Goal: Task Accomplishment & Management: Complete application form

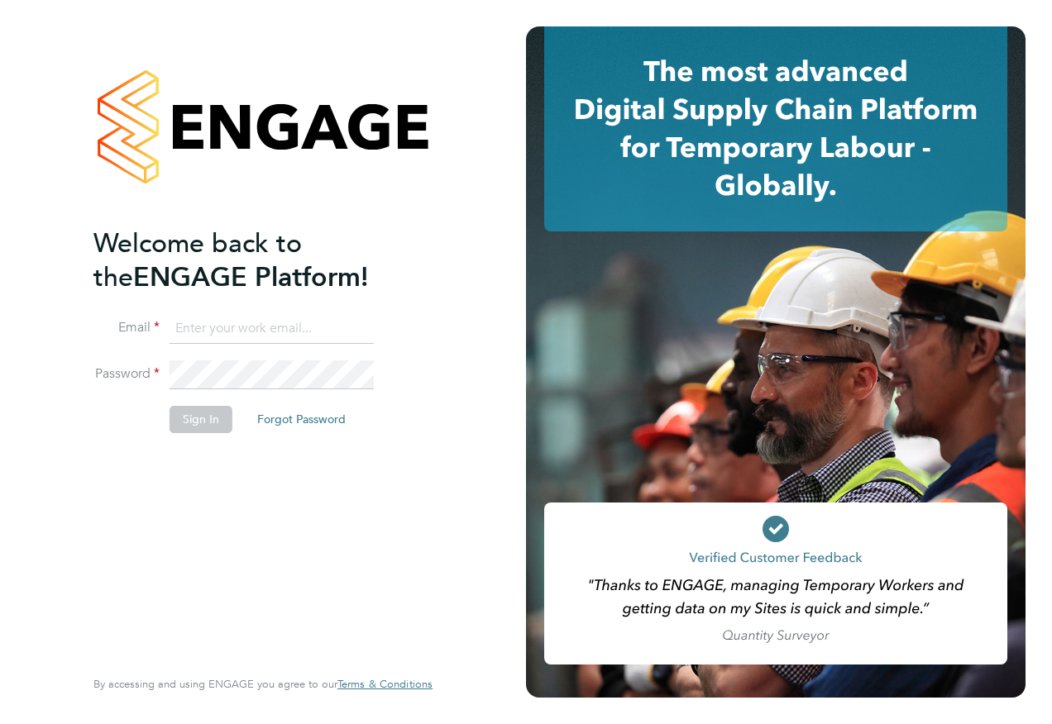
click at [300, 315] on input at bounding box center [272, 329] width 204 height 30
type input "[PERSON_NAME][EMAIL_ADDRESS][PERSON_NAME][PERSON_NAME][DOMAIN_NAME]"
click at [55, 367] on div "Welcome back to the ENGAGE Platform! Email [PERSON_NAME][EMAIL_ADDRESS][PERSON_…" at bounding box center [263, 362] width 526 height 724
click at [208, 415] on button "Sign In" at bounding box center [201, 419] width 63 height 26
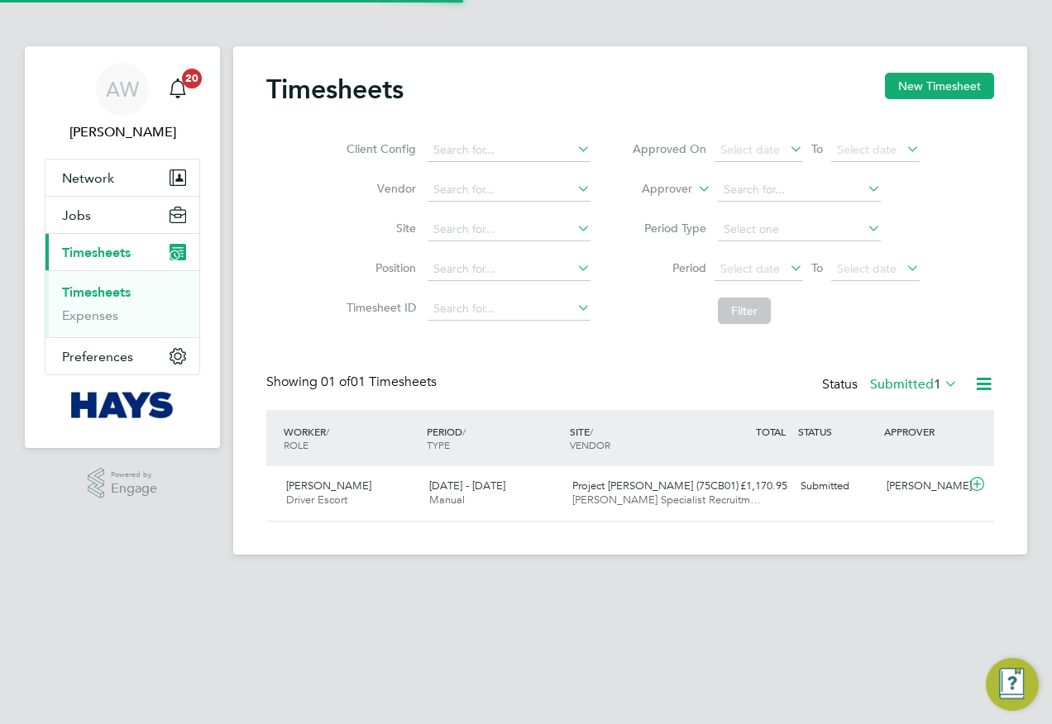
scroll to position [42, 144]
click at [525, 149] on input at bounding box center [508, 150] width 163 height 23
click at [542, 117] on div "Timesheets New Timesheet" at bounding box center [630, 98] width 728 height 50
click at [101, 323] on li "Expenses" at bounding box center [124, 316] width 124 height 17
click at [101, 289] on link "Timesheets" at bounding box center [96, 292] width 69 height 16
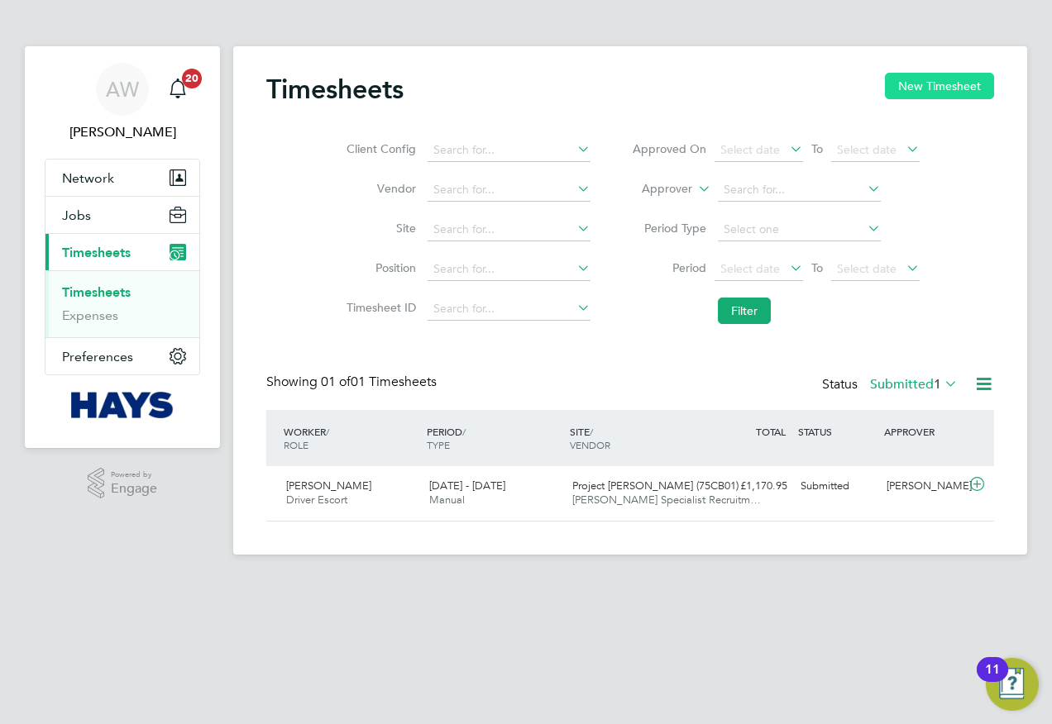
click at [967, 90] on button "New Timesheet" at bounding box center [939, 86] width 109 height 26
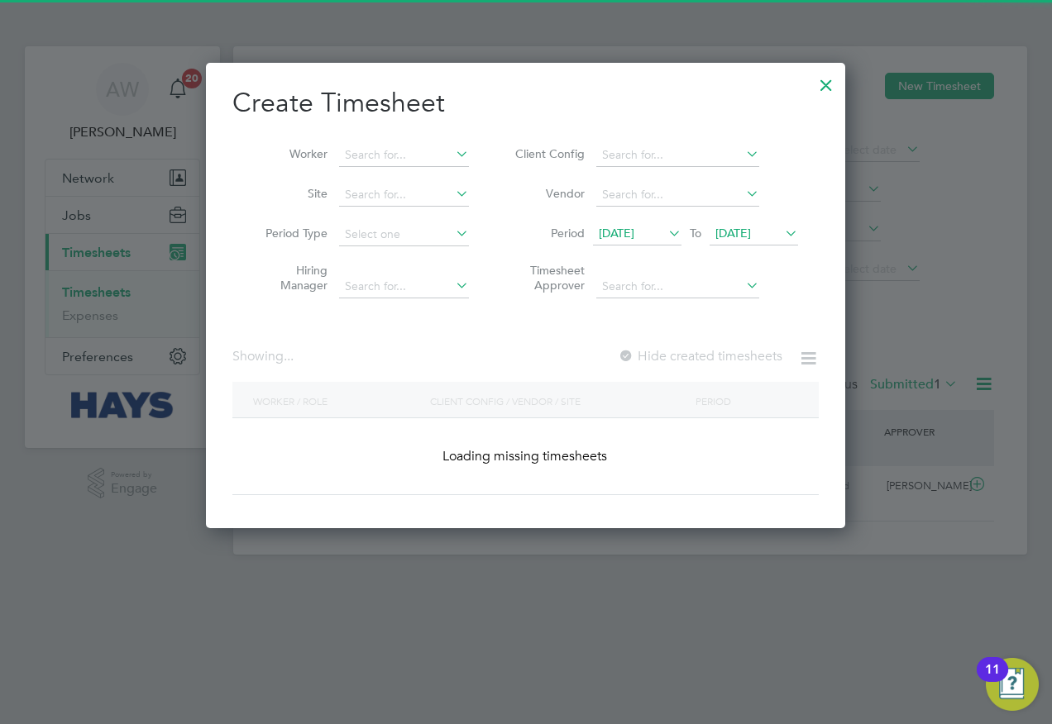
scroll to position [3402, 640]
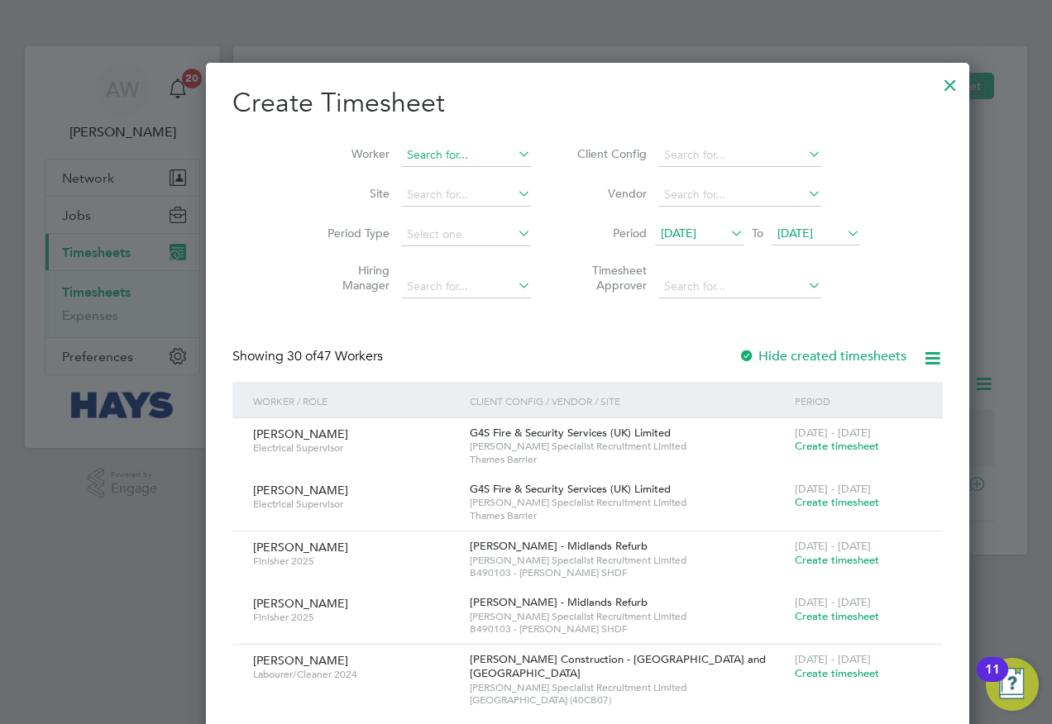
click at [404, 151] on input at bounding box center [466, 155] width 130 height 23
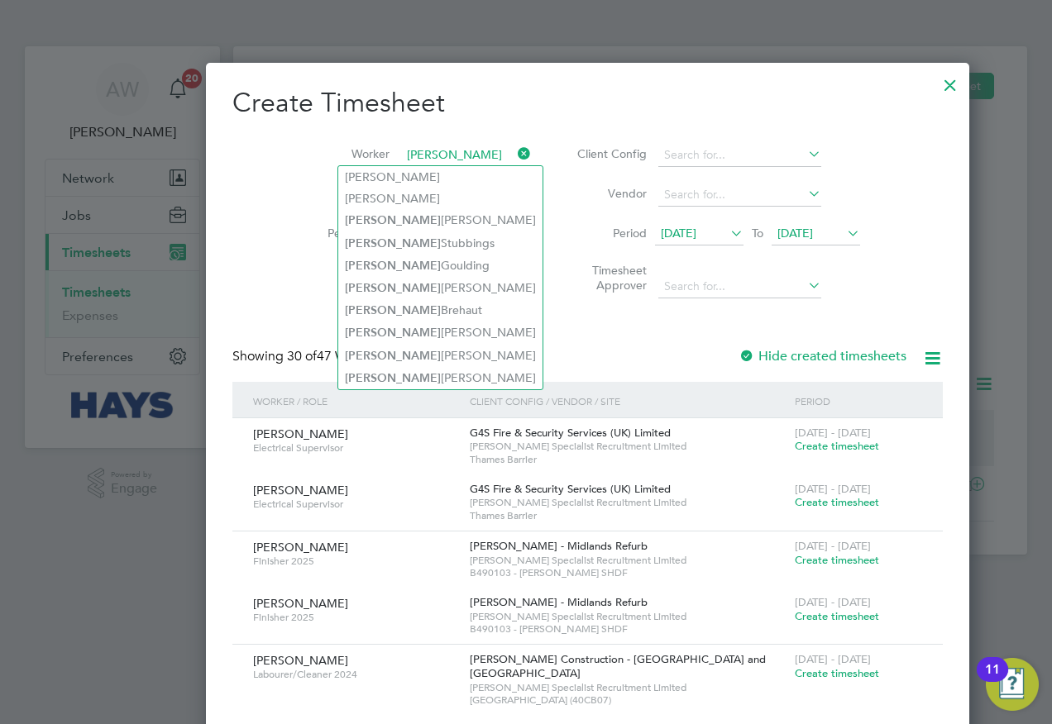
type input "[PERSON_NAME]"
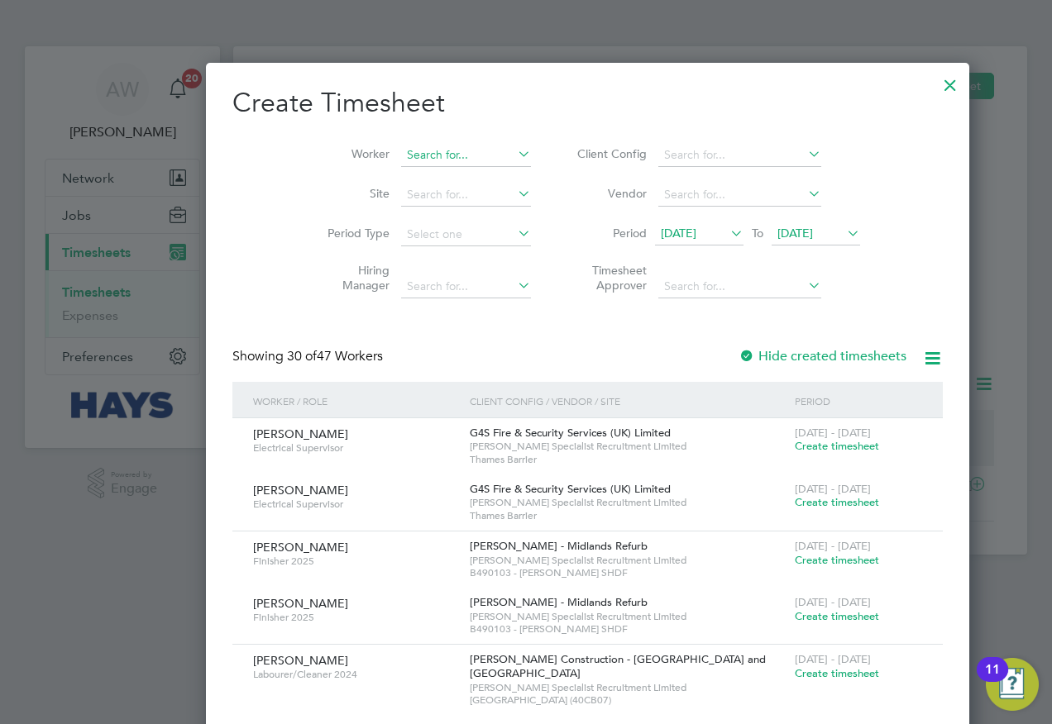
click at [403, 155] on input at bounding box center [466, 155] width 130 height 23
type input "r"
click at [413, 174] on li "[PERSON_NAME] man" at bounding box center [414, 177] width 153 height 22
type input "[PERSON_NAME]"
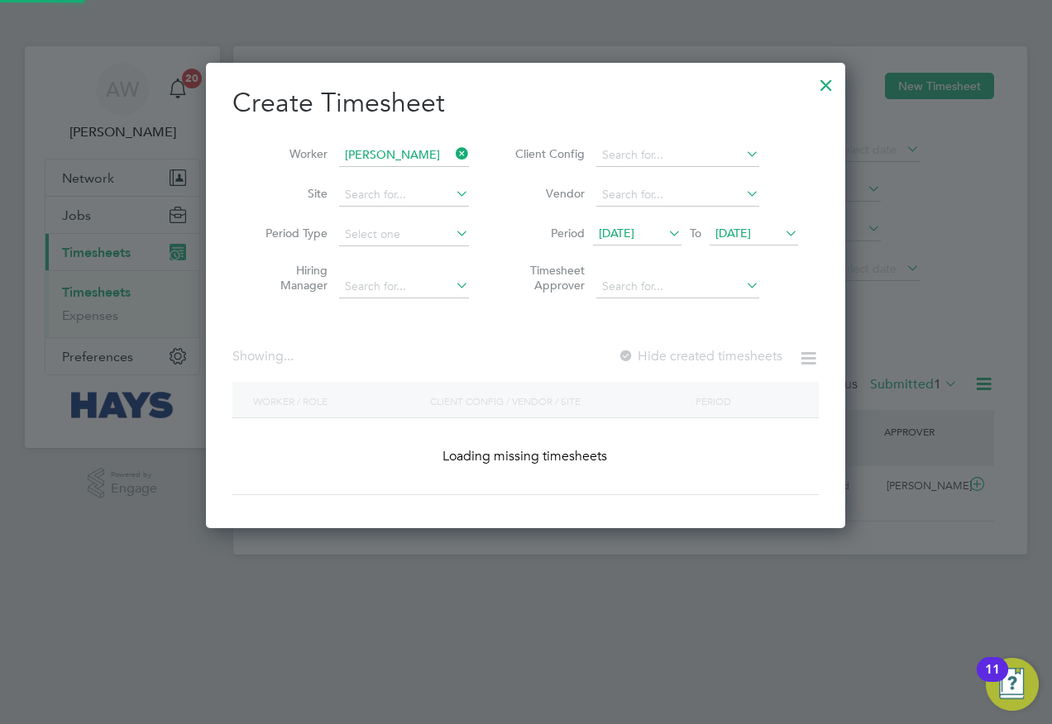
scroll to position [466, 640]
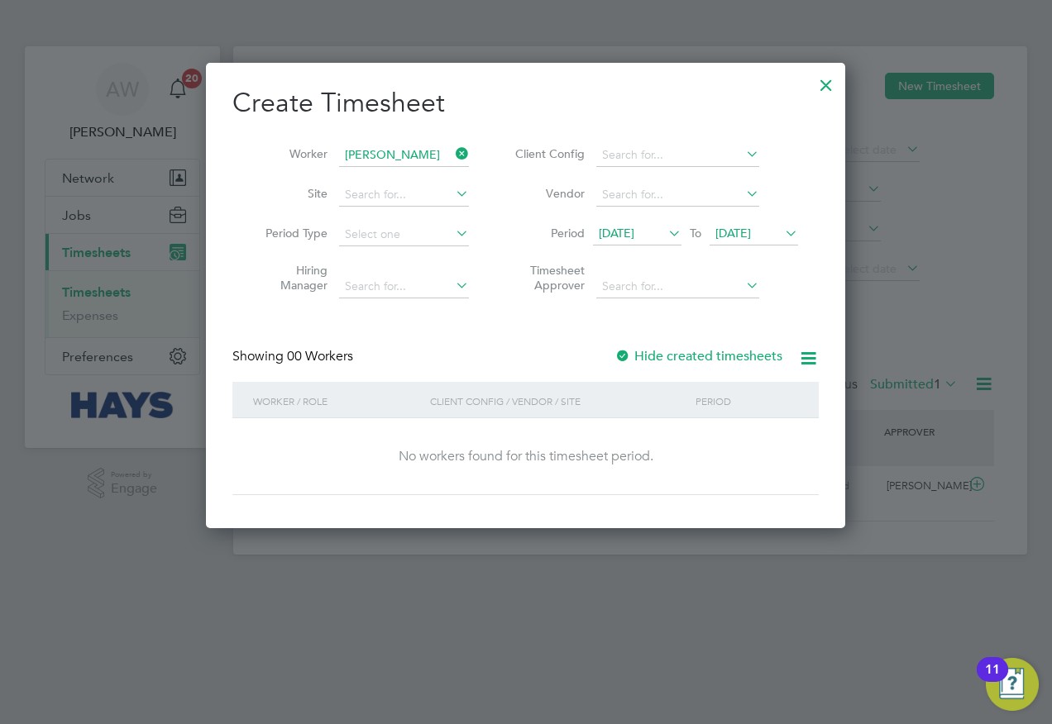
click at [633, 234] on span "[DATE]" at bounding box center [617, 233] width 36 height 15
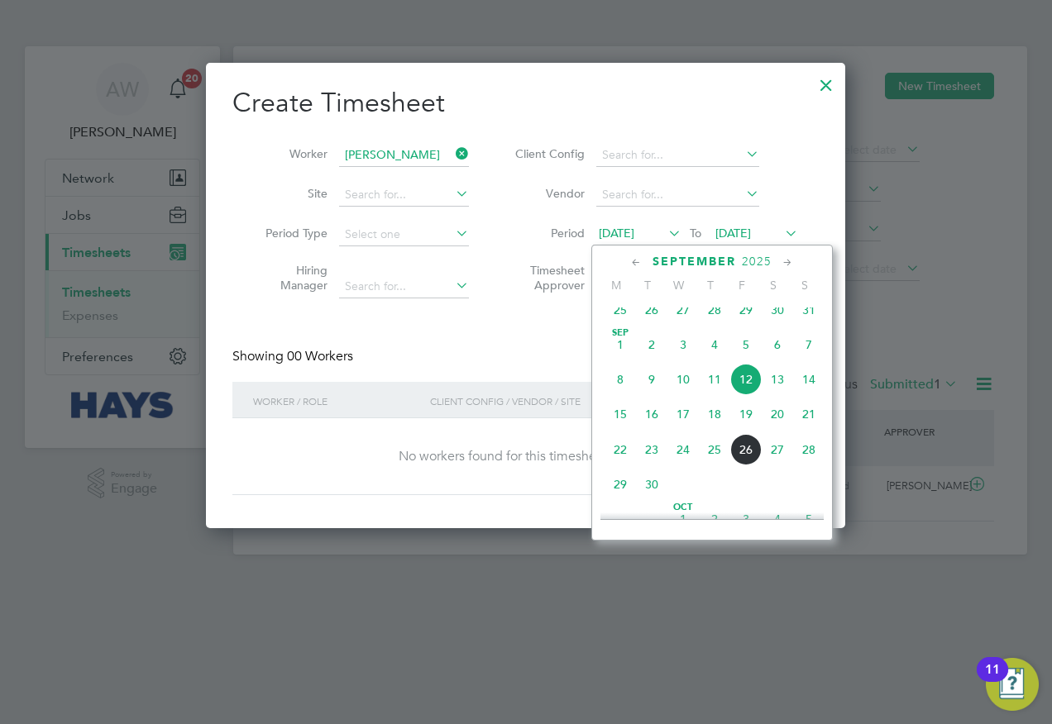
click at [752, 466] on span "26" at bounding box center [745, 449] width 31 height 31
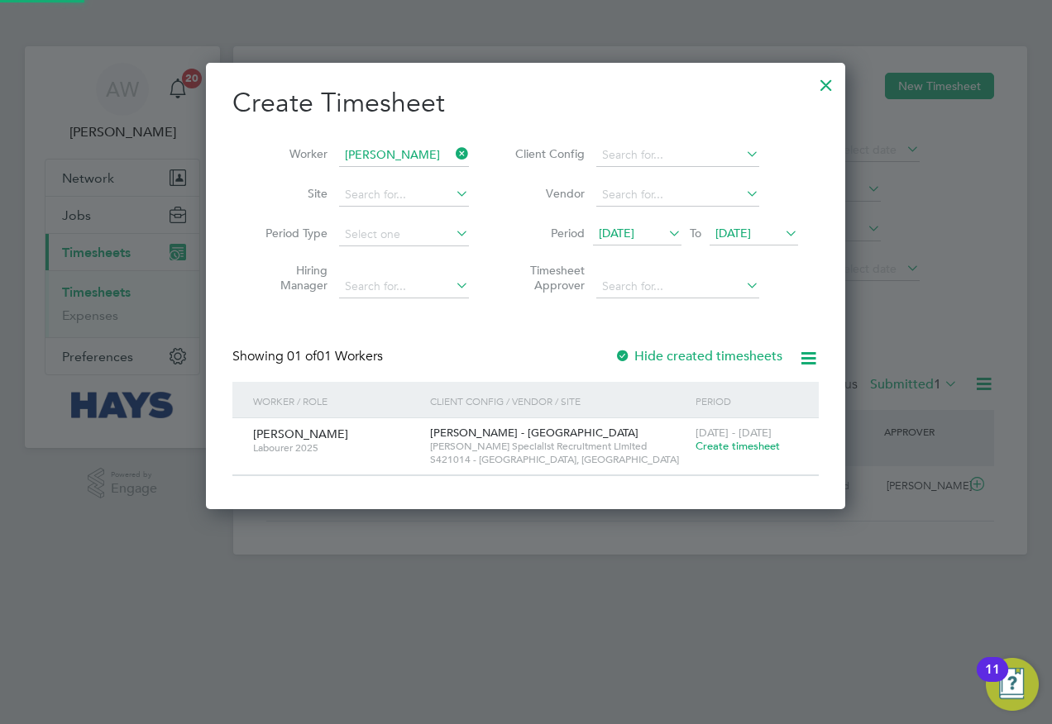
scroll to position [446, 640]
click at [749, 449] on span "Create timesheet" at bounding box center [737, 446] width 84 height 14
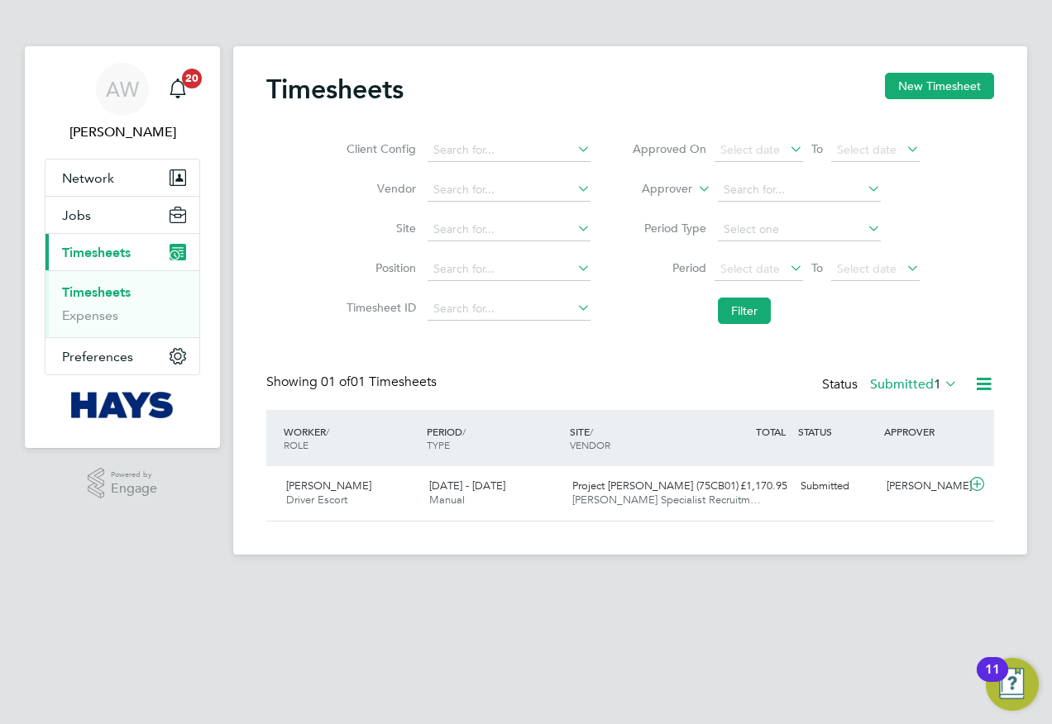
scroll to position [42, 144]
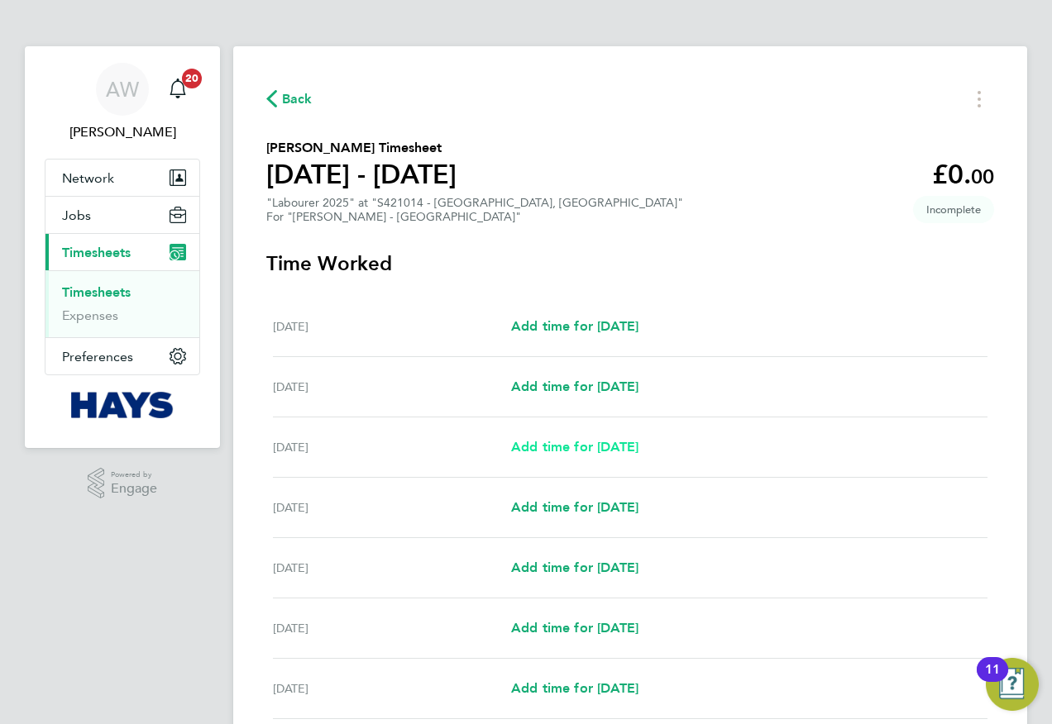
click at [595, 448] on span "Add time for [DATE]" at bounding box center [574, 447] width 127 height 16
select select "30"
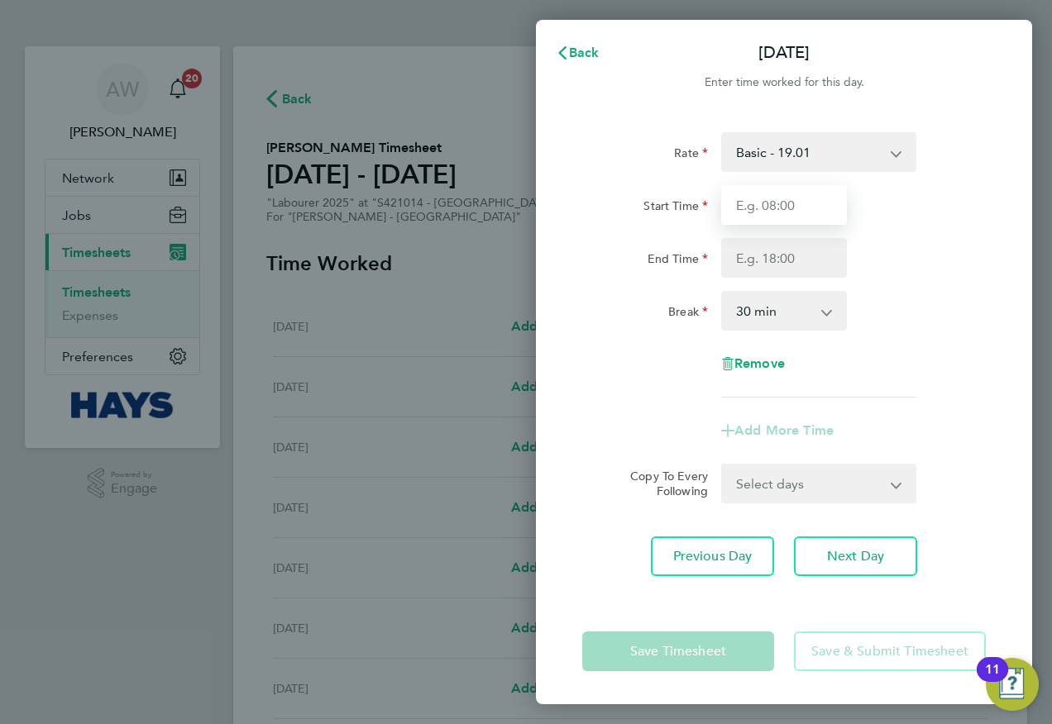
click at [805, 205] on input "Start Time" at bounding box center [784, 205] width 126 height 40
type input "07:30"
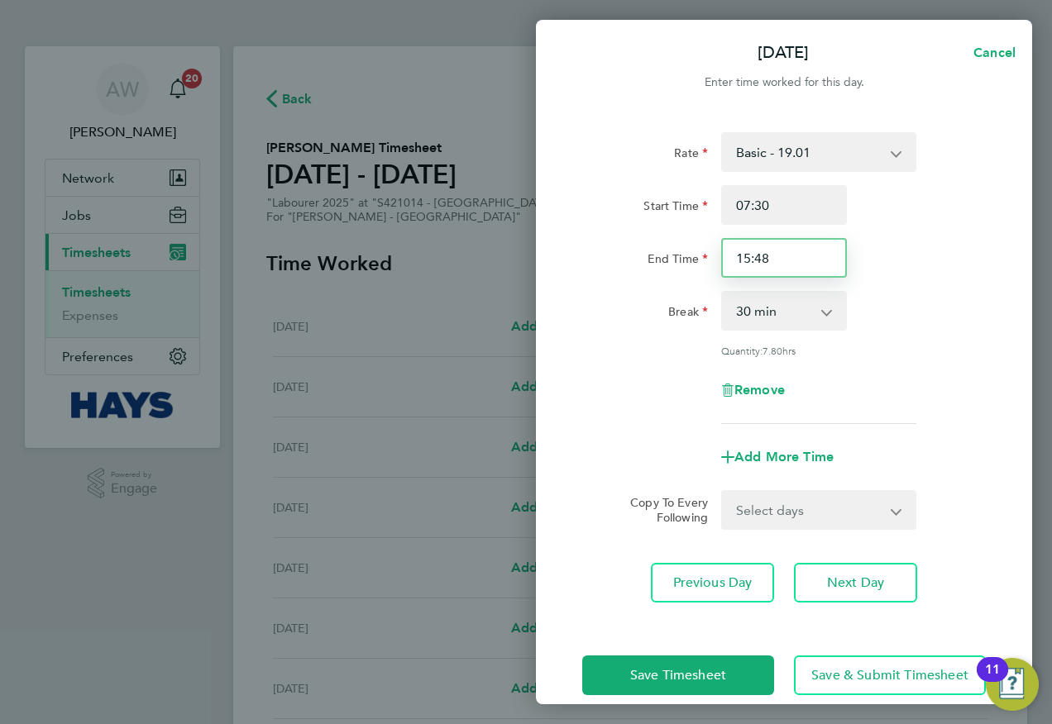
click at [767, 260] on input "15:48" at bounding box center [784, 258] width 126 height 40
drag, startPoint x: 767, startPoint y: 260, endPoint x: 681, endPoint y: 263, distance: 86.1
click at [681, 263] on div "End Time 15:48" at bounding box center [784, 258] width 417 height 40
type input "1"
click at [780, 273] on input "End Time" at bounding box center [784, 258] width 126 height 40
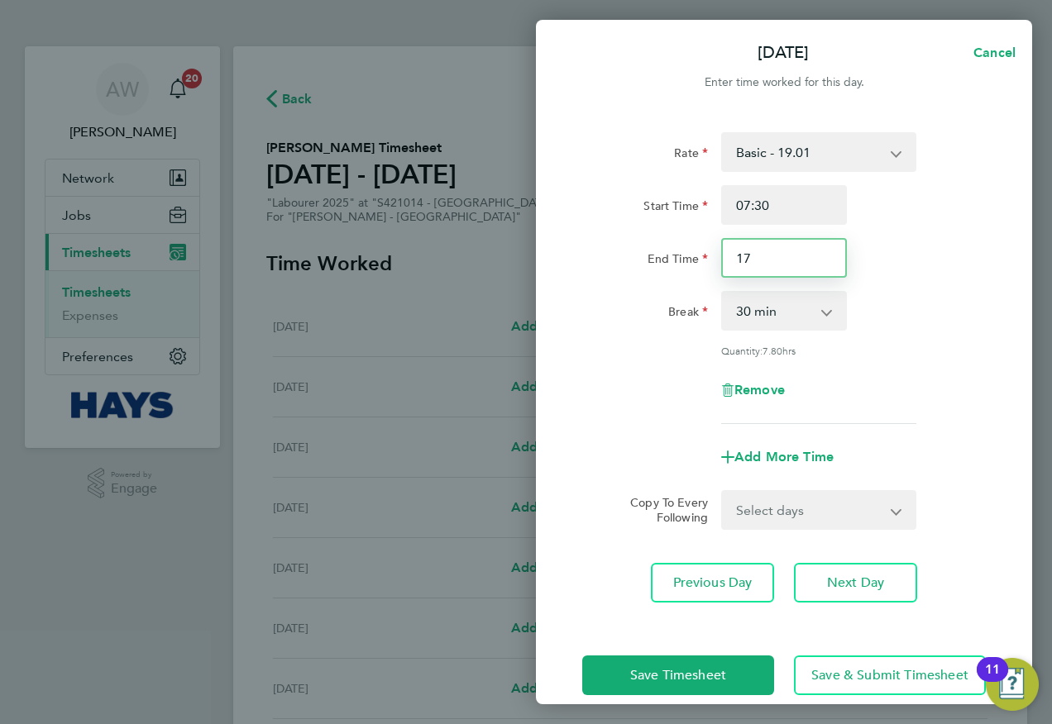
type input "1"
type input "15:48"
click at [804, 460] on span "Add More Time" at bounding box center [783, 457] width 99 height 16
select select "null"
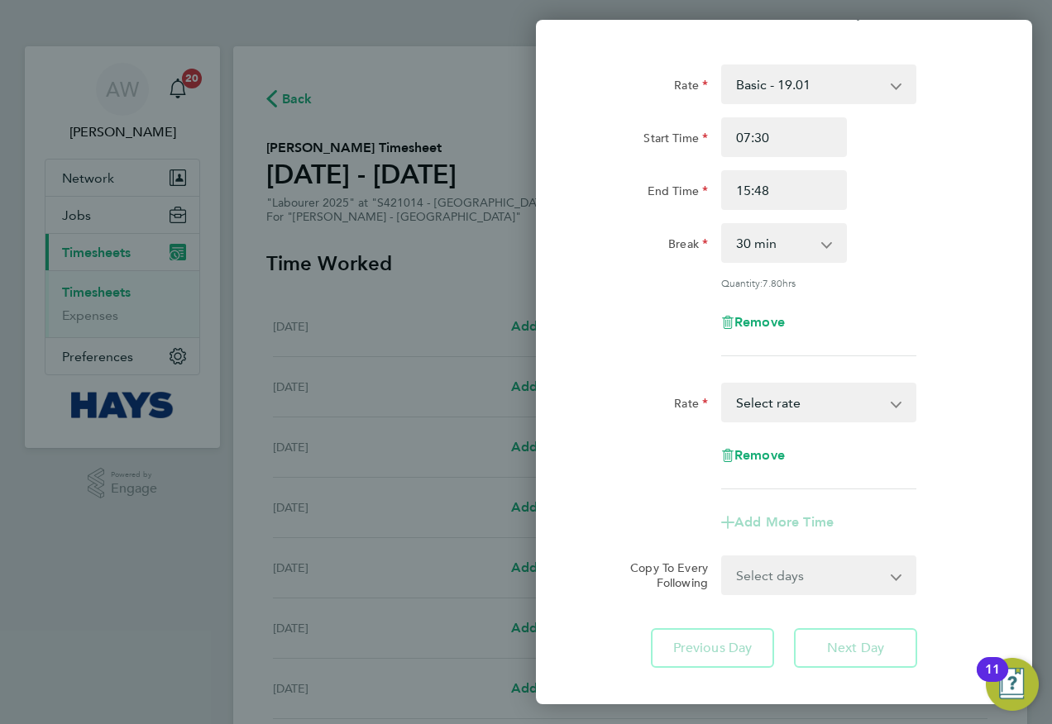
scroll to position [155, 0]
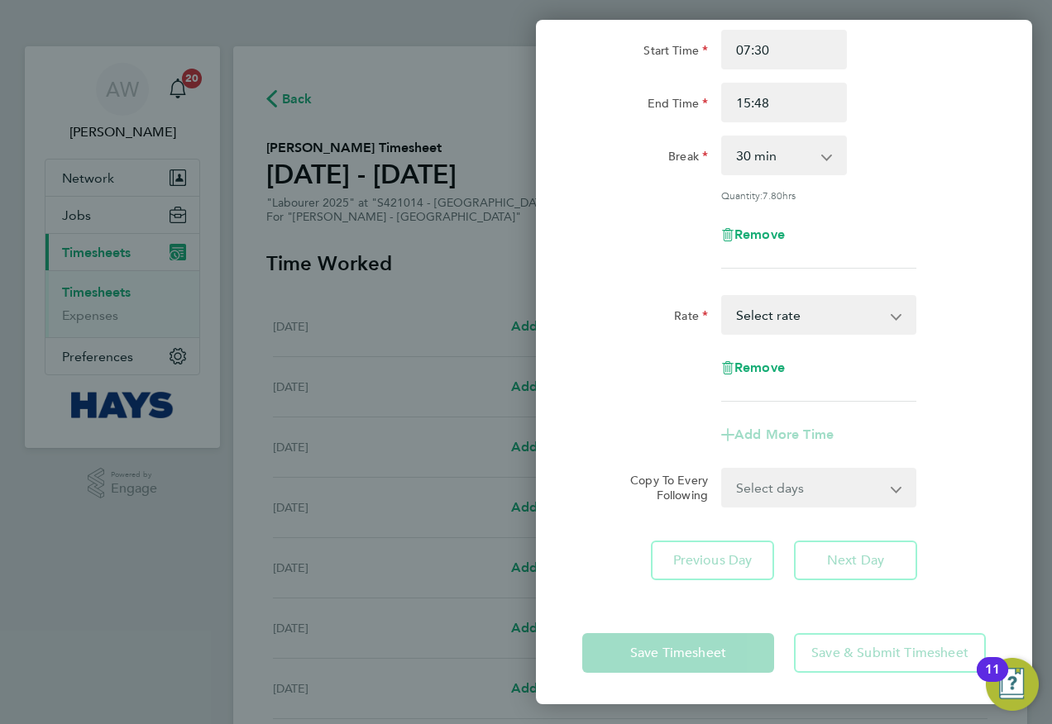
click at [781, 489] on select "Select days Day [DATE] [DATE] [DATE] [DATE]" at bounding box center [810, 488] width 174 height 36
click at [805, 314] on select "Basic - 19.01 [DATE] first 4h - 27.38 [DATE] 4h+ - 35.75 [DATE] + BH - 35.75 We…" at bounding box center [809, 315] width 172 height 36
select select "30"
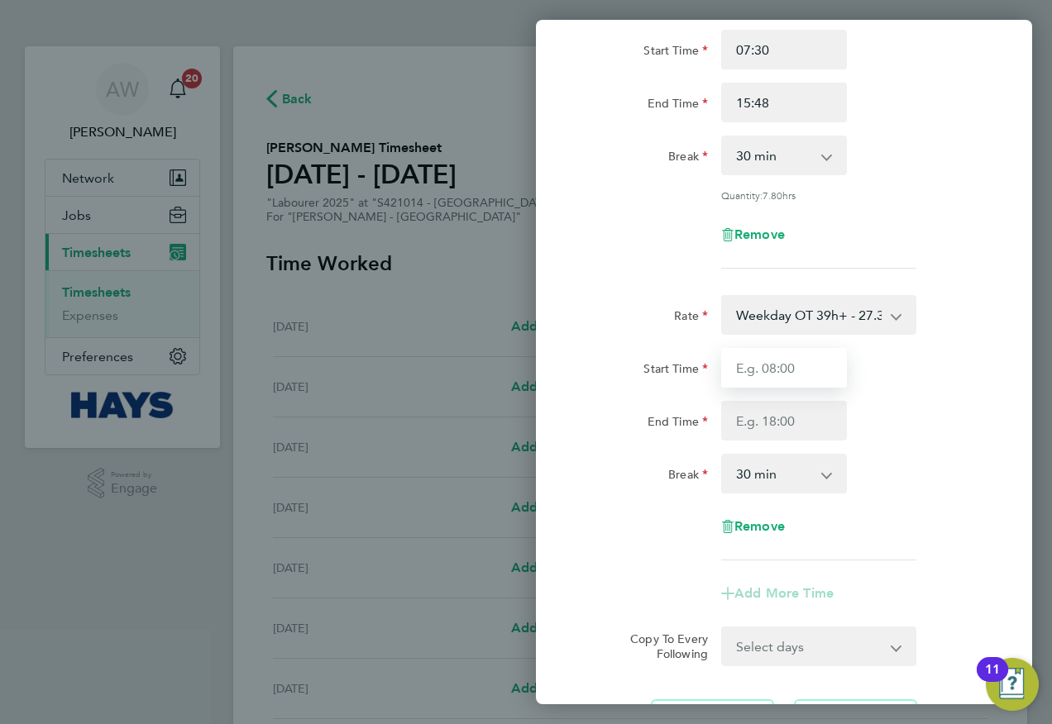
click at [761, 348] on input "Start Time" at bounding box center [784, 368] width 126 height 40
type input "15:48"
type input "16:30"
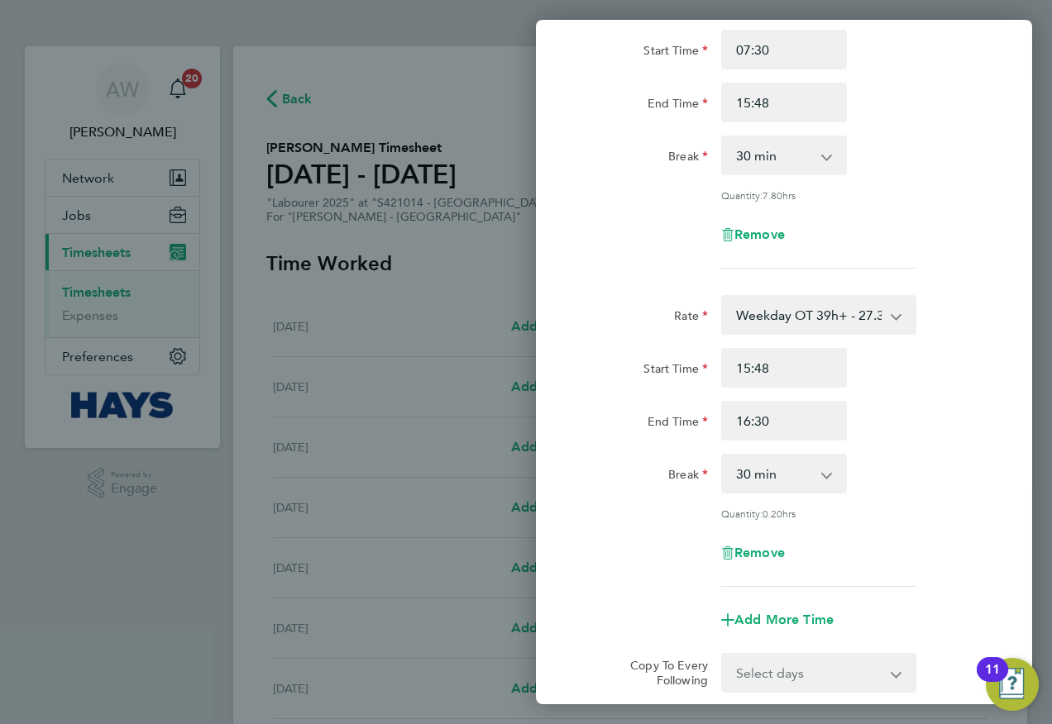
click at [815, 490] on div "0 min 15 min 30 min" at bounding box center [784, 474] width 126 height 40
click at [813, 473] on select "0 min 15 min 30 min" at bounding box center [774, 474] width 103 height 36
select select "0"
click at [723, 456] on select "0 min 15 min 30 min" at bounding box center [774, 474] width 103 height 36
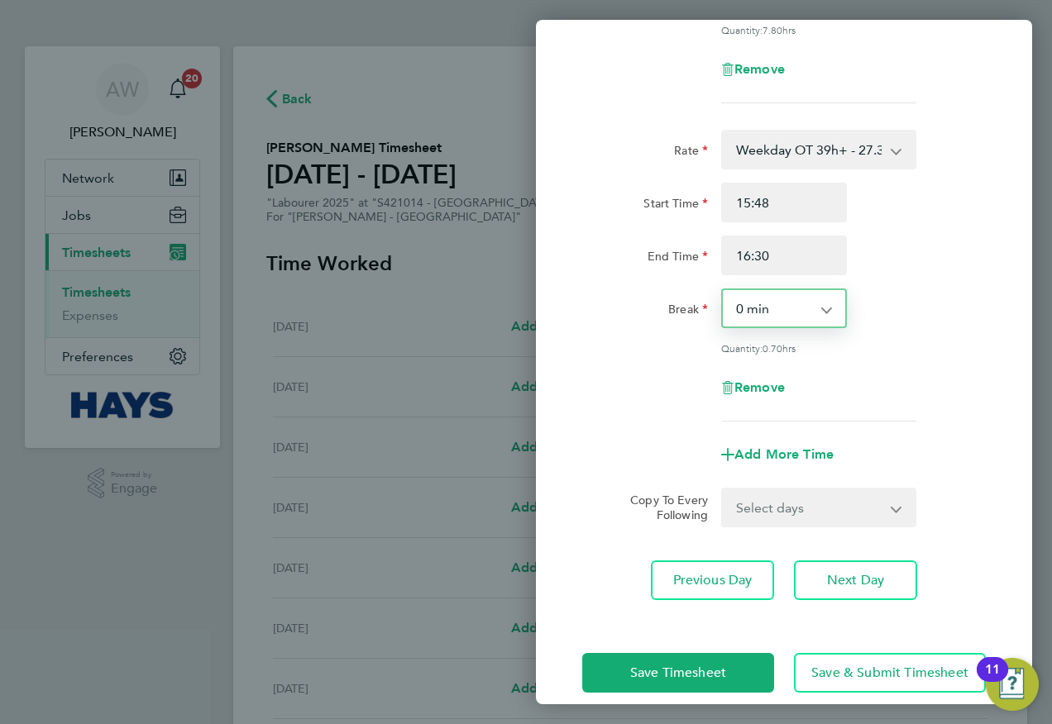
click at [787, 510] on select "Select days Day [DATE] [DATE] [DATE] [DATE]" at bounding box center [810, 508] width 174 height 36
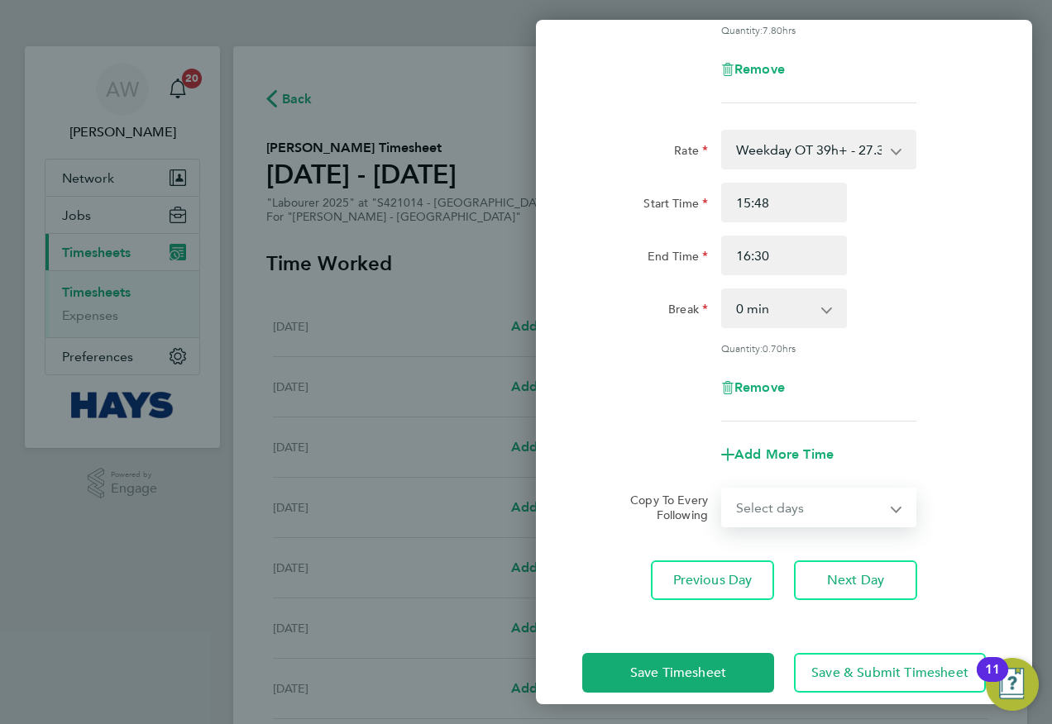
select select "DAY"
click at [723, 490] on select "Select days Day [DATE] [DATE] [DATE] [DATE]" at bounding box center [810, 508] width 174 height 36
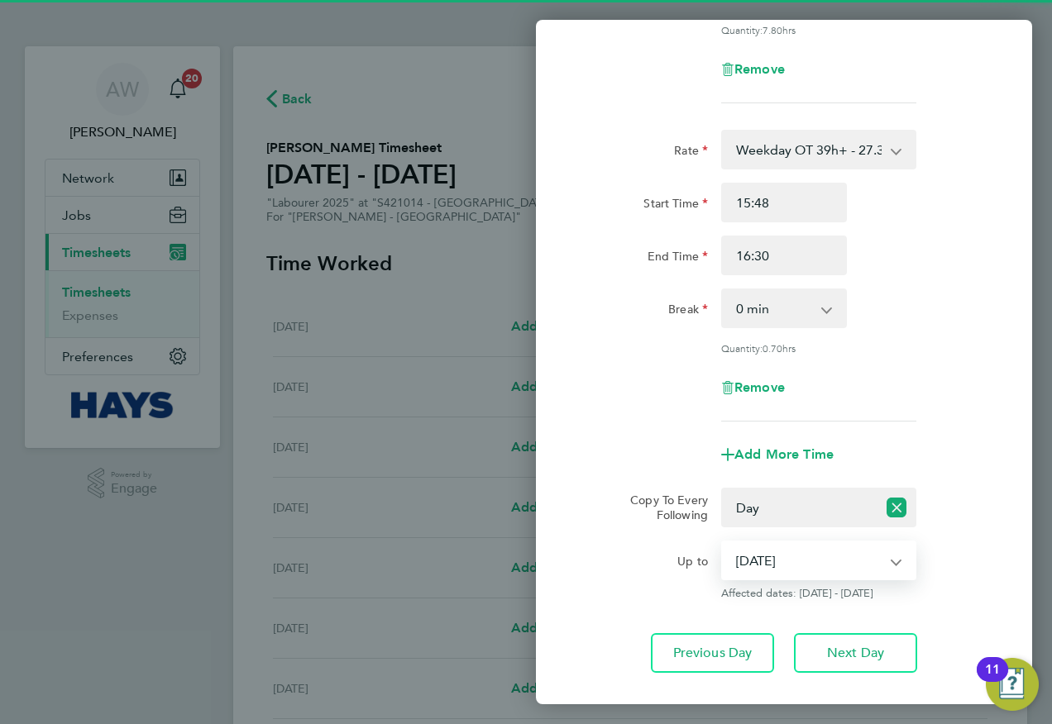
click at [780, 550] on select "[DATE] [DATE] [DATE] [DATE]" at bounding box center [809, 560] width 172 height 36
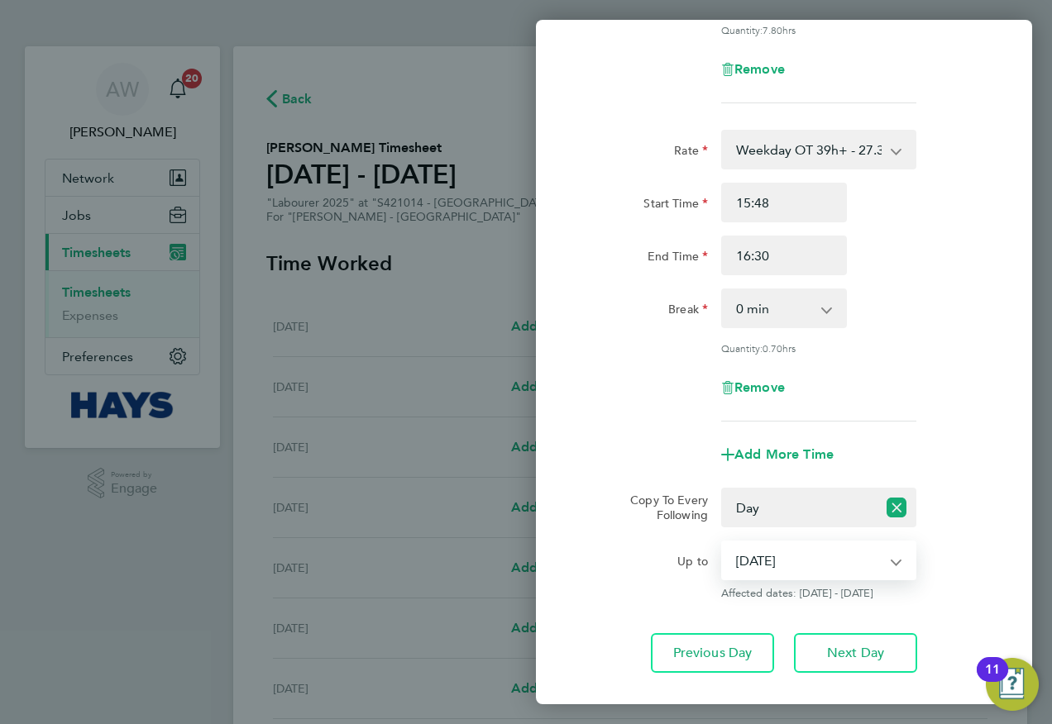
select select "[DATE]"
click at [723, 542] on select "[DATE] [DATE] [DATE] [DATE]" at bounding box center [809, 560] width 172 height 36
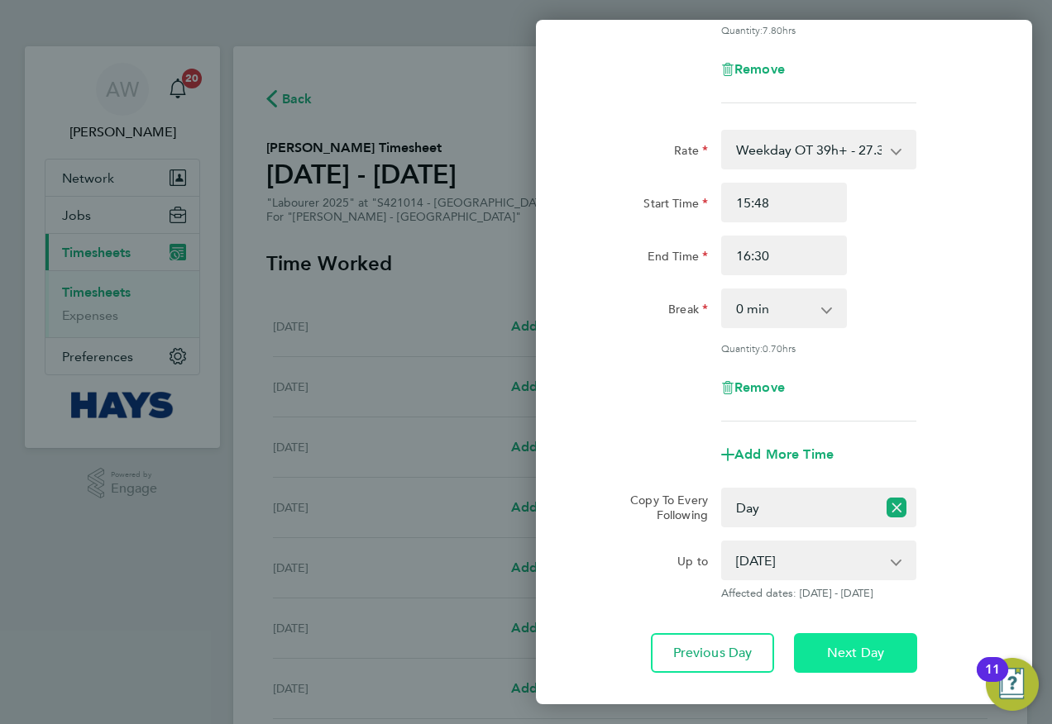
click at [833, 649] on span "Next Day" at bounding box center [855, 653] width 57 height 17
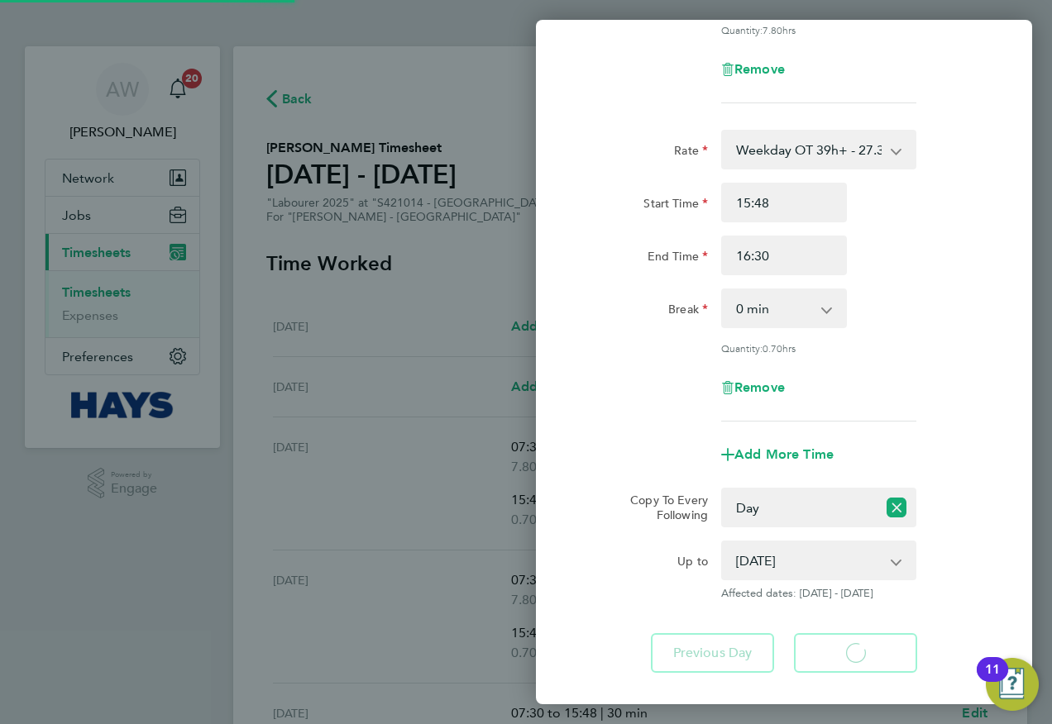
select select "30"
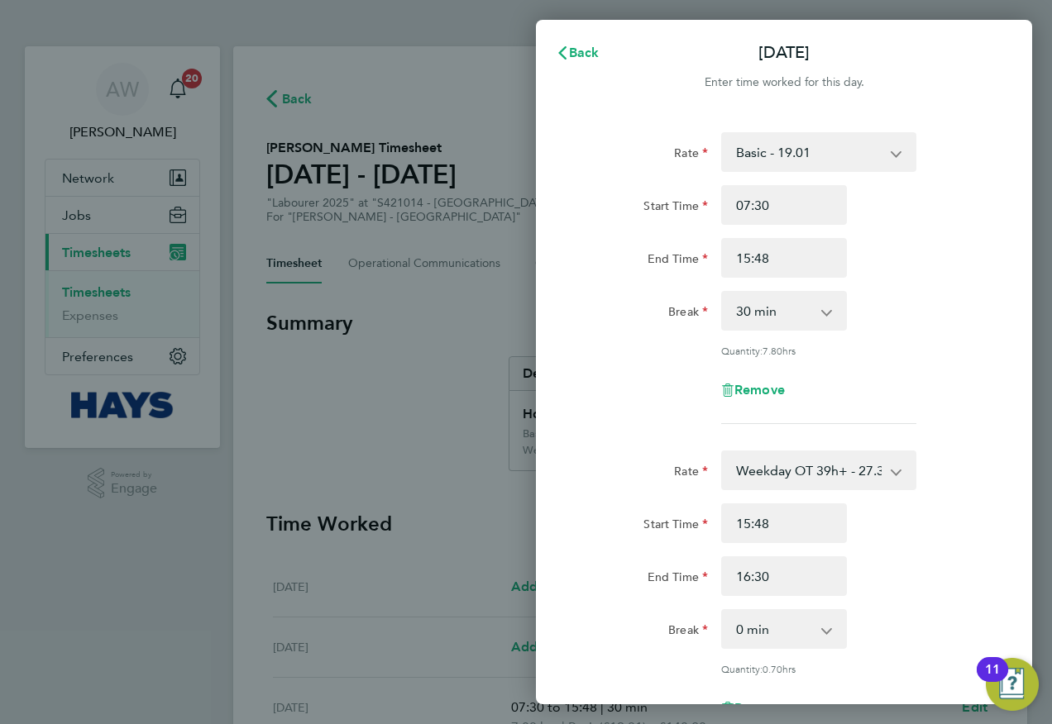
scroll to position [339, 0]
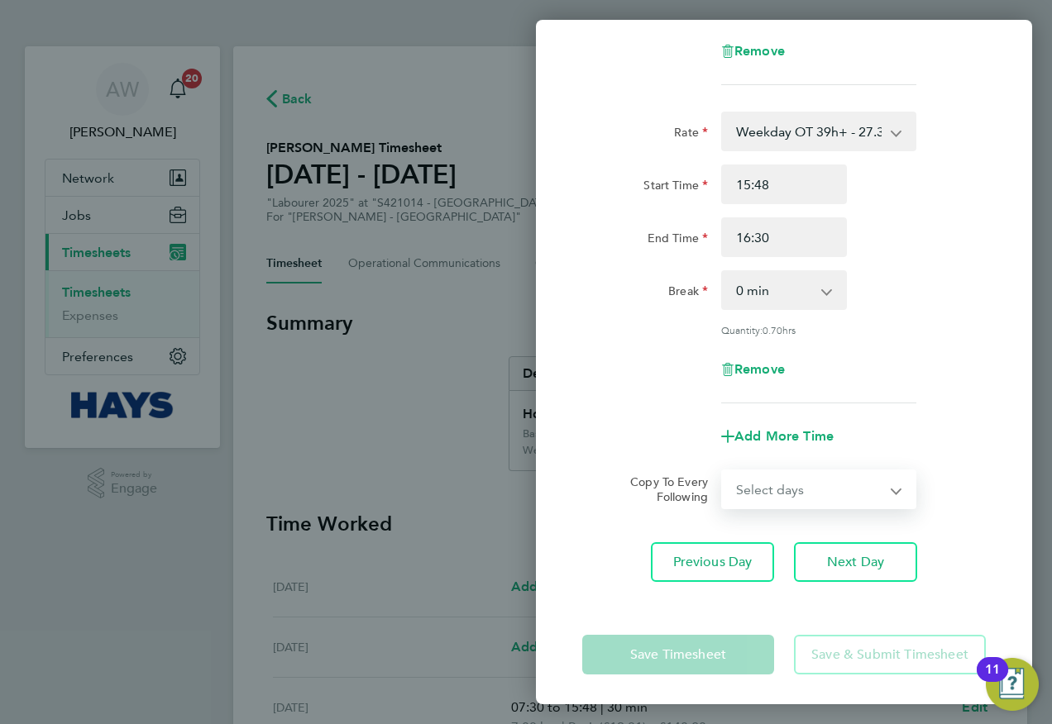
click at [835, 473] on select "Select days Day [DATE] [DATE] [DATE]" at bounding box center [810, 489] width 174 height 36
select select "DAY"
click at [723, 471] on select "Select days Day [DATE] [DATE] [DATE]" at bounding box center [810, 489] width 174 height 36
select select "[DATE]"
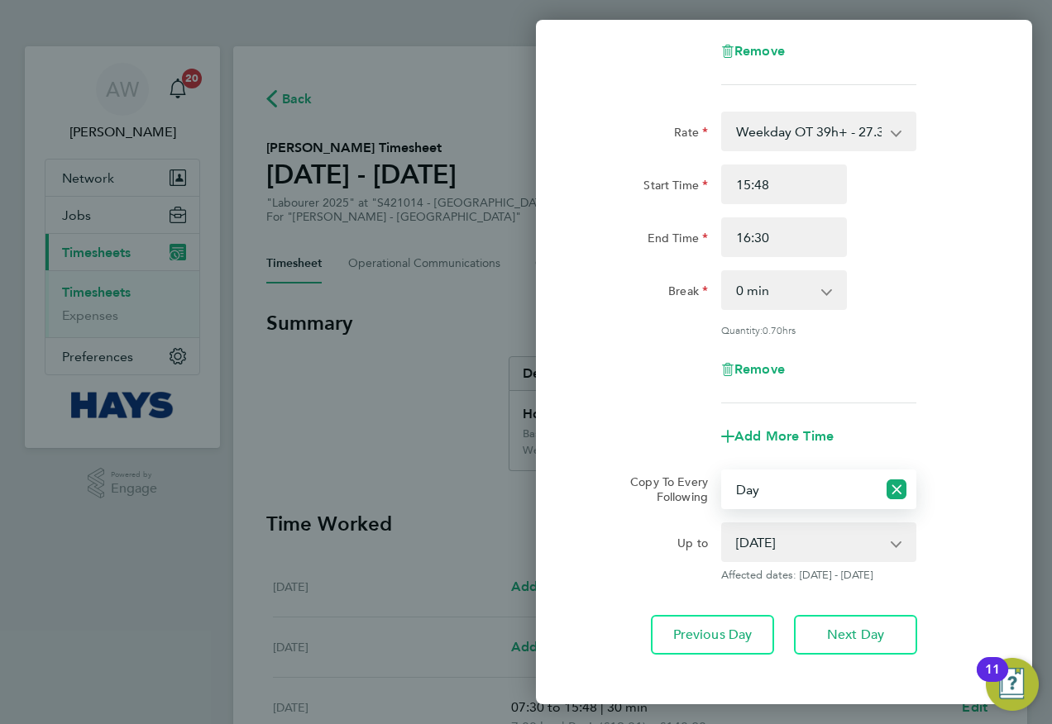
click at [863, 534] on select "[DATE] [DATE] [DATE]" at bounding box center [809, 542] width 172 height 36
click at [913, 398] on div "Rate Weekday OT 39h+ - 27.38 Basic - 19.01 [DATE] first 4h - 27.38 [DATE] 4h+ -…" at bounding box center [784, 258] width 404 height 292
click at [898, 484] on icon "Reset selection" at bounding box center [896, 490] width 20 height 20
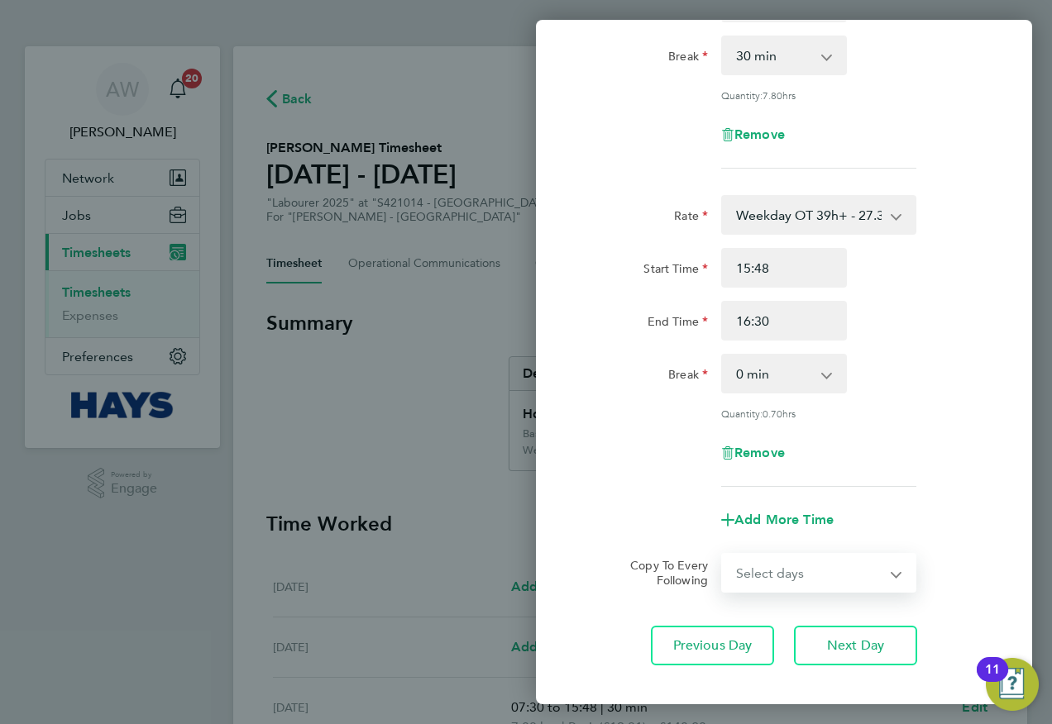
scroll to position [256, 0]
click at [786, 554] on select "Select days Day [DATE] [DATE] [DATE]" at bounding box center [810, 572] width 174 height 36
select select "DAY"
click at [723, 554] on select "Select days Day [DATE] [DATE] [DATE]" at bounding box center [810, 572] width 174 height 36
select select "[DATE]"
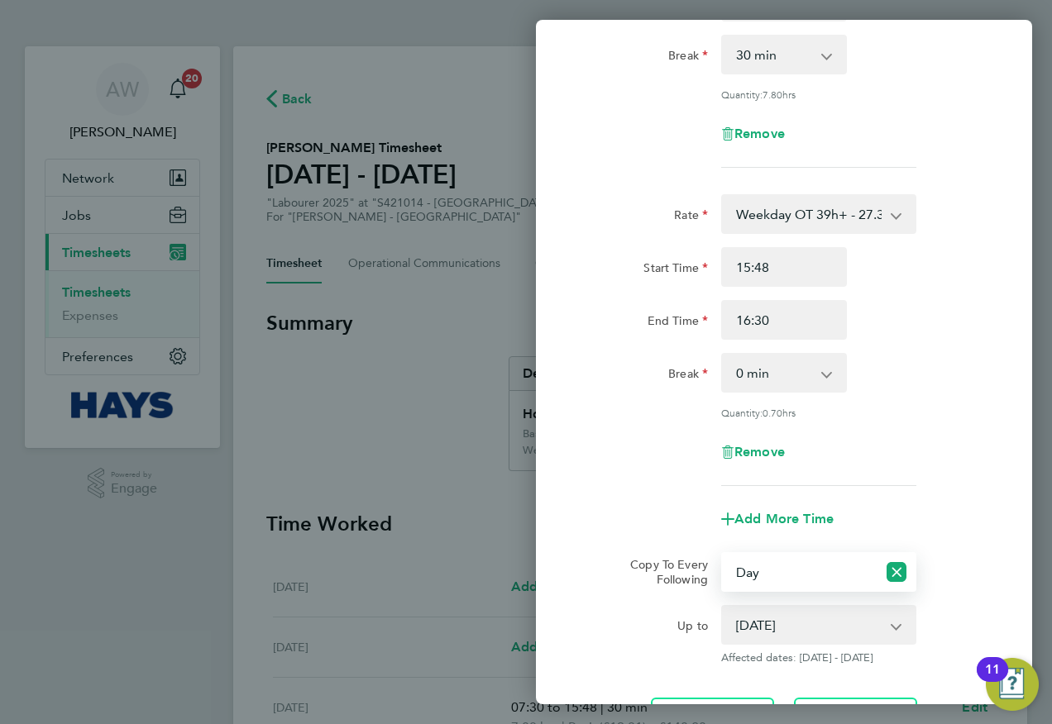
click at [858, 569] on select "Select days Day [DATE] [DATE] [DATE]" at bounding box center [800, 572] width 154 height 36
click at [896, 567] on icon "Reset selection" at bounding box center [896, 572] width 20 height 20
select select "0: null"
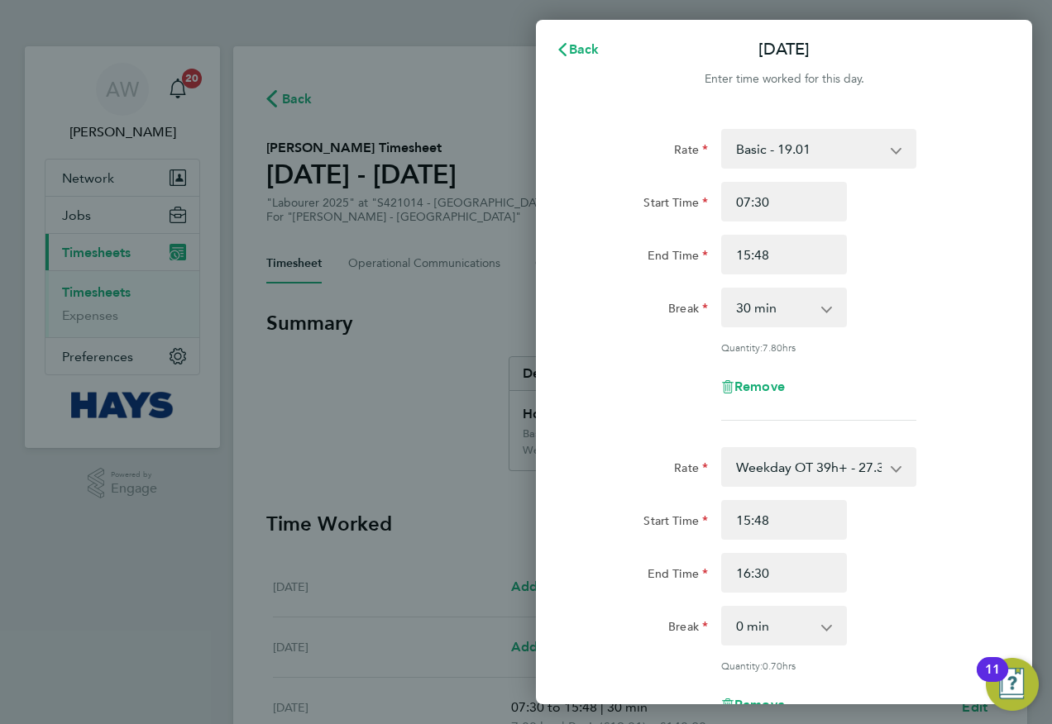
scroll to position [0, 0]
click at [594, 42] on button "Back" at bounding box center [577, 52] width 77 height 33
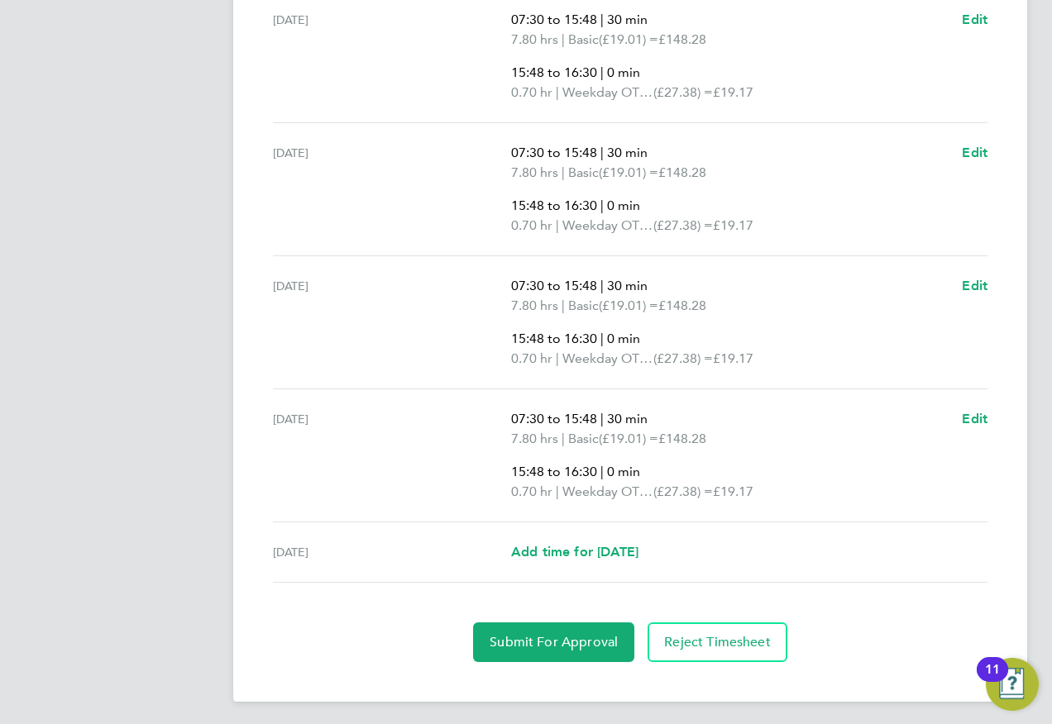
scroll to position [692, 0]
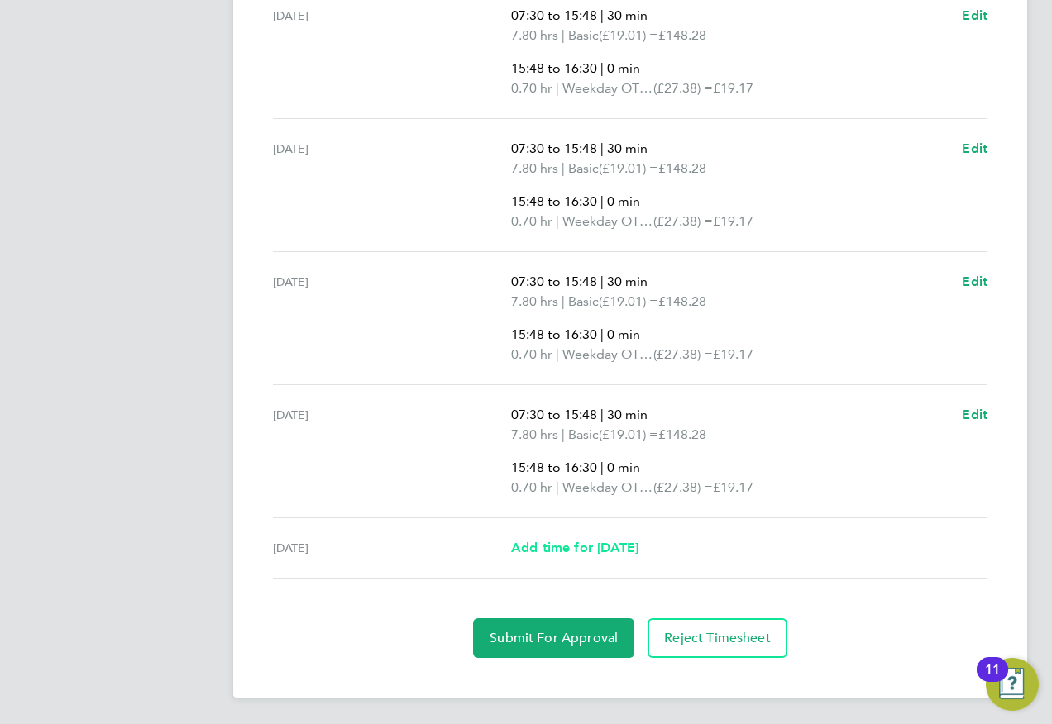
click at [607, 541] on span "Add time for [DATE]" at bounding box center [574, 548] width 127 height 16
select select "30"
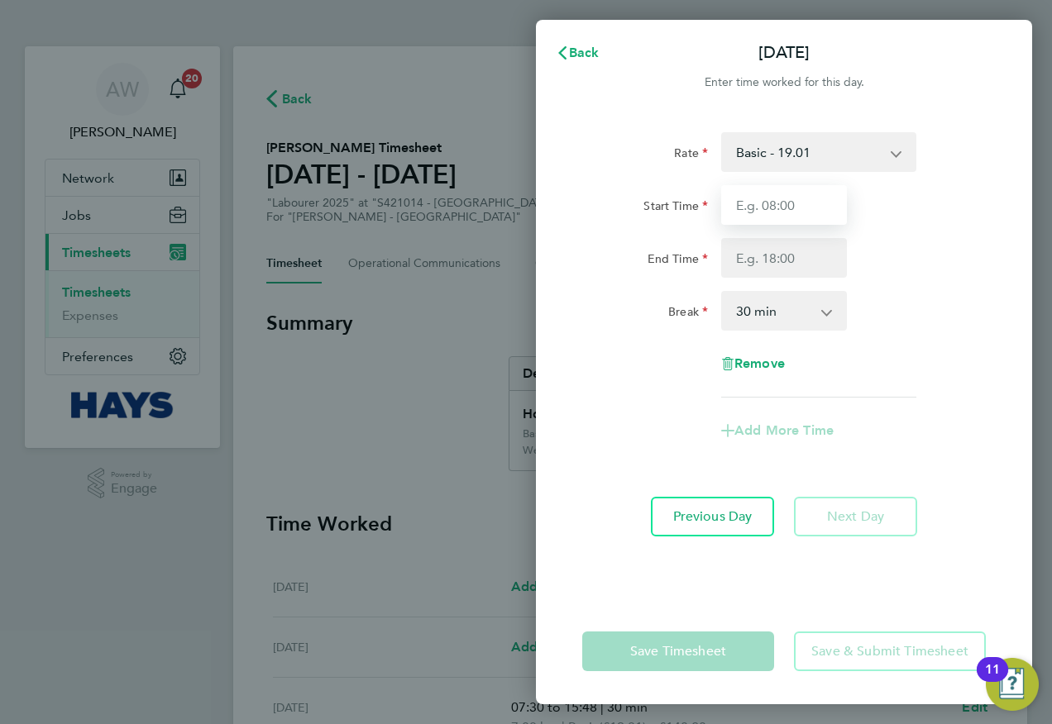
click at [782, 204] on input "Start Time" at bounding box center [784, 205] width 126 height 40
type input "07:30"
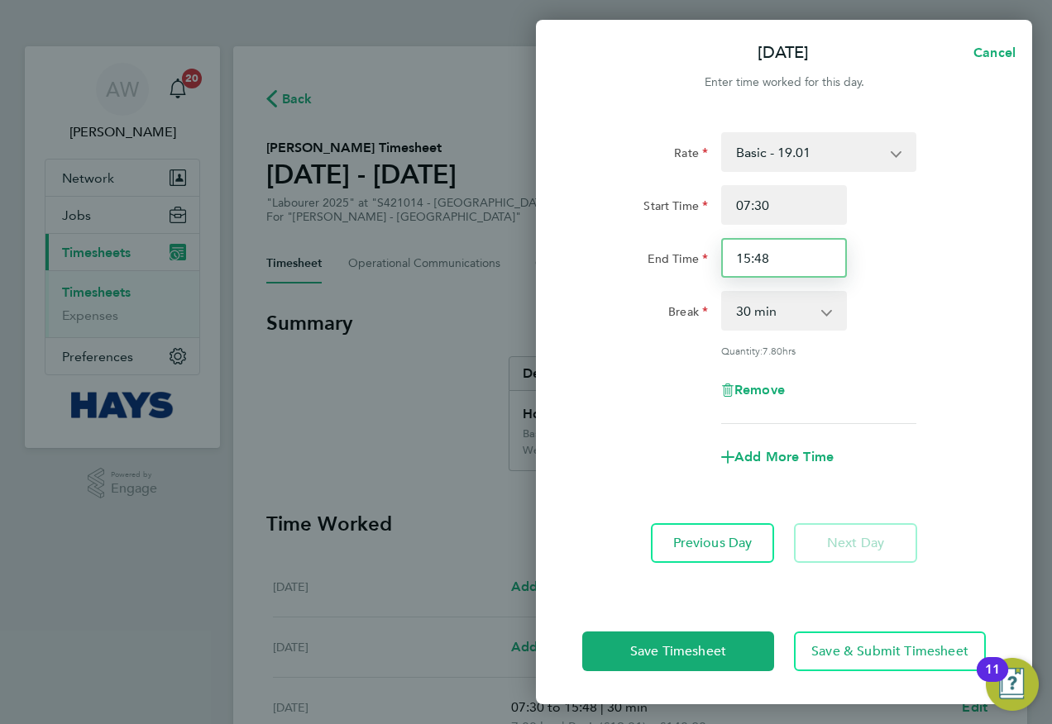
drag, startPoint x: 783, startPoint y: 255, endPoint x: 655, endPoint y: 241, distance: 128.9
click at [672, 252] on div "End Time 15:48" at bounding box center [784, 258] width 417 height 40
type input "12:30"
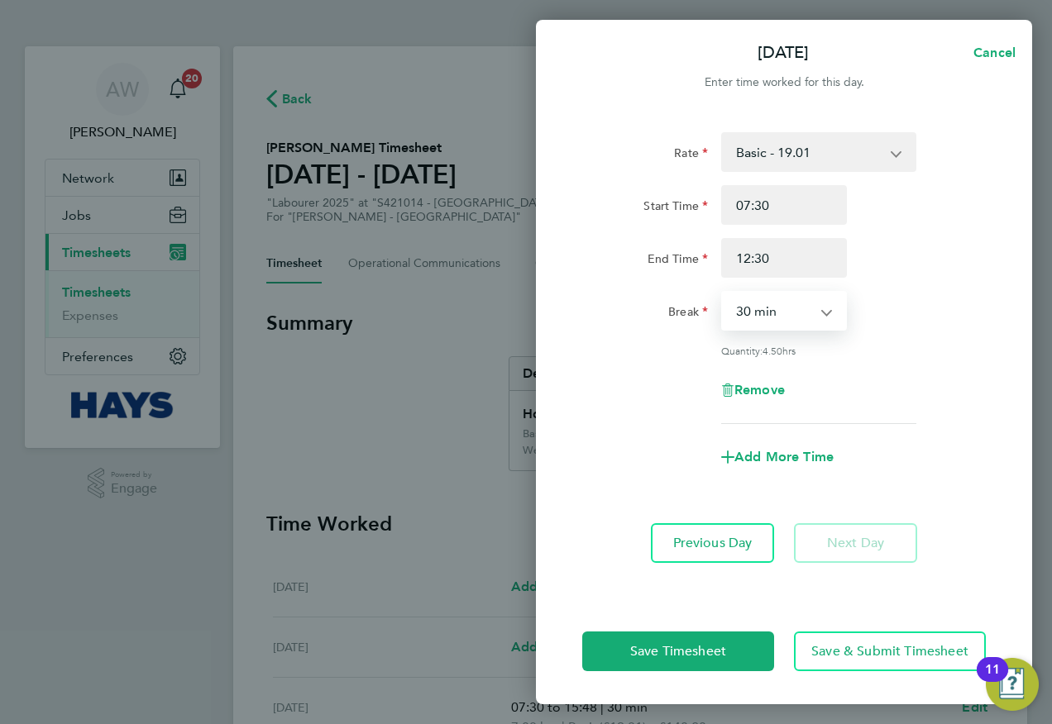
click at [801, 313] on select "0 min 15 min 30 min 45 min 60 min 75 min 90 min" at bounding box center [774, 311] width 103 height 36
select select "0"
click at [723, 293] on select "0 min 15 min 30 min 45 min 60 min 75 min 90 min" at bounding box center [774, 311] width 103 height 36
click at [896, 281] on div "Rate Basic - 19.01 [DATE] first 4h - 27.38 [DATE] 4h+ - 35.75 [DATE] + BH - 35.…" at bounding box center [784, 278] width 404 height 292
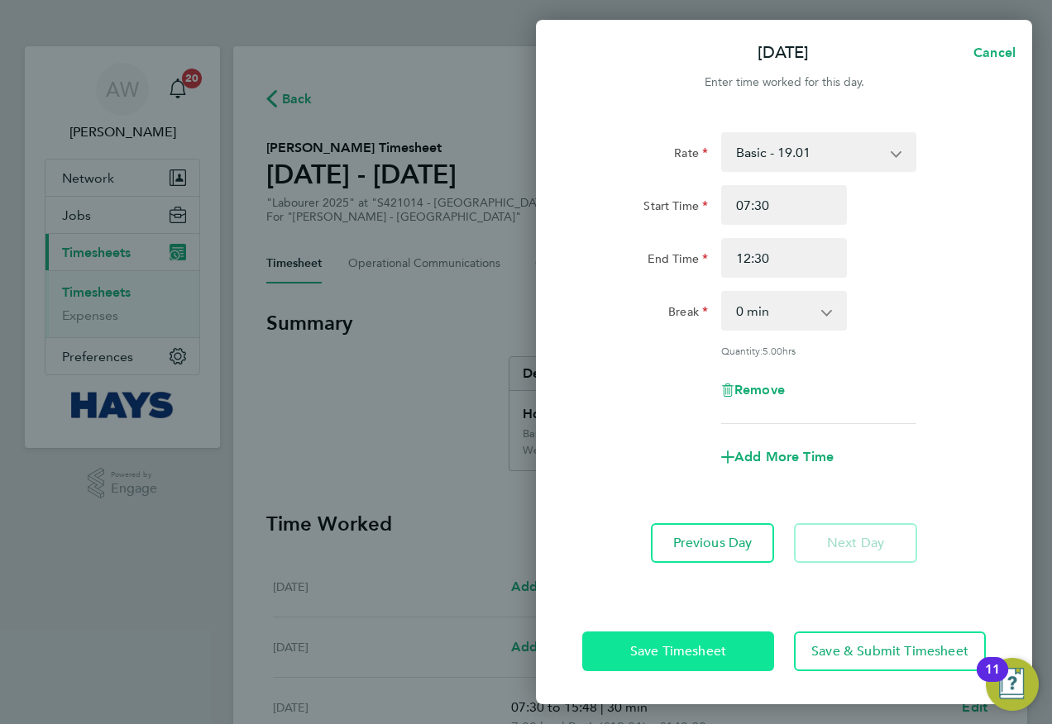
click at [673, 652] on span "Save Timesheet" at bounding box center [678, 651] width 96 height 17
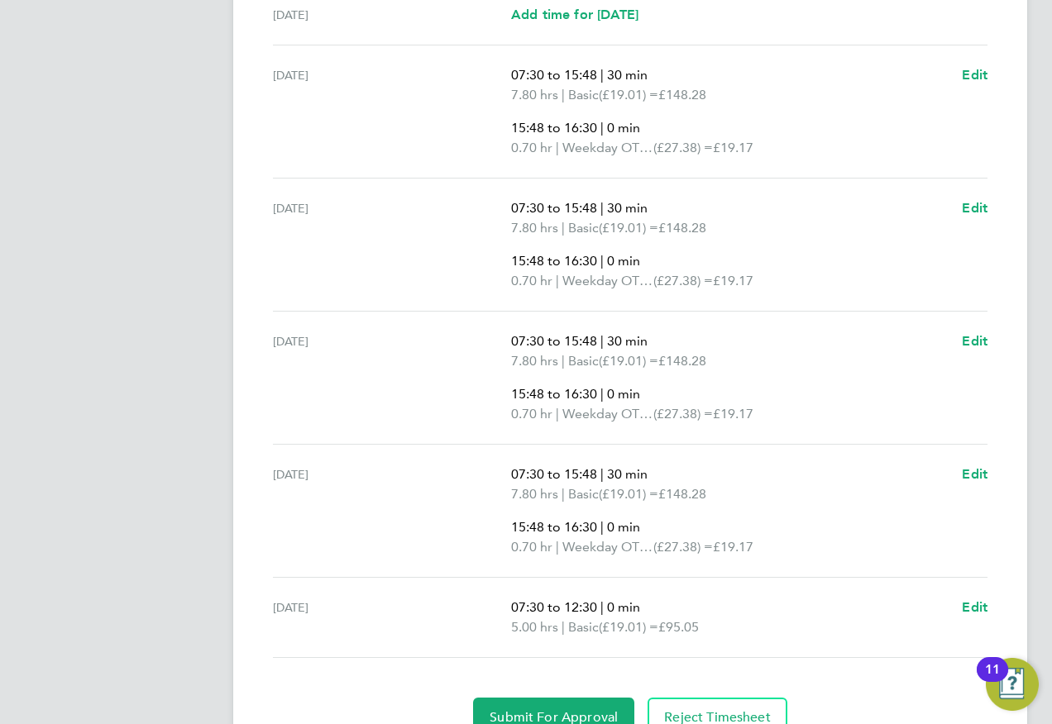
scroll to position [661, 0]
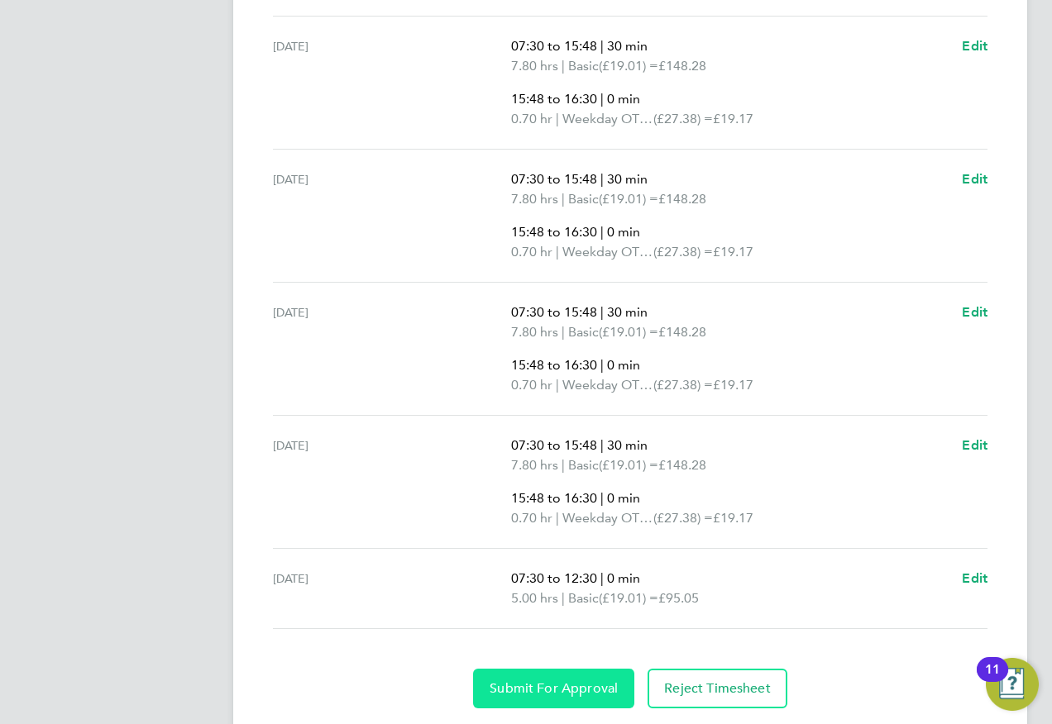
click at [582, 689] on span "Submit For Approval" at bounding box center [554, 689] width 128 height 17
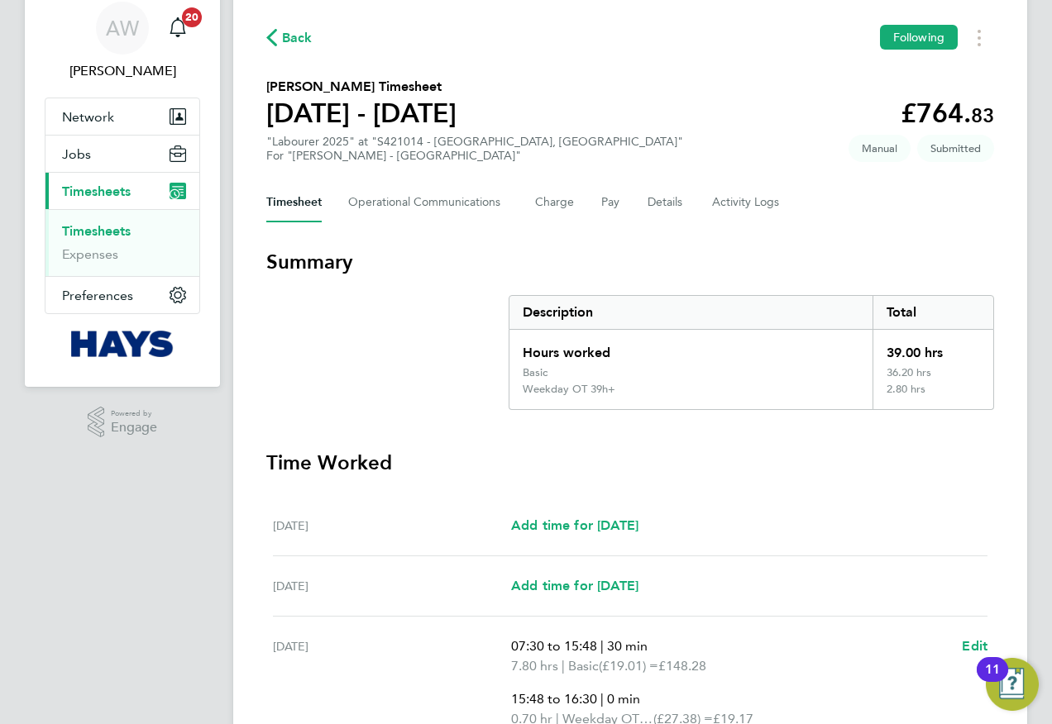
scroll to position [0, 0]
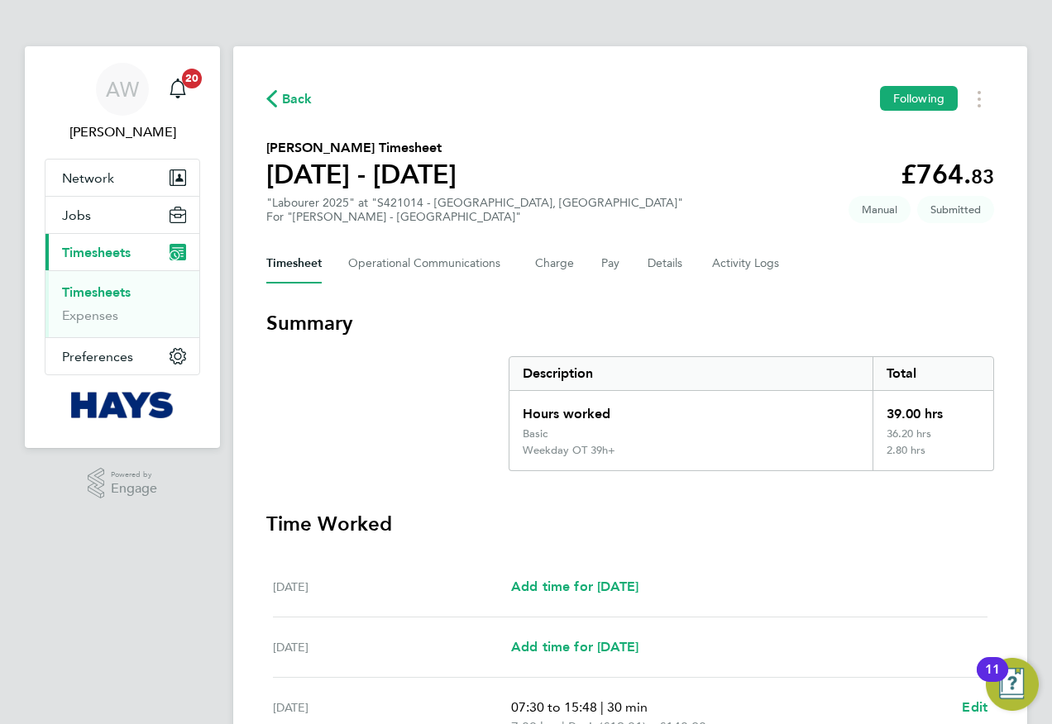
click at [91, 291] on link "Timesheets" at bounding box center [96, 292] width 69 height 16
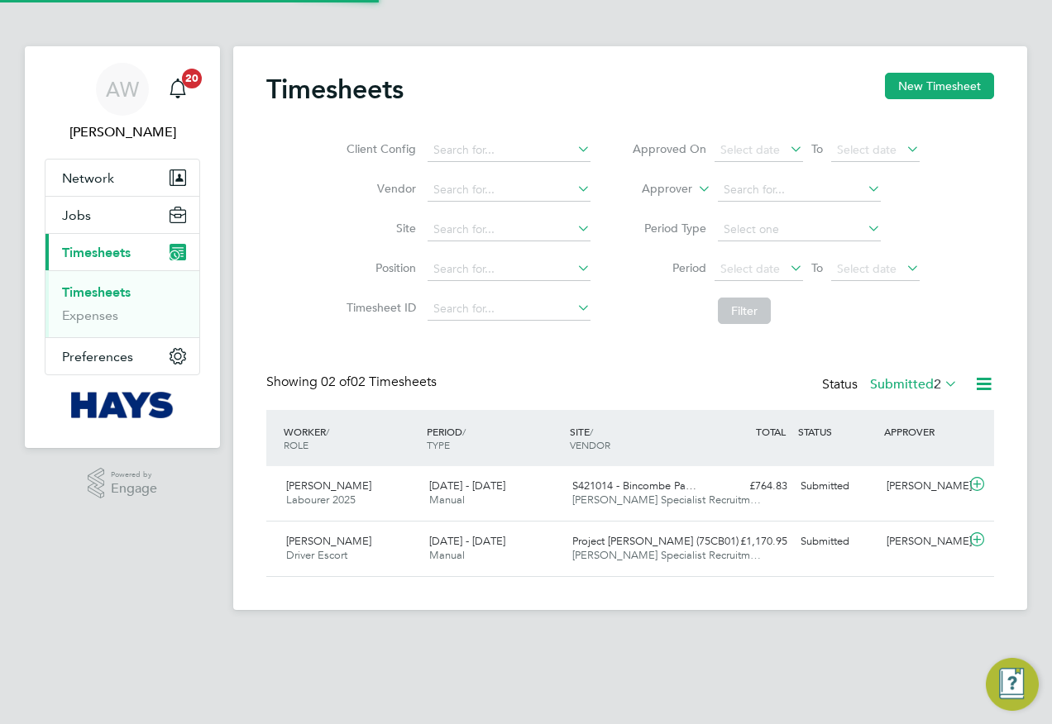
scroll to position [42, 144]
click at [946, 93] on button "New Timesheet" at bounding box center [939, 86] width 109 height 26
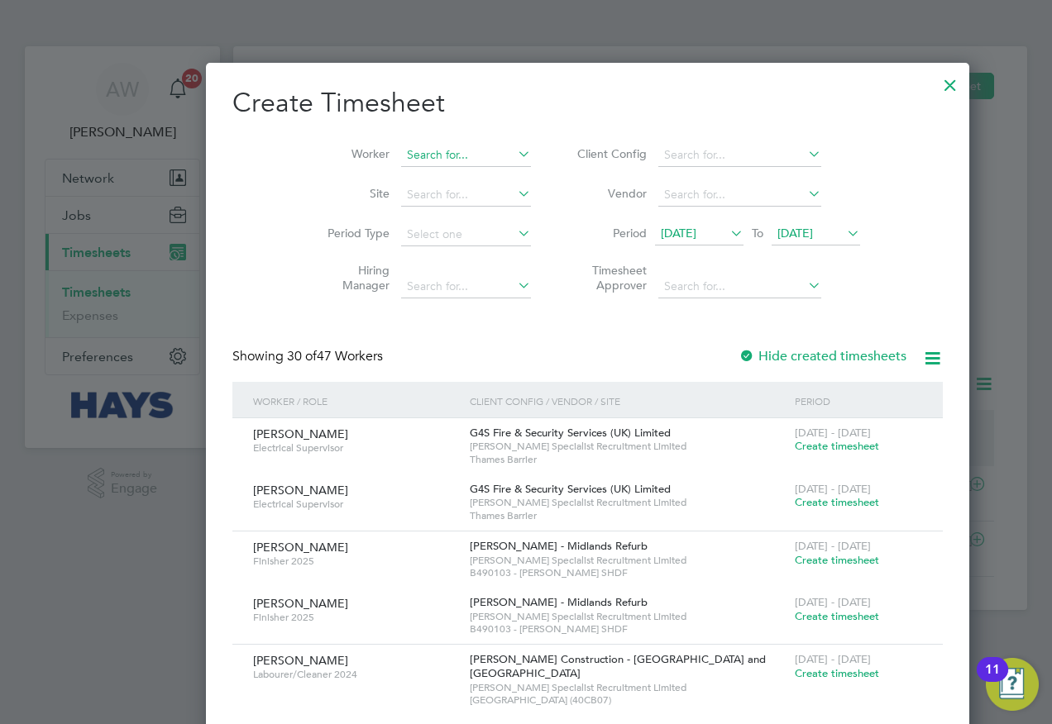
scroll to position [3402, 640]
click at [401, 155] on input at bounding box center [466, 155] width 130 height 23
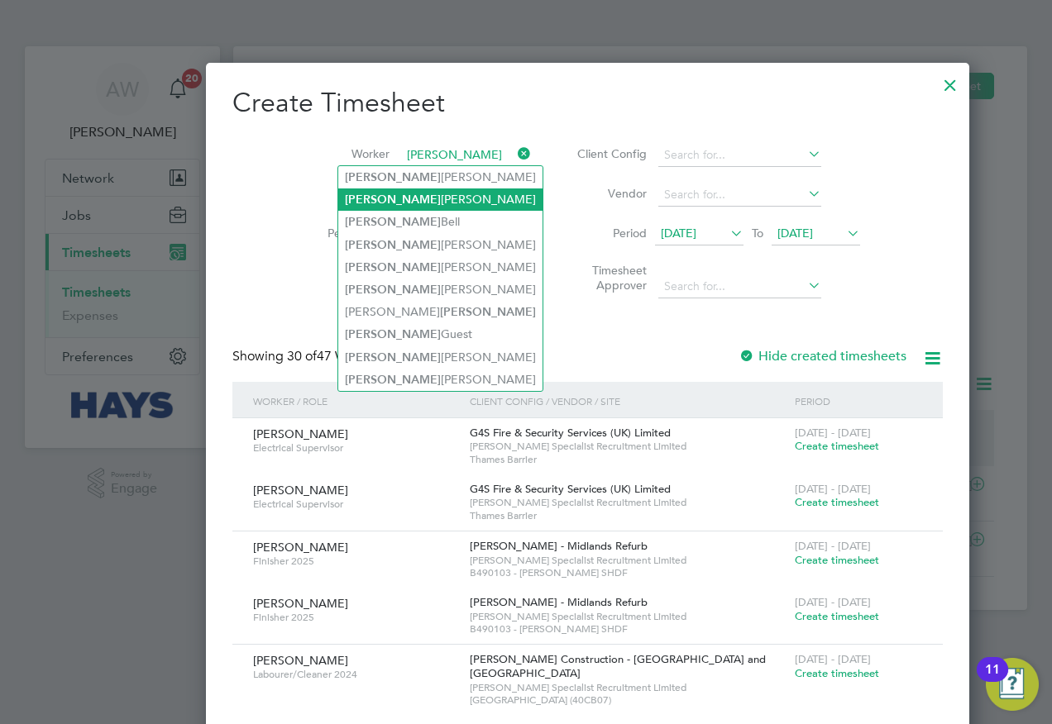
click at [388, 192] on li "[PERSON_NAME]" at bounding box center [440, 200] width 204 height 22
type input "[PERSON_NAME]"
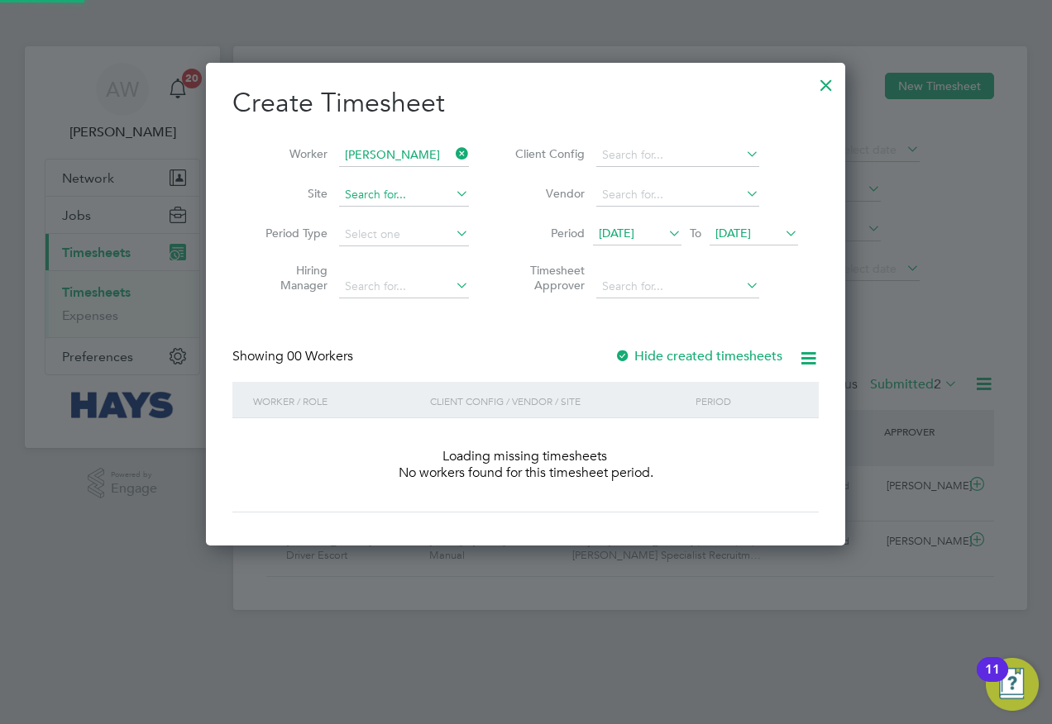
scroll to position [466, 640]
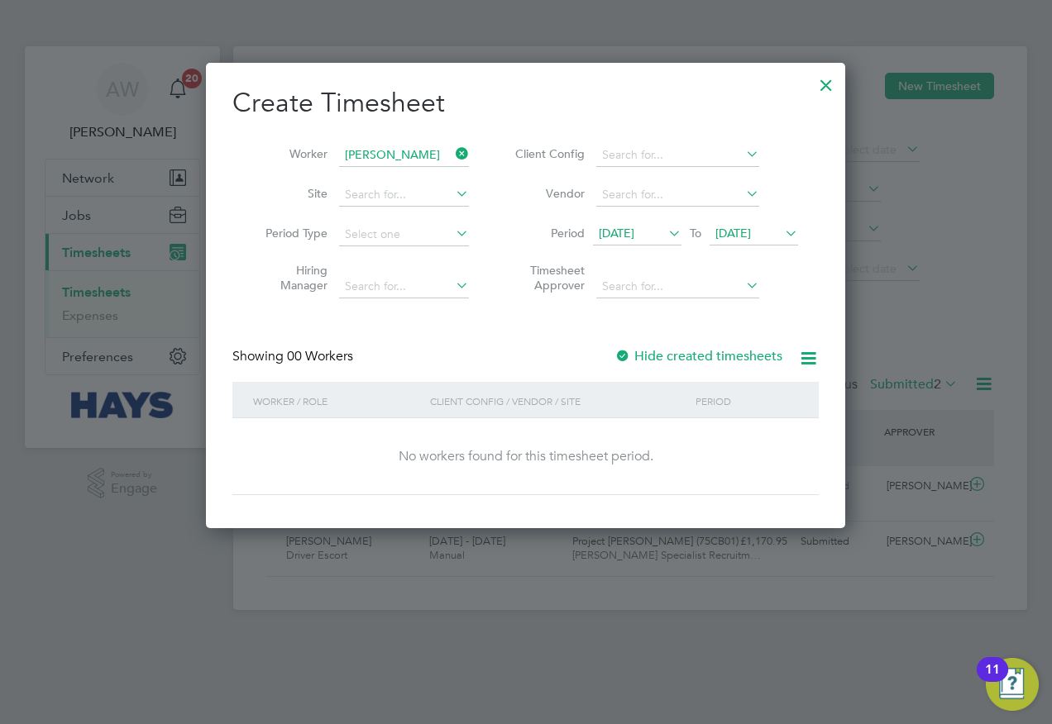
click at [647, 224] on span "[DATE]" at bounding box center [637, 234] width 88 height 22
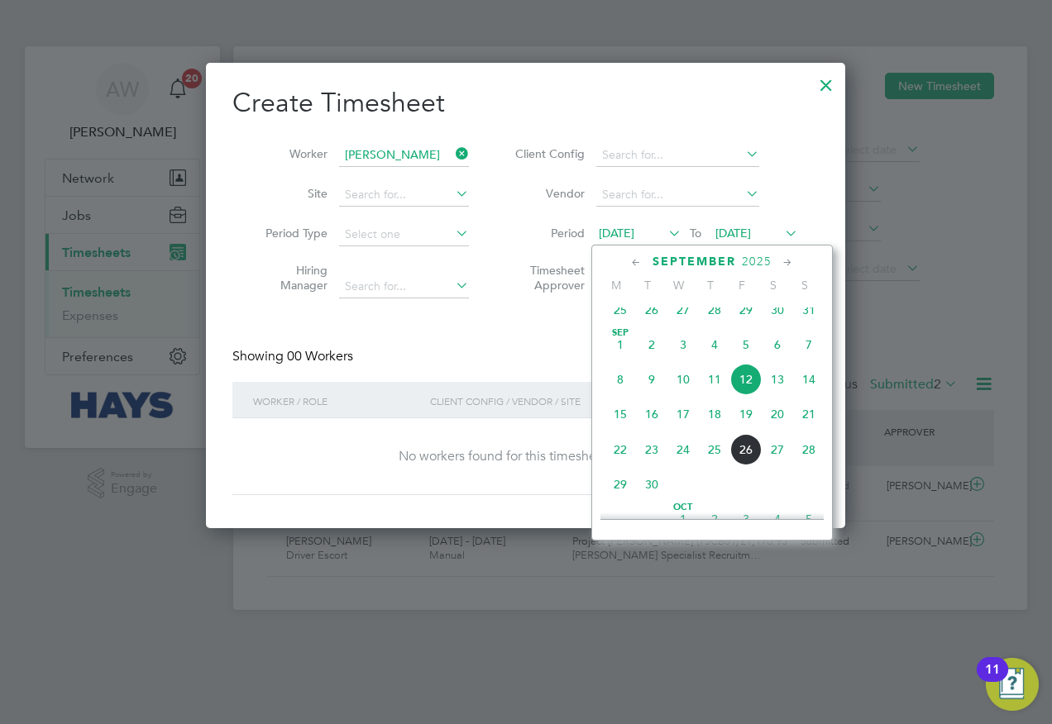
click at [752, 466] on span "26" at bounding box center [745, 449] width 31 height 31
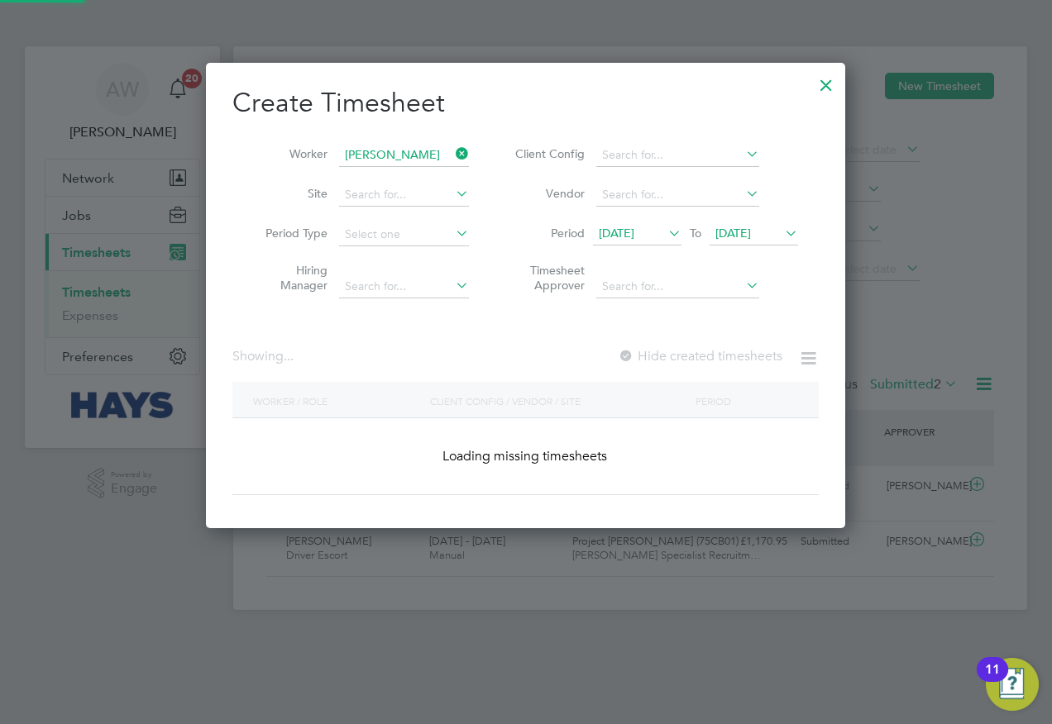
scroll to position [0, 0]
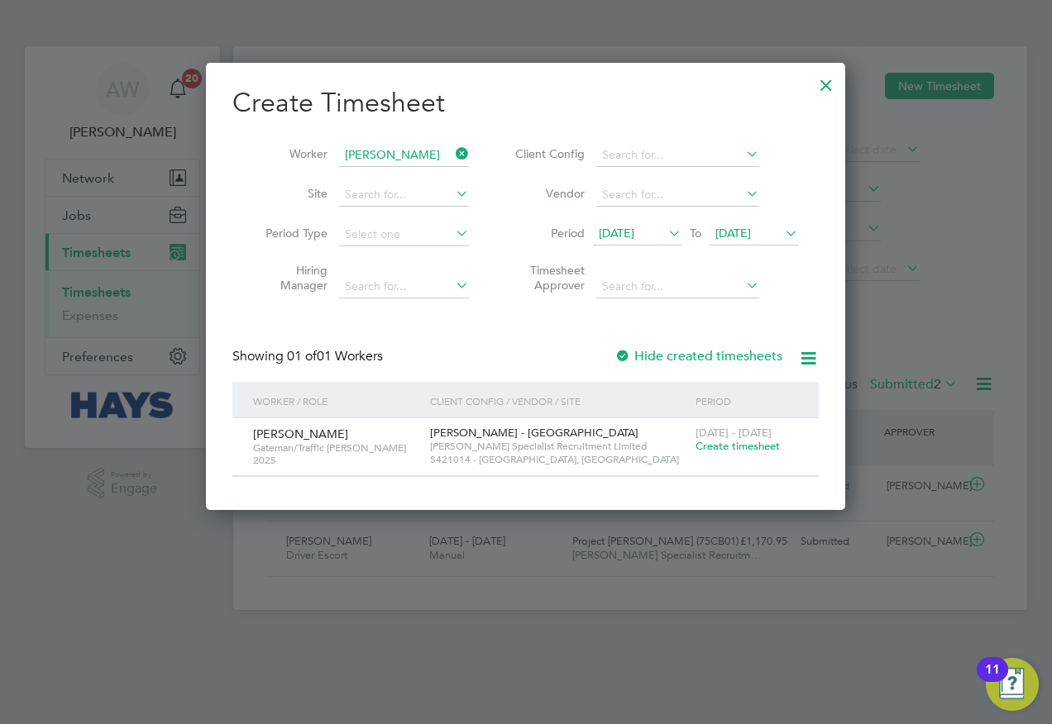
click at [729, 446] on span "Create timesheet" at bounding box center [737, 446] width 84 height 14
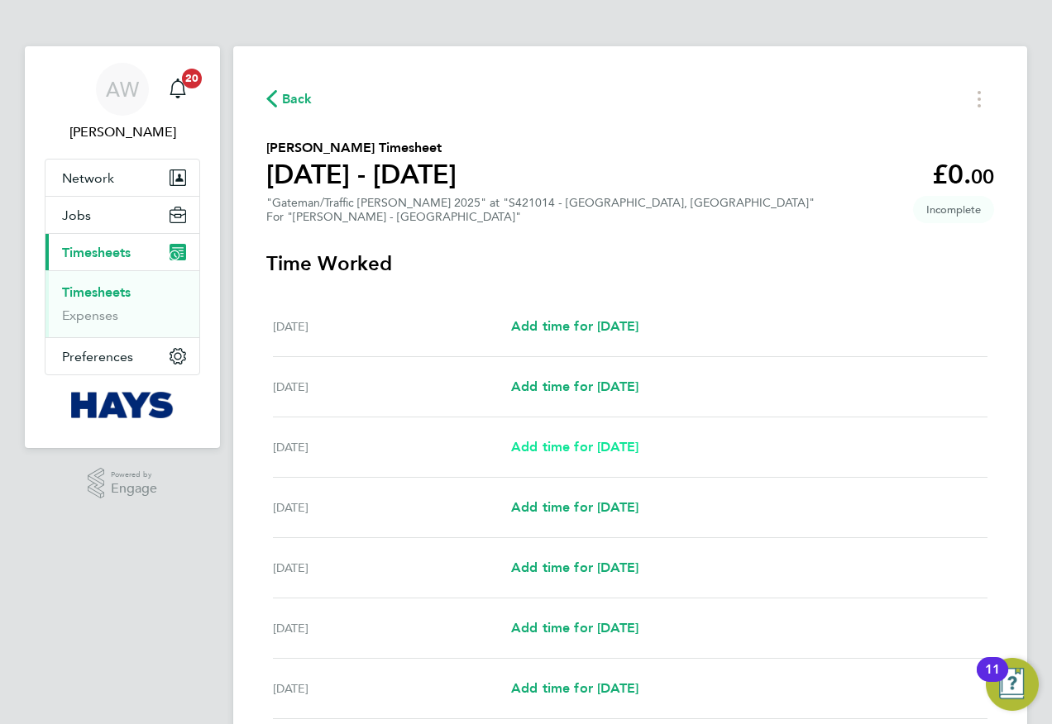
click at [626, 451] on span "Add time for [DATE]" at bounding box center [574, 447] width 127 height 16
select select "30"
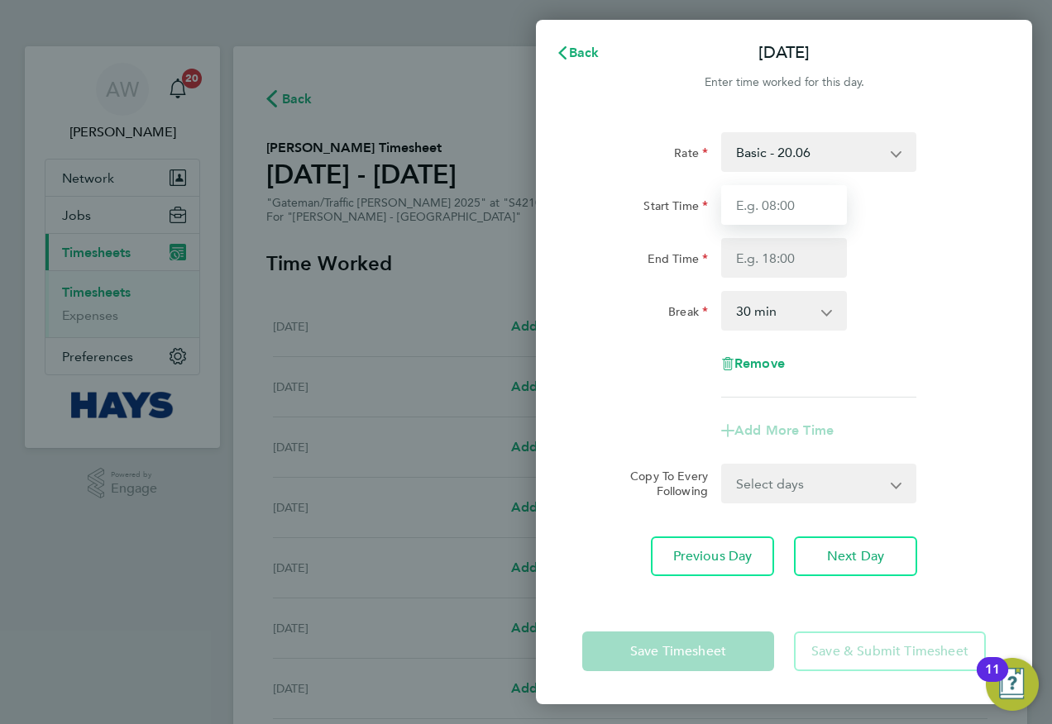
click at [809, 205] on input "Start Time" at bounding box center [784, 205] width 126 height 40
type input "07:30"
type input "15:48"
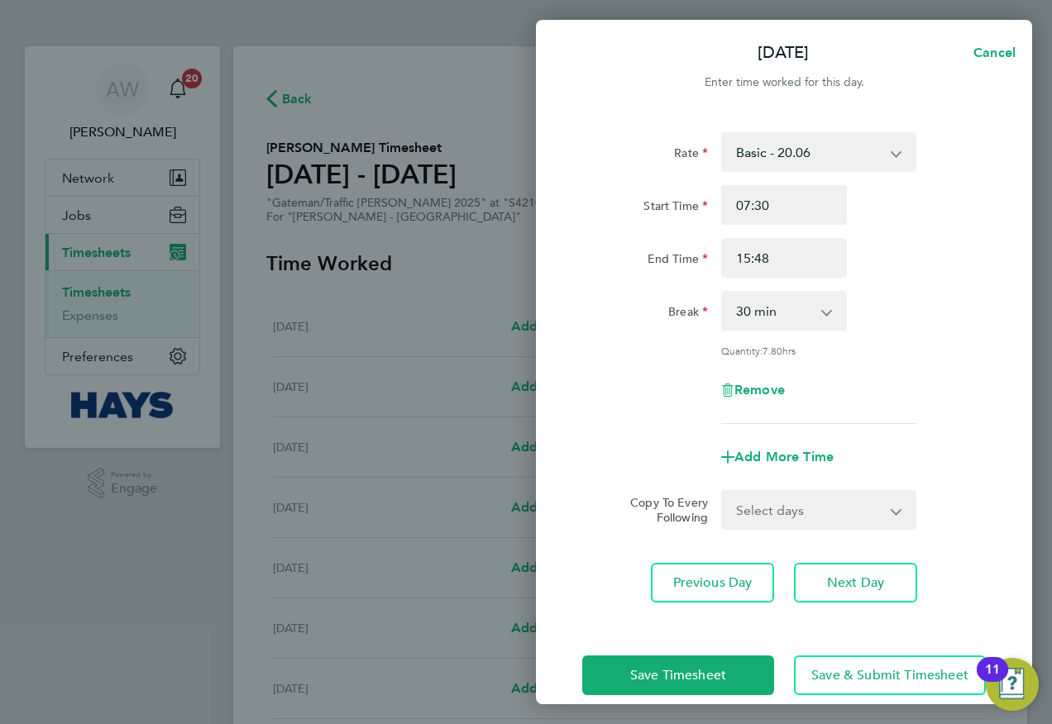
click at [786, 303] on select "0 min 15 min 30 min 45 min 60 min 75 min 90 min" at bounding box center [774, 311] width 103 height 36
click at [791, 301] on select "0 min 15 min 30 min 45 min 60 min 75 min 90 min" at bounding box center [774, 311] width 103 height 36
click at [910, 261] on div "End Time 15:48" at bounding box center [784, 258] width 417 height 40
click at [771, 449] on span "Add More Time" at bounding box center [783, 457] width 99 height 16
select select "null"
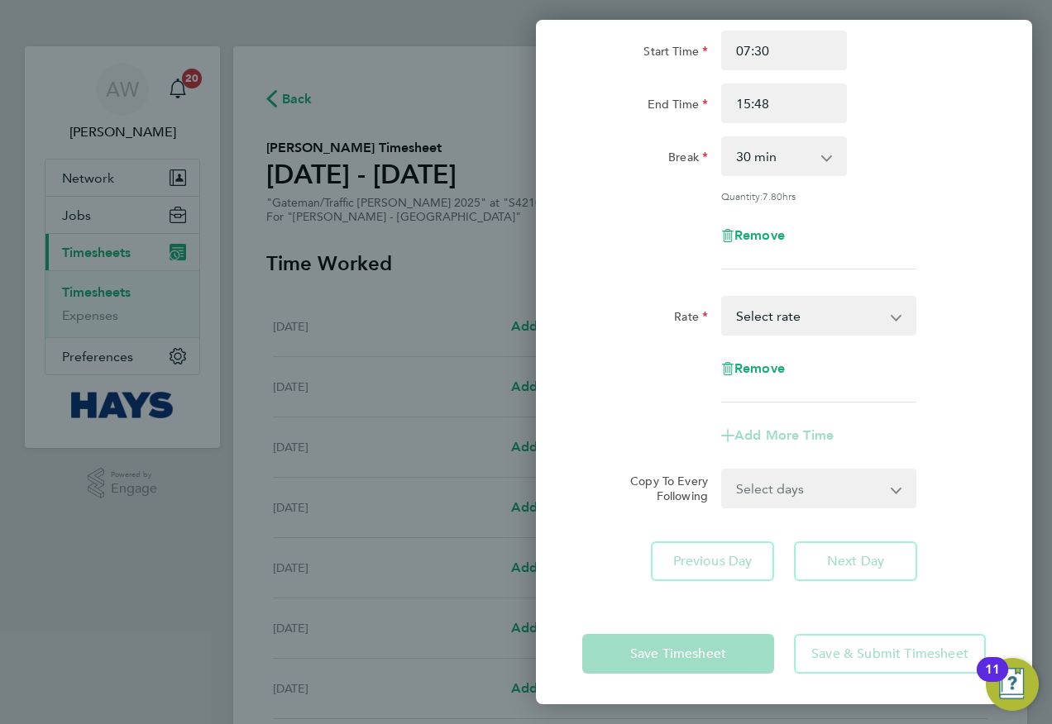
scroll to position [155, 0]
click at [797, 307] on select "Basic - 20.06 Weekday OT 39h+ - 28.95 [DATE] first 4h - 28.95 [DATE] 4h+ - 37.8…" at bounding box center [809, 315] width 172 height 36
select select "30"
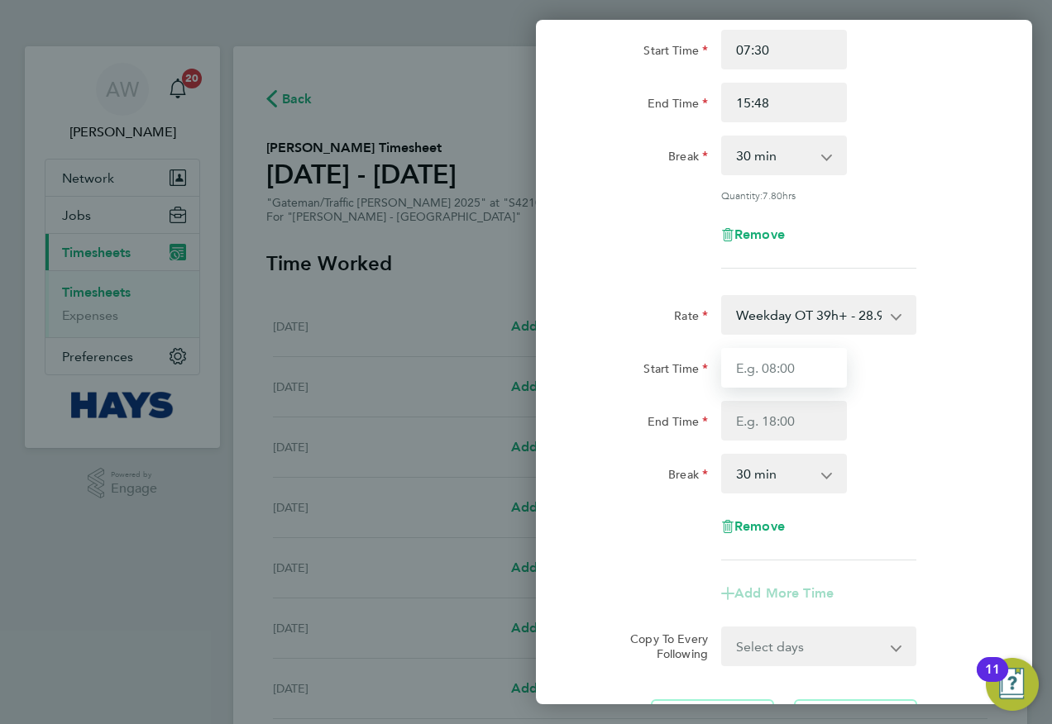
drag, startPoint x: 797, startPoint y: 331, endPoint x: 800, endPoint y: 360, distance: 29.1
click at [800, 360] on input "Start Time" at bounding box center [784, 368] width 126 height 40
type input "15:48"
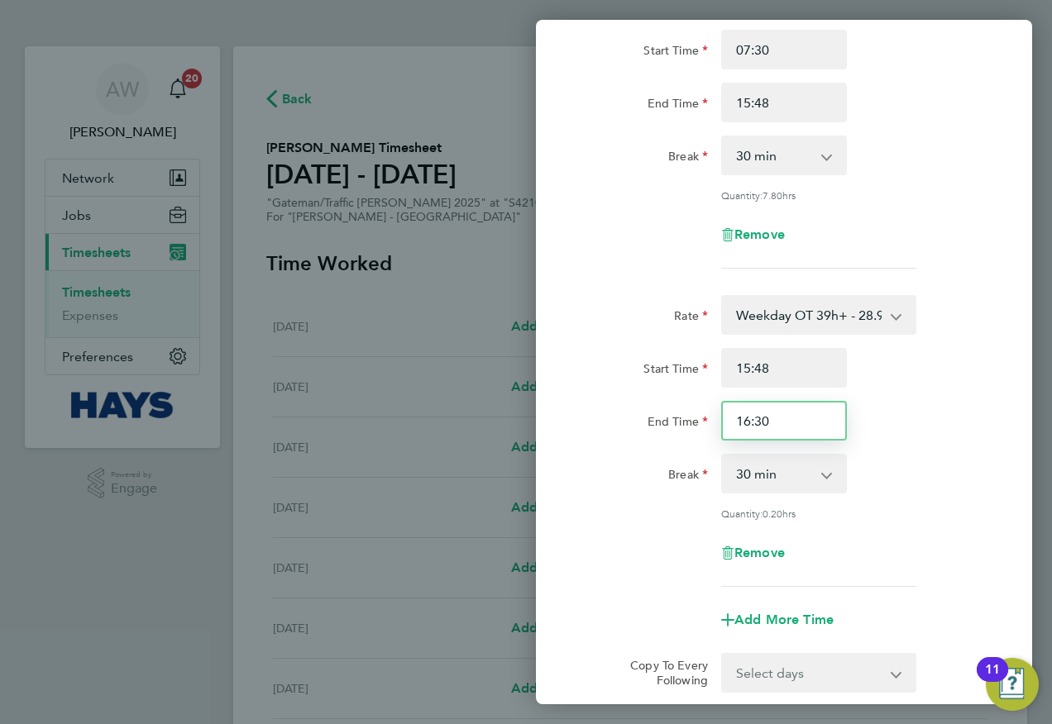
drag, startPoint x: 799, startPoint y: 413, endPoint x: 704, endPoint y: 425, distance: 95.0
click at [704, 425] on div "End Time 16:30" at bounding box center [784, 421] width 417 height 40
click at [780, 425] on input "16:30" at bounding box center [784, 421] width 126 height 40
drag, startPoint x: 746, startPoint y: 413, endPoint x: 767, endPoint y: 442, distance: 35.4
click at [747, 413] on input "16:30" at bounding box center [784, 421] width 126 height 40
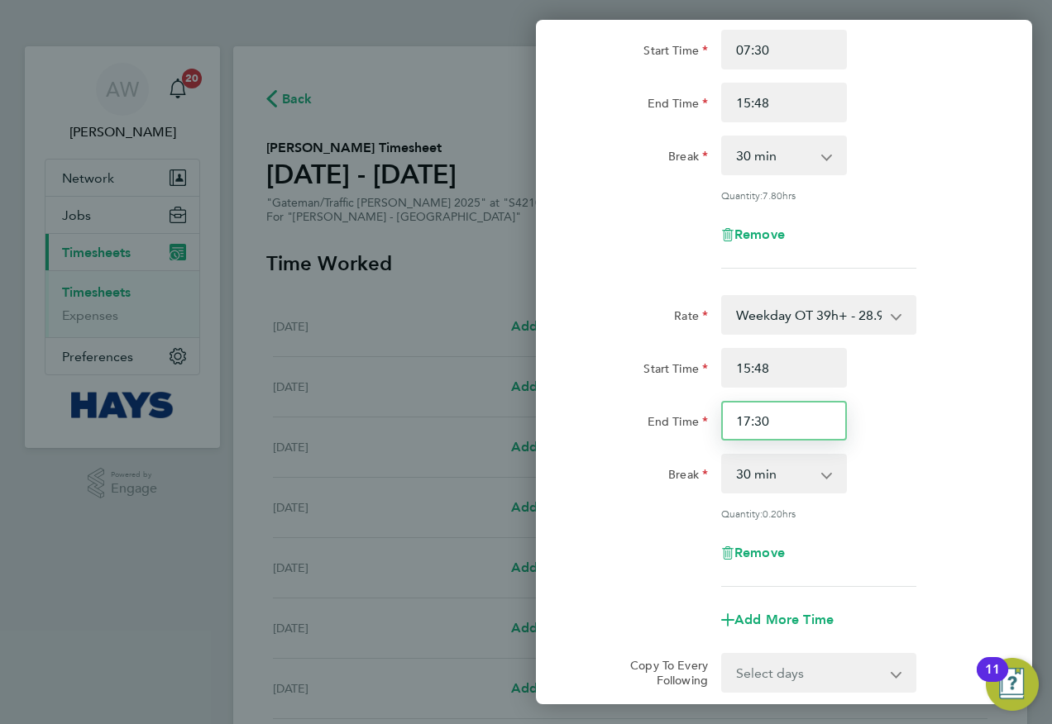
type input "17:30"
click at [868, 398] on div "Start Time 15:48 End Time 17:30" at bounding box center [784, 394] width 417 height 93
click at [818, 467] on select "0 min 15 min 30 min 45 min 60 min 75 min 90 min" at bounding box center [774, 474] width 103 height 36
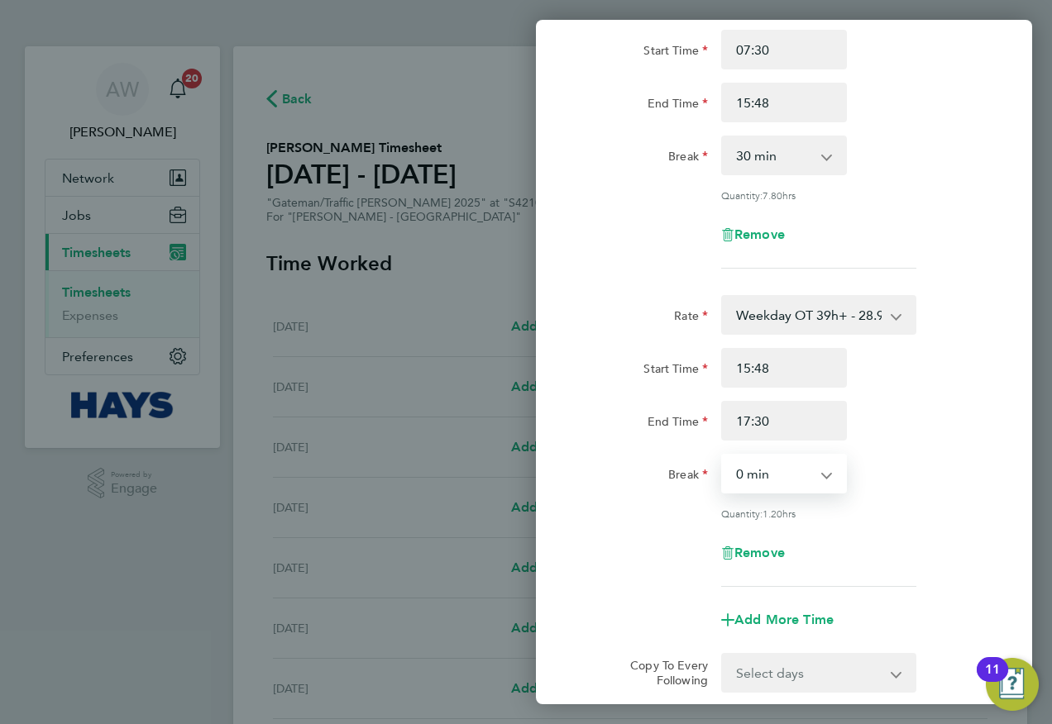
click at [723, 456] on select "0 min 15 min 30 min 45 min 60 min 75 min 90 min" at bounding box center [774, 474] width 103 height 36
click at [883, 432] on div "End Time 17:30" at bounding box center [784, 421] width 417 height 40
click at [778, 482] on select "0 min 15 min 30 min 45 min 60 min 75 min 90 min" at bounding box center [774, 474] width 103 height 36
select select "30"
click at [723, 456] on select "0 min 15 min 30 min 45 min 60 min 75 min 90 min" at bounding box center [774, 474] width 103 height 36
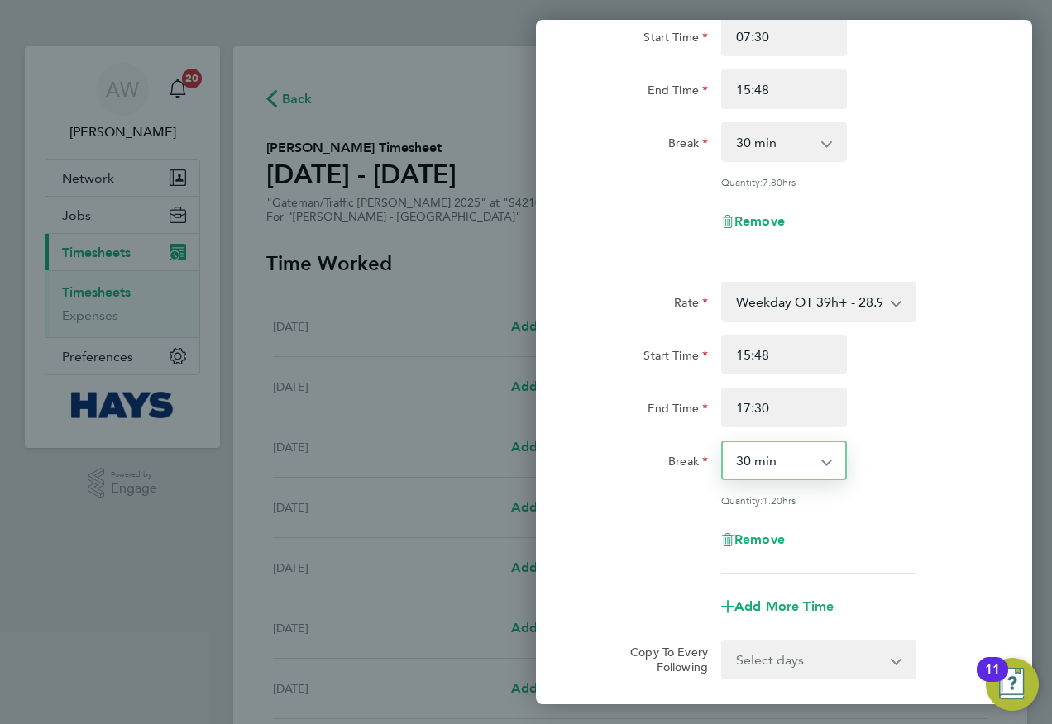
scroll to position [339, 0]
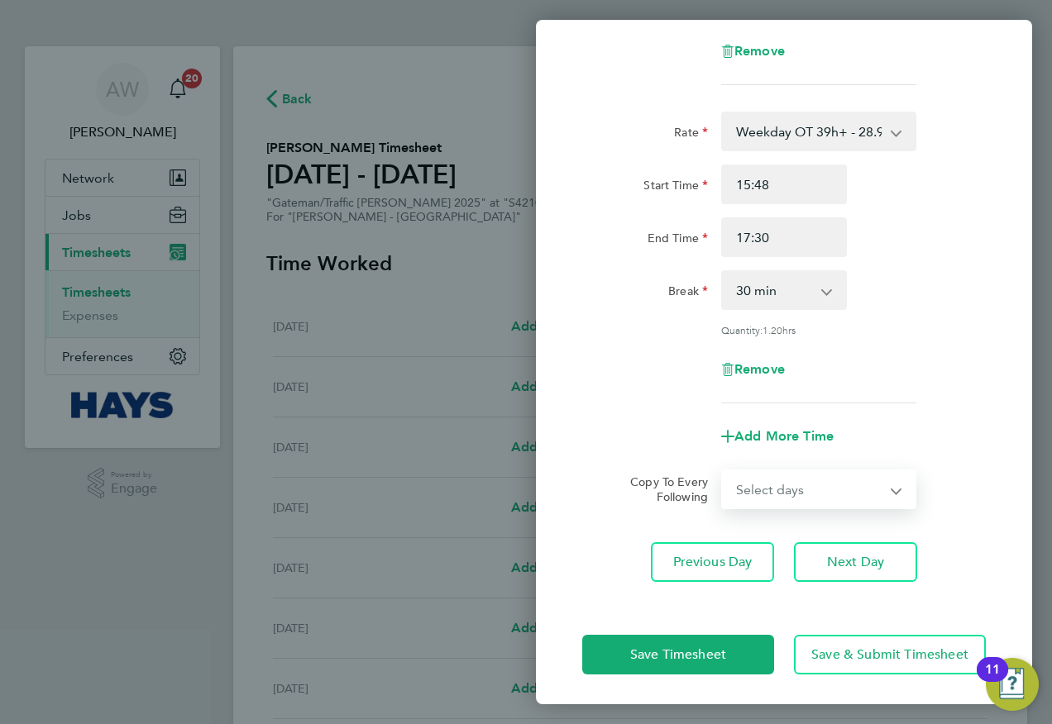
click at [830, 480] on select "Select days Day [DATE] [DATE] [DATE] [DATE]" at bounding box center [810, 489] width 174 height 36
select select "DAY"
click at [723, 471] on select "Select days Day [DATE] [DATE] [DATE] [DATE]" at bounding box center [810, 489] width 174 height 36
select select "[DATE]"
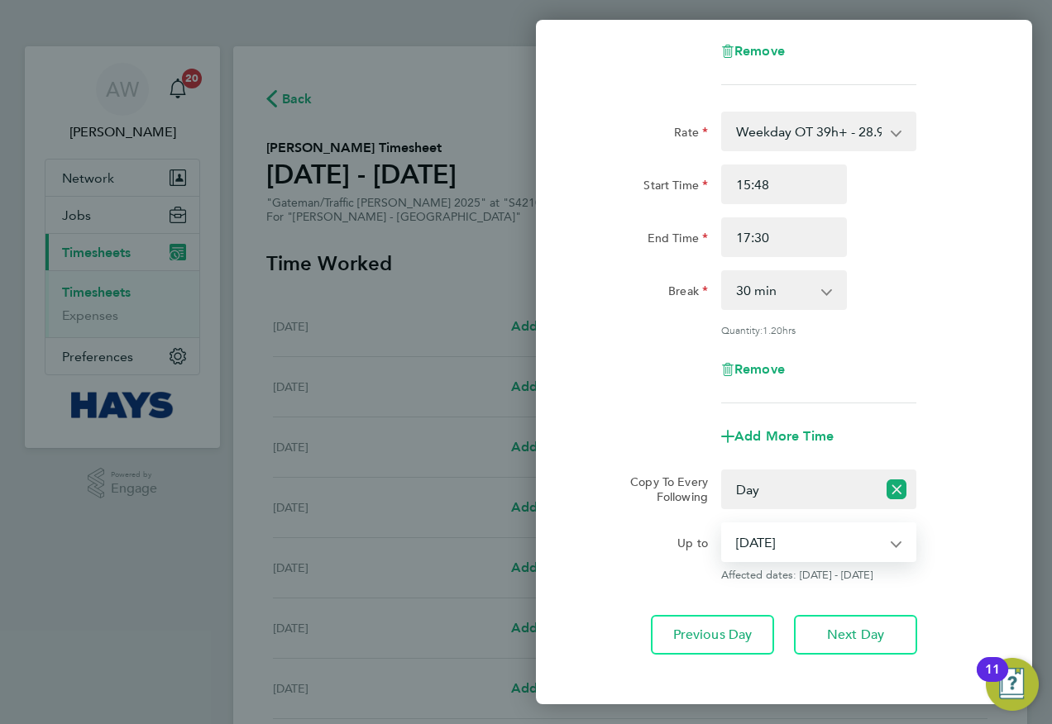
drag, startPoint x: 818, startPoint y: 503, endPoint x: 810, endPoint y: 557, distance: 55.1
click at [805, 537] on select "[DATE] [DATE] [DATE] [DATE]" at bounding box center [809, 542] width 172 height 36
click at [723, 524] on select "[DATE] [DATE] [DATE] [DATE]" at bounding box center [809, 542] width 172 height 36
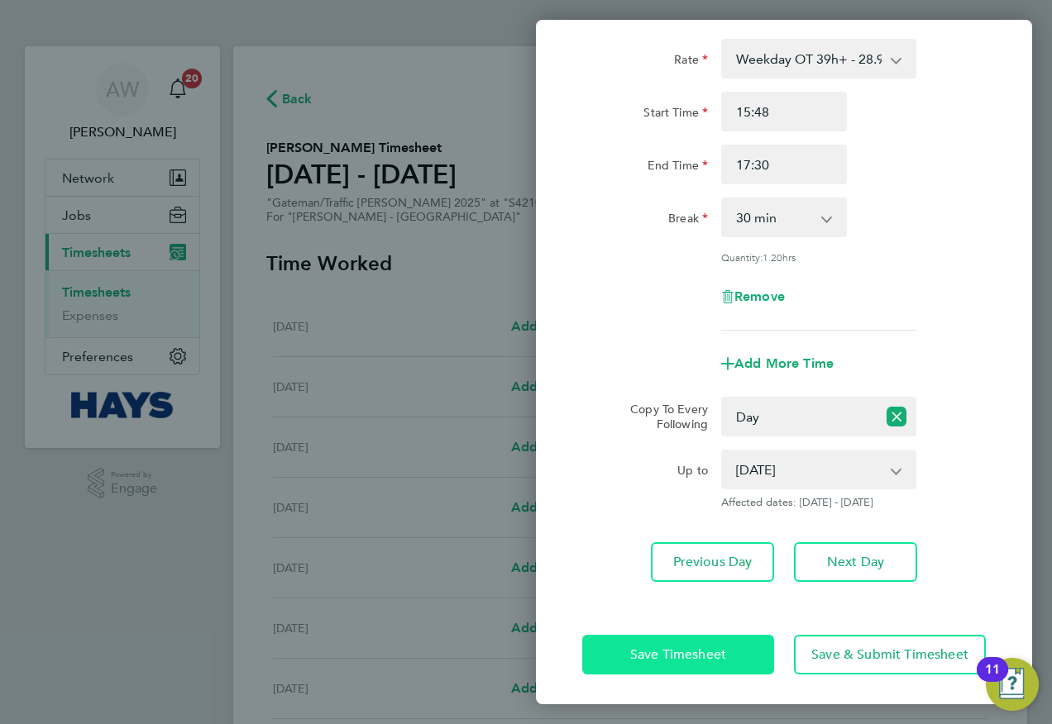
click at [666, 658] on span "Save Timesheet" at bounding box center [678, 655] width 96 height 17
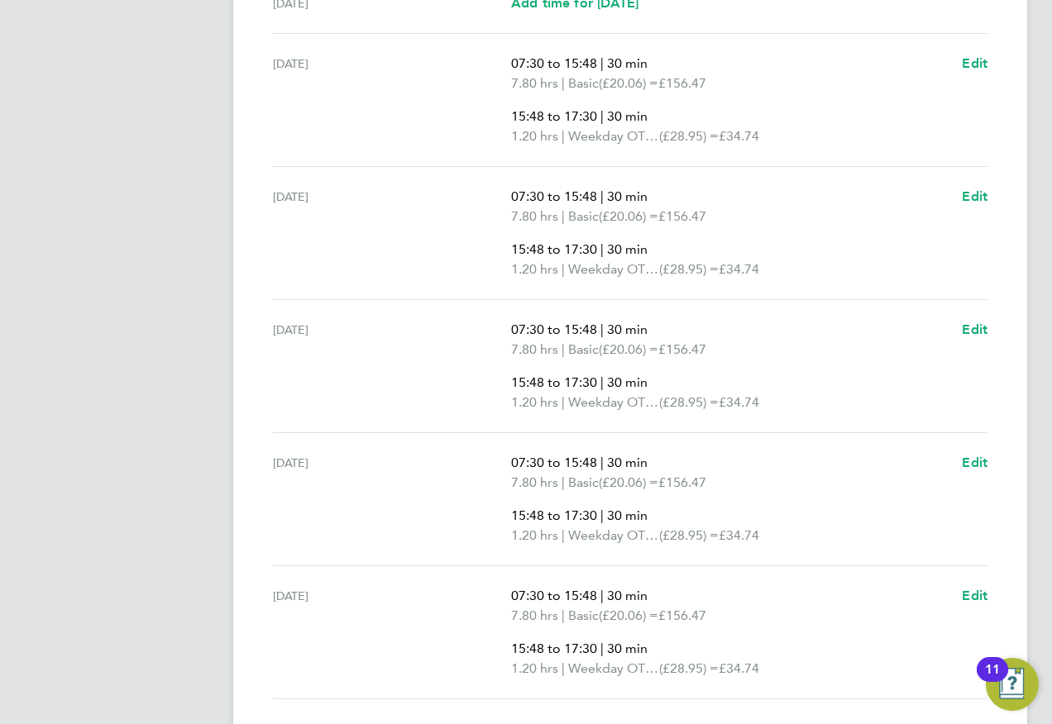
scroll to position [765, 0]
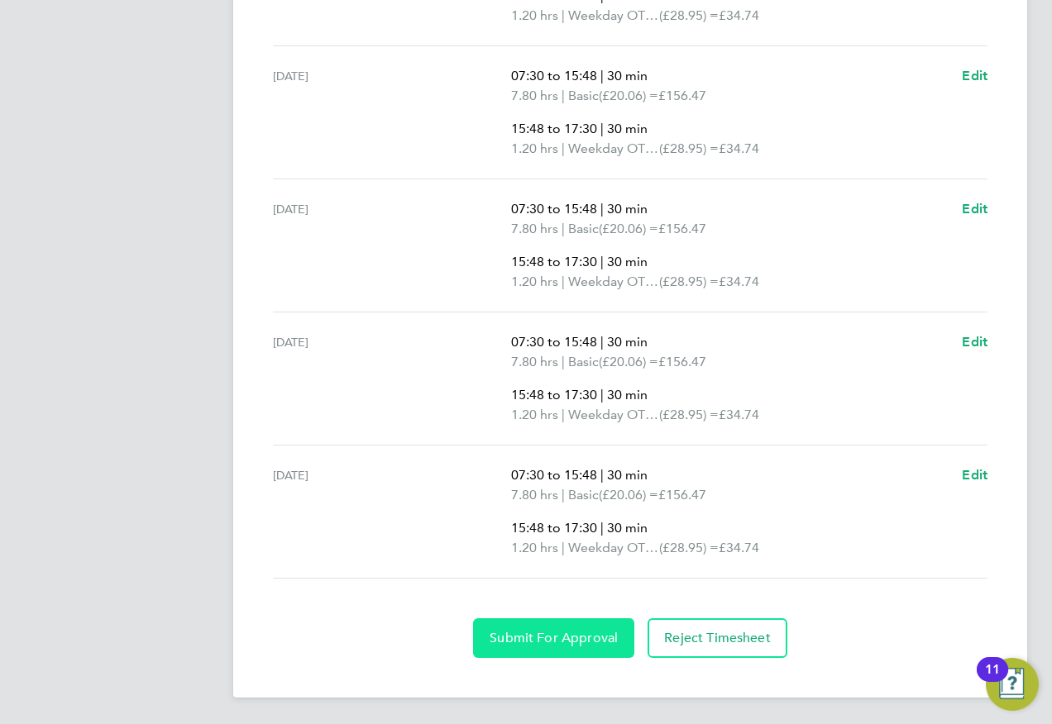
click at [535, 644] on span "Submit For Approval" at bounding box center [554, 638] width 128 height 17
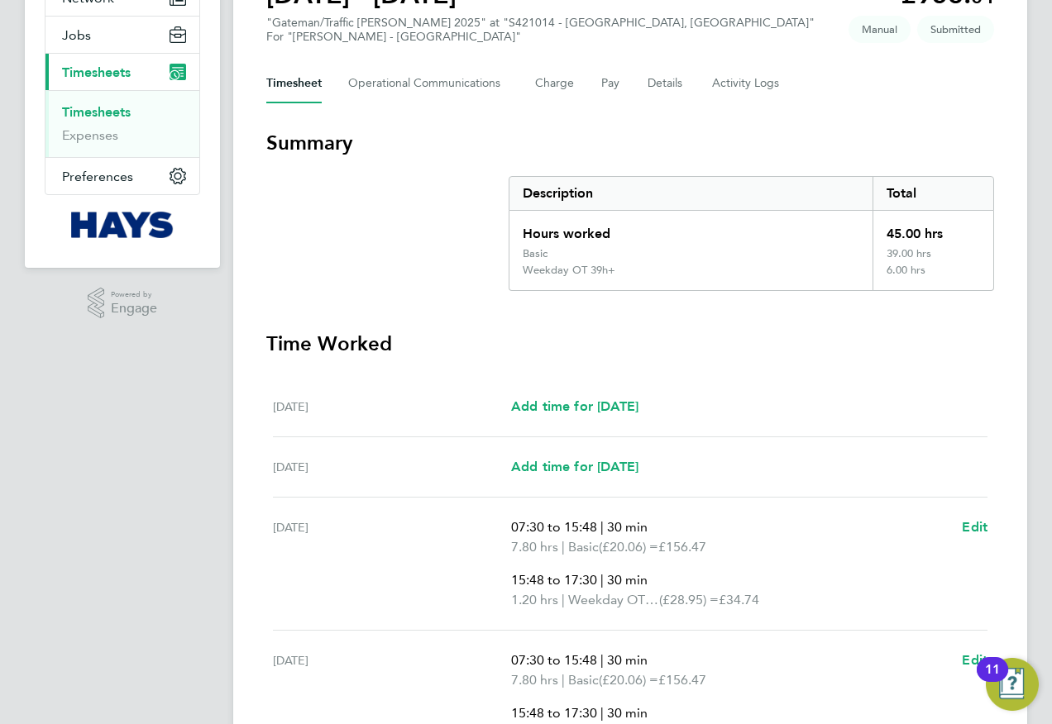
scroll to position [0, 0]
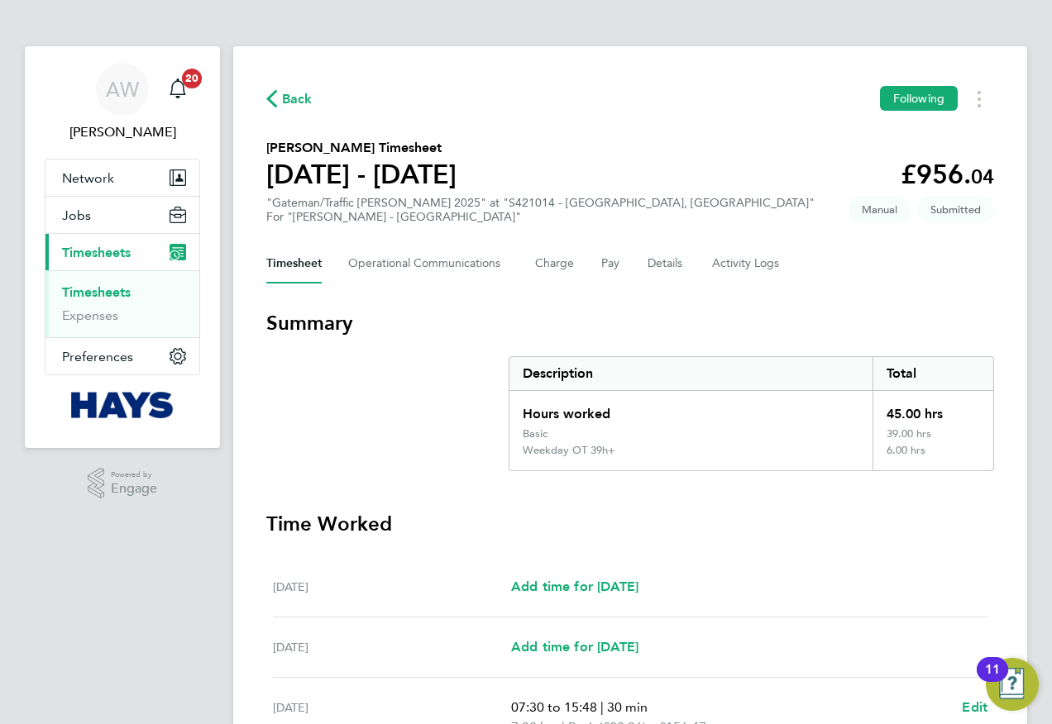
click at [115, 298] on link "Timesheets" at bounding box center [96, 292] width 69 height 16
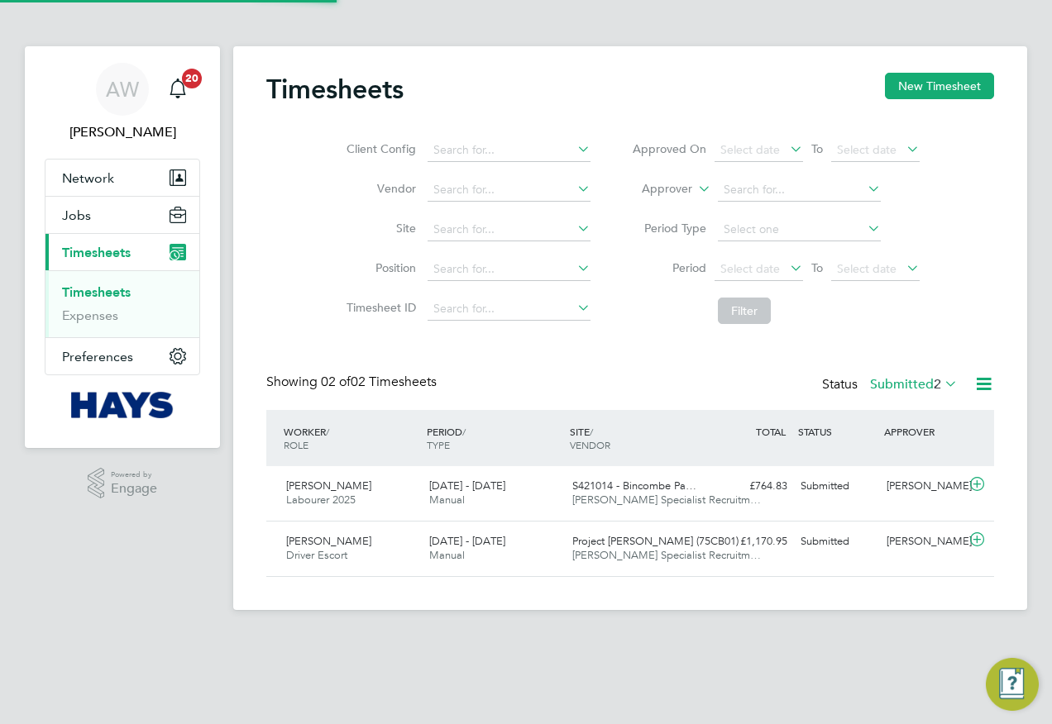
scroll to position [42, 144]
click at [913, 93] on button "New Timesheet" at bounding box center [939, 86] width 109 height 26
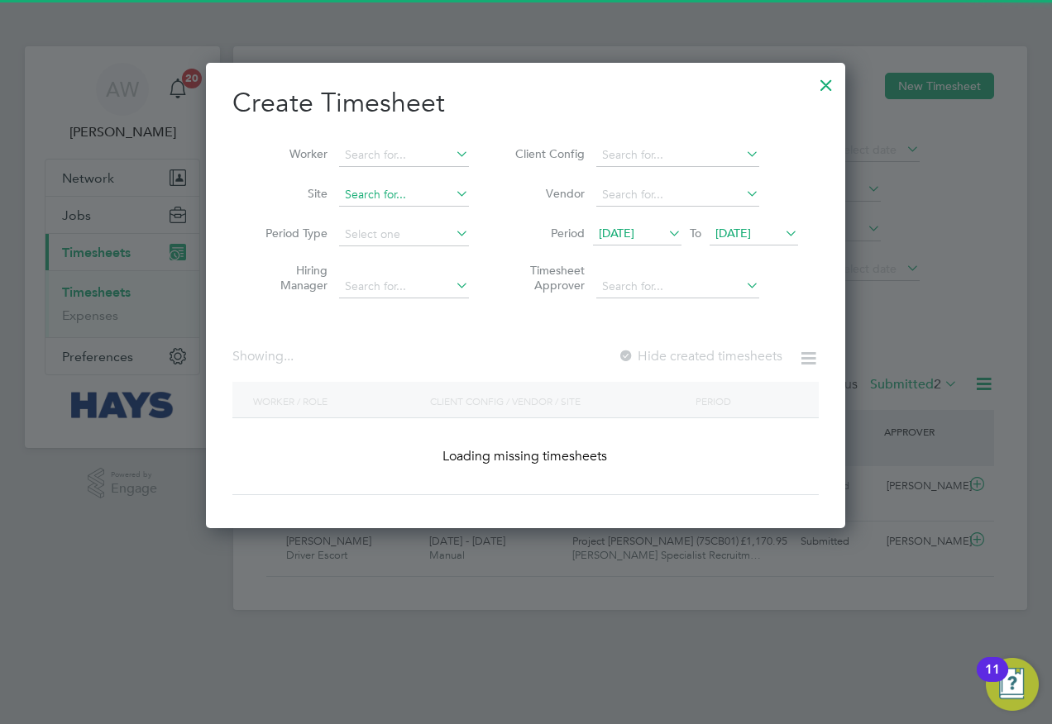
scroll to position [3402, 640]
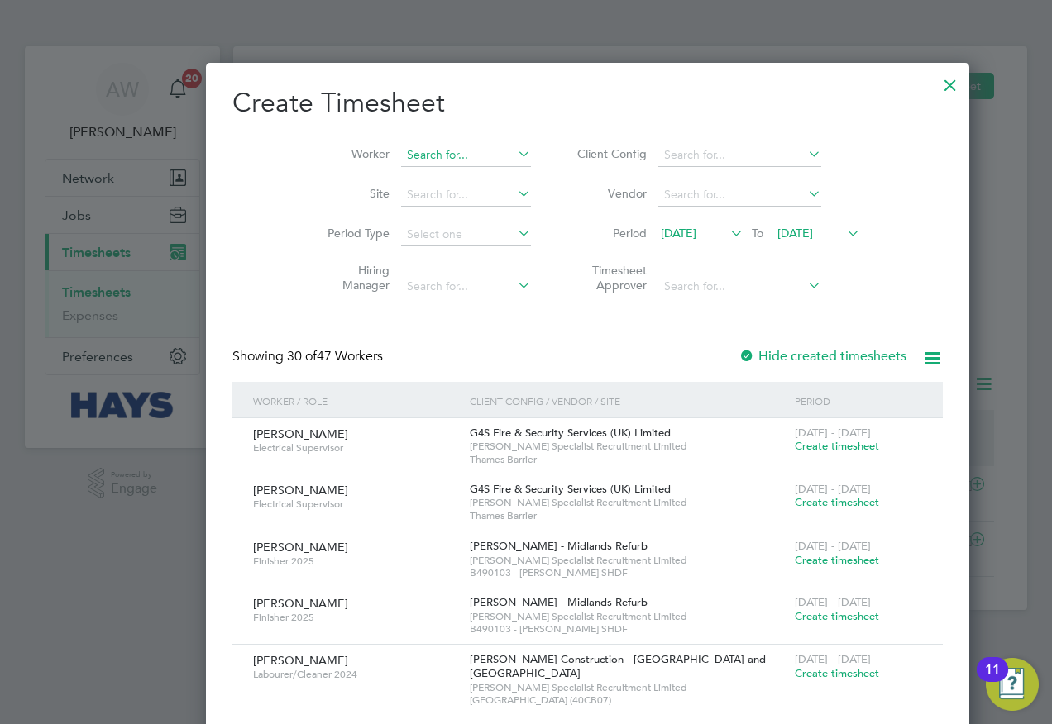
click at [406, 150] on input at bounding box center [466, 155] width 130 height 23
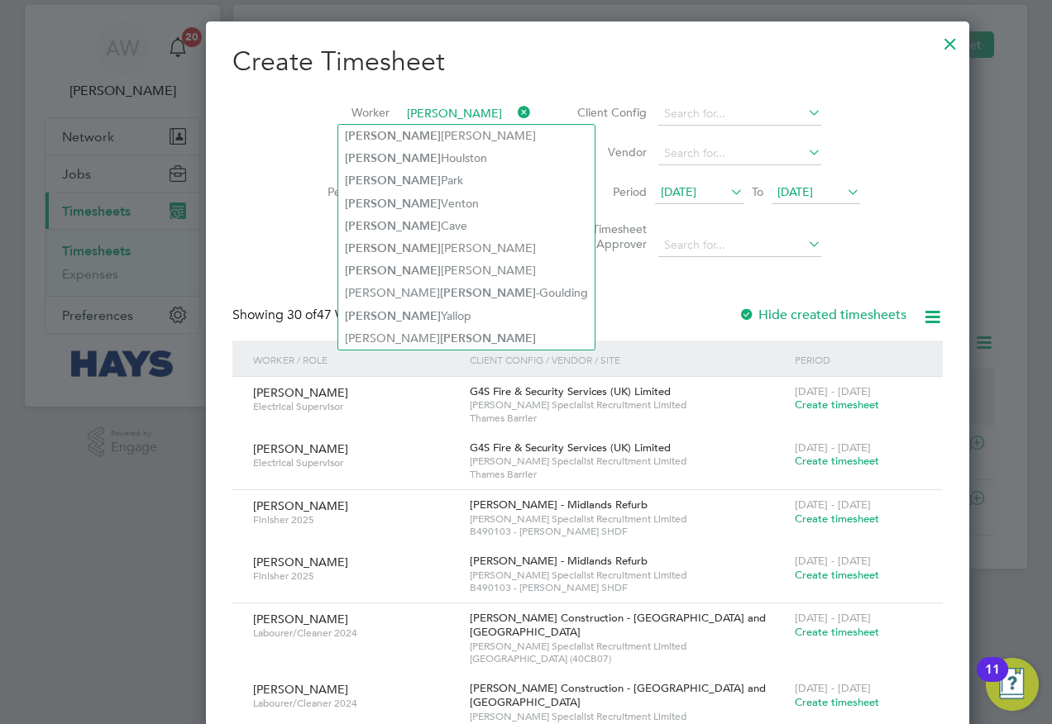
scroll to position [0, 0]
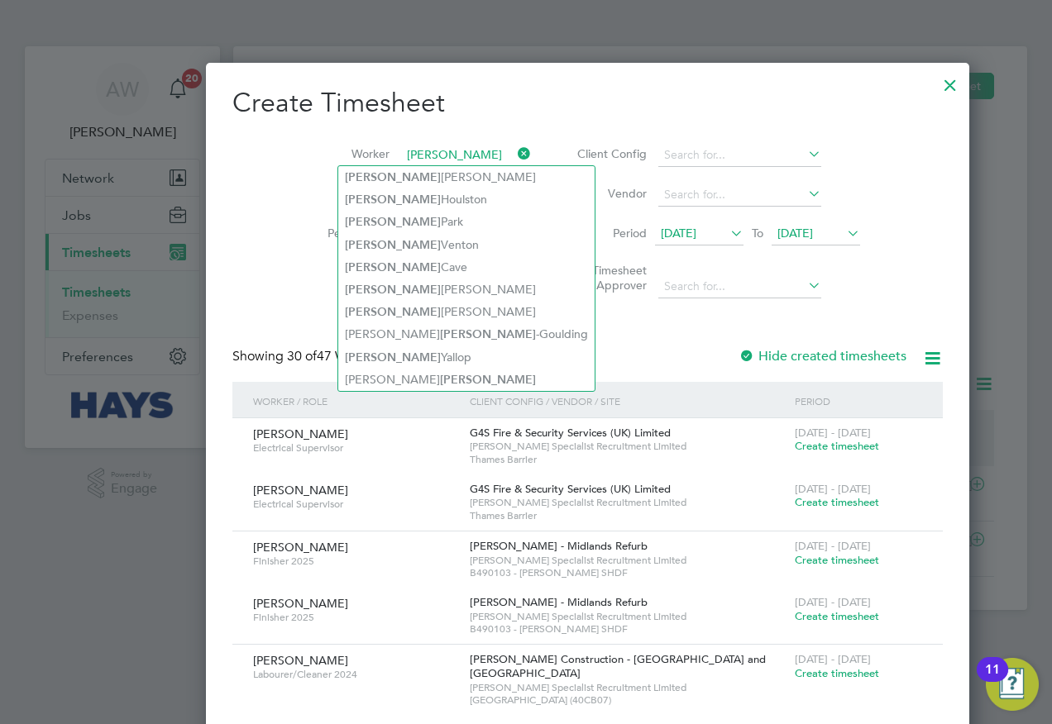
type input "[PERSON_NAME]"
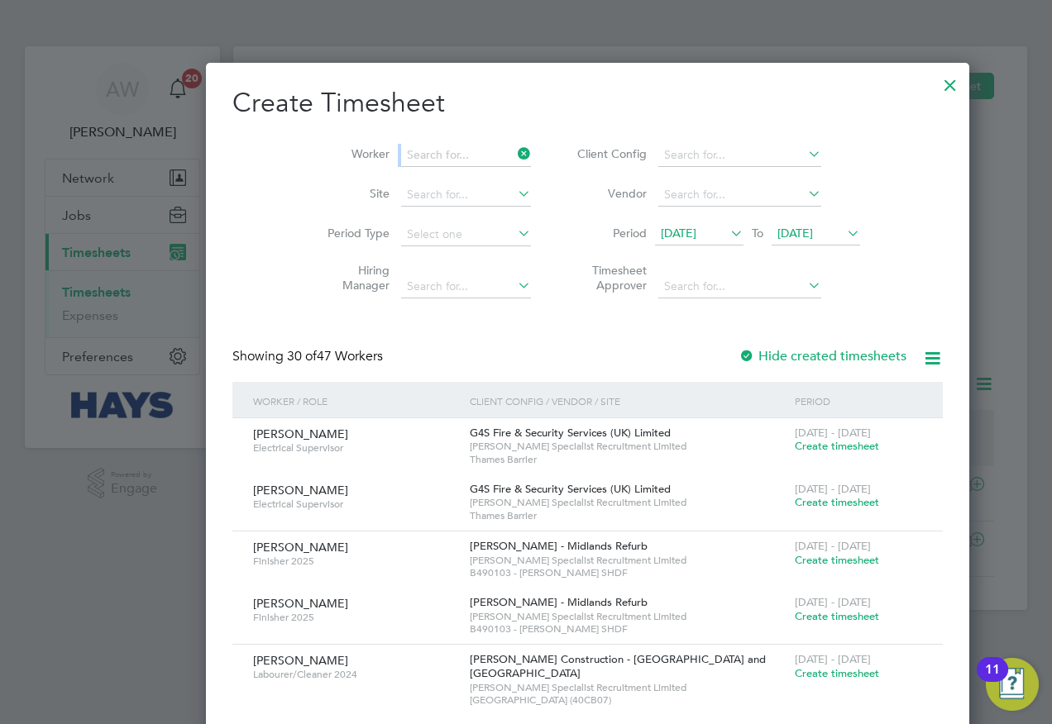
drag, startPoint x: 406, startPoint y: 142, endPoint x: 213, endPoint y: 117, distance: 194.3
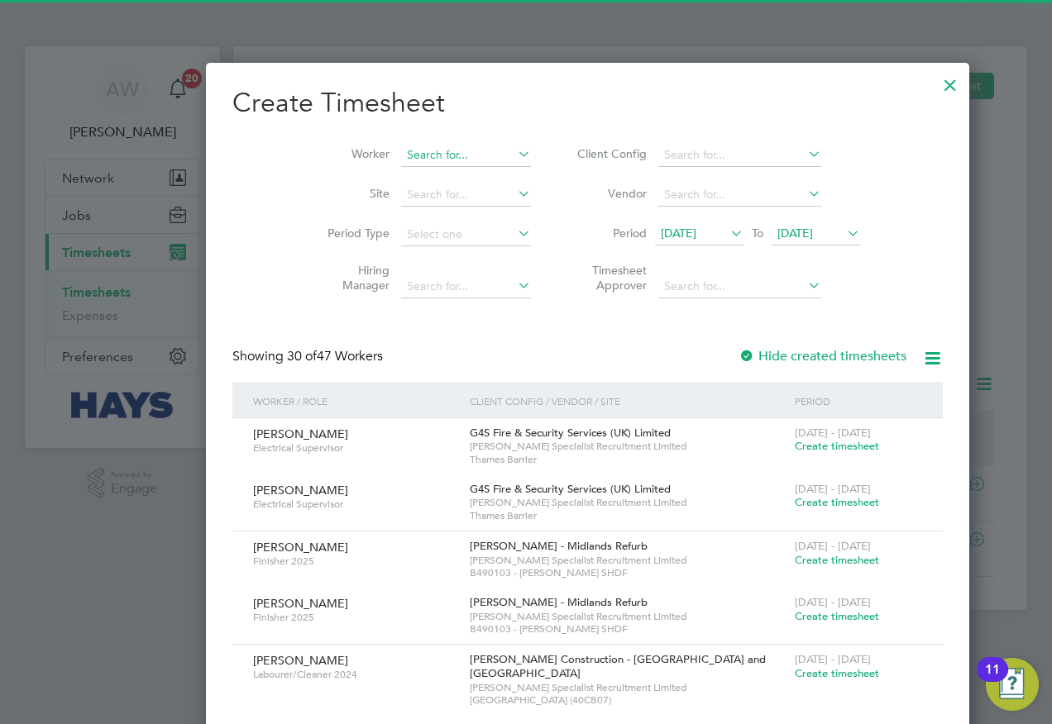
click at [401, 158] on input at bounding box center [466, 155] width 130 height 23
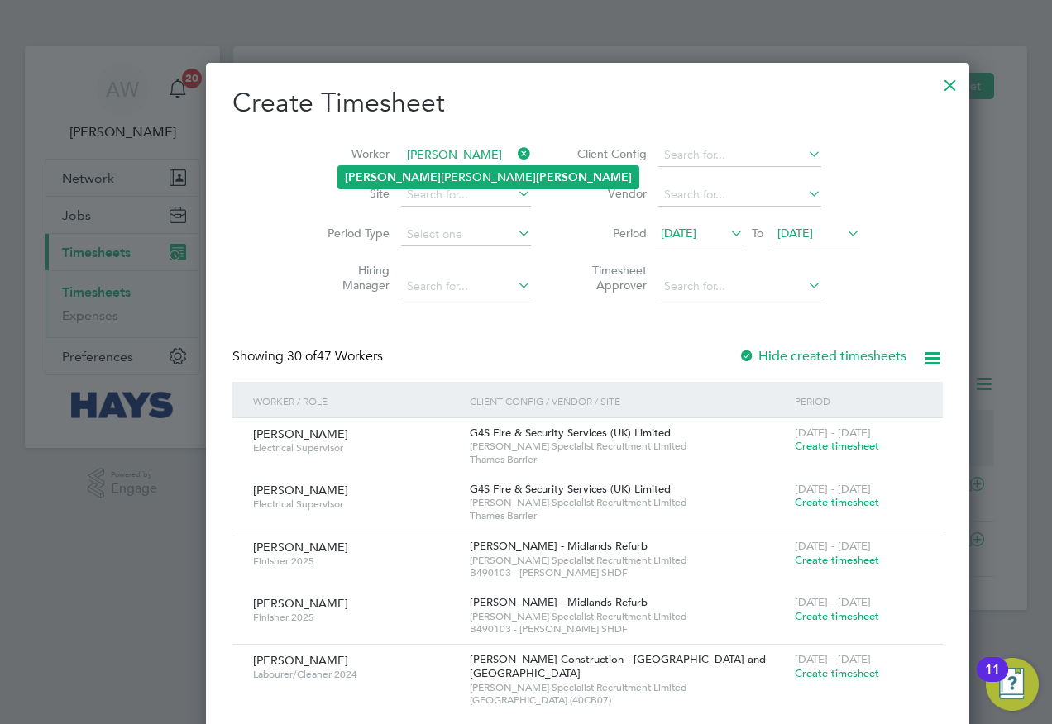
click at [536, 178] on b "[PERSON_NAME]" at bounding box center [584, 177] width 96 height 14
type input "[PERSON_NAME] [PERSON_NAME]"
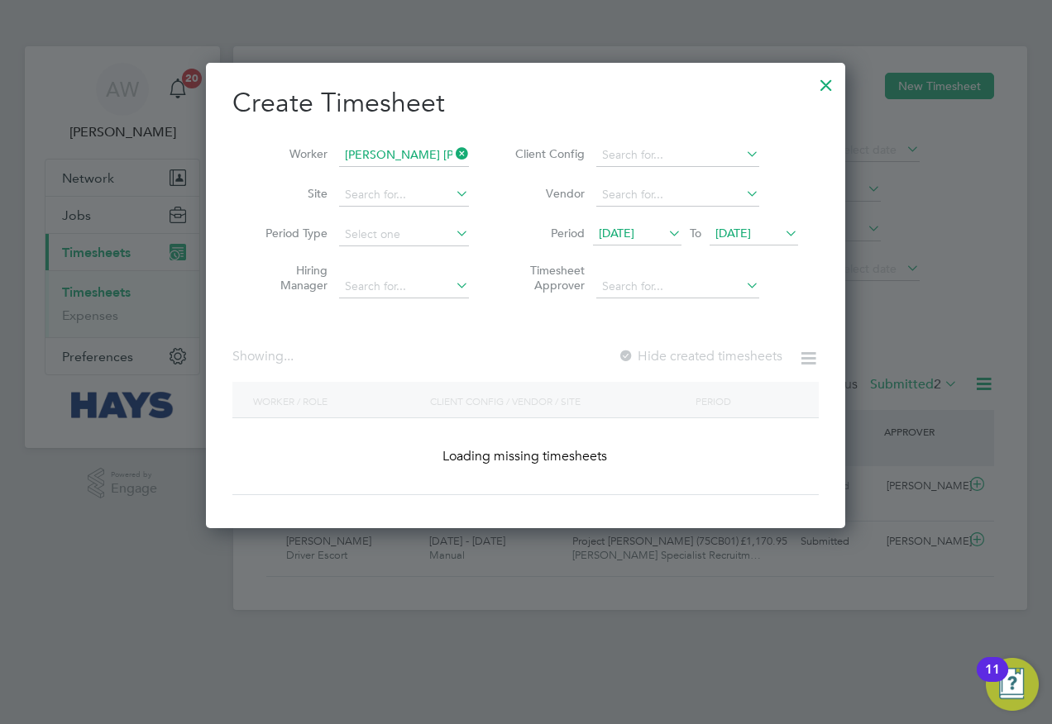
scroll to position [8, 8]
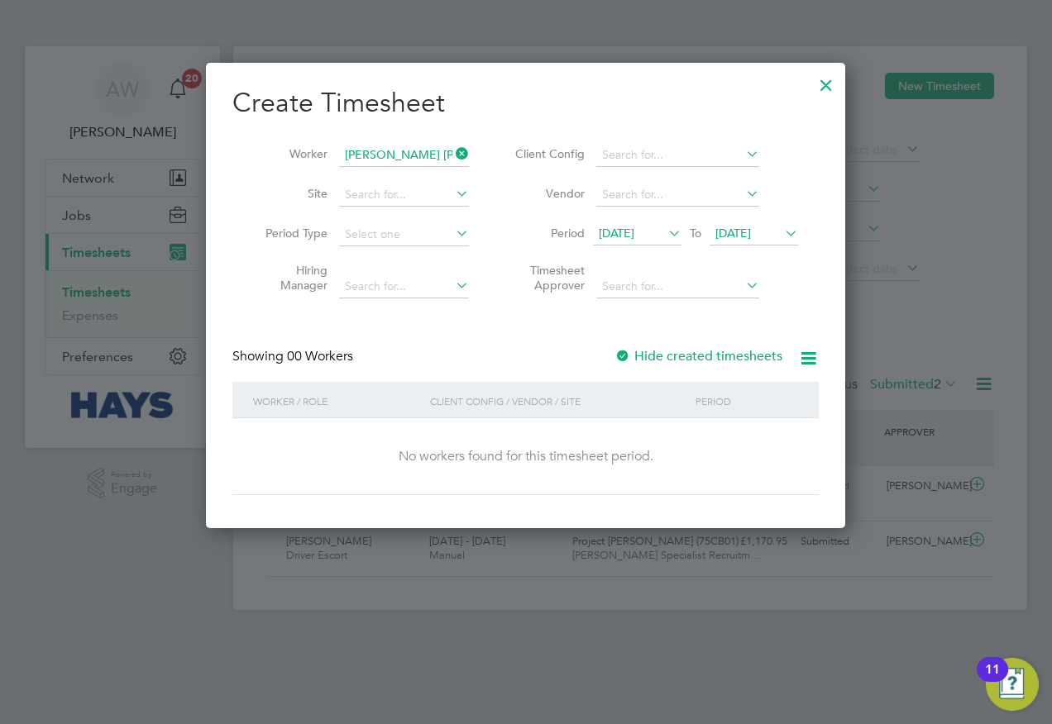
click at [634, 233] on span "[DATE]" at bounding box center [617, 233] width 36 height 15
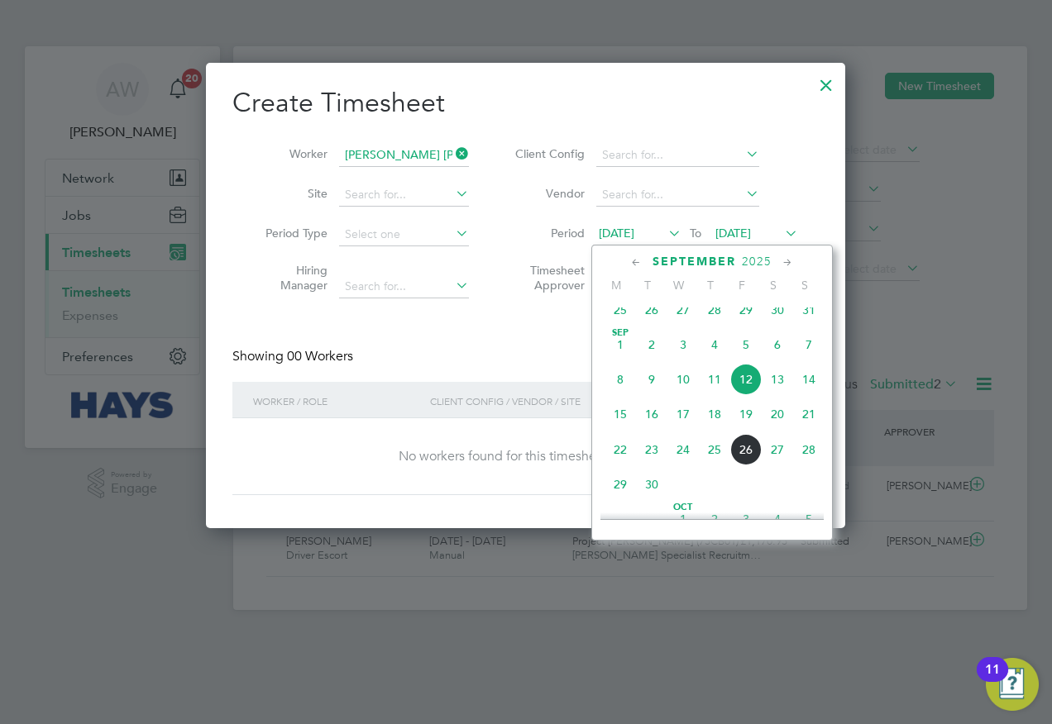
click at [747, 463] on span "26" at bounding box center [745, 449] width 31 height 31
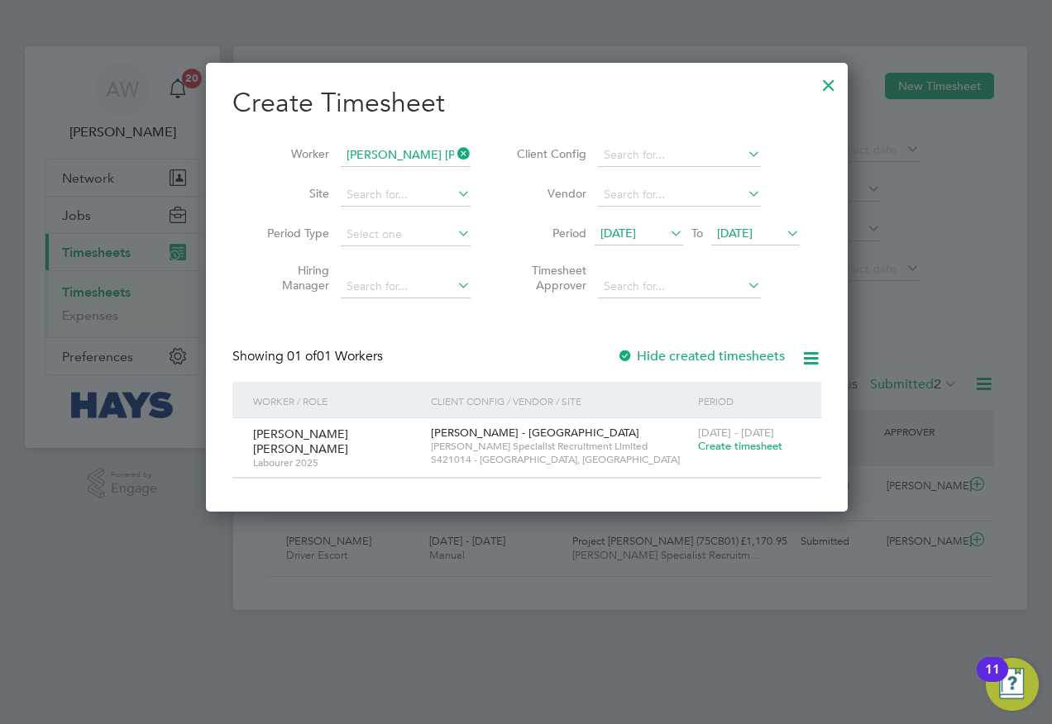
click at [721, 448] on span "Create timesheet" at bounding box center [740, 446] width 84 height 14
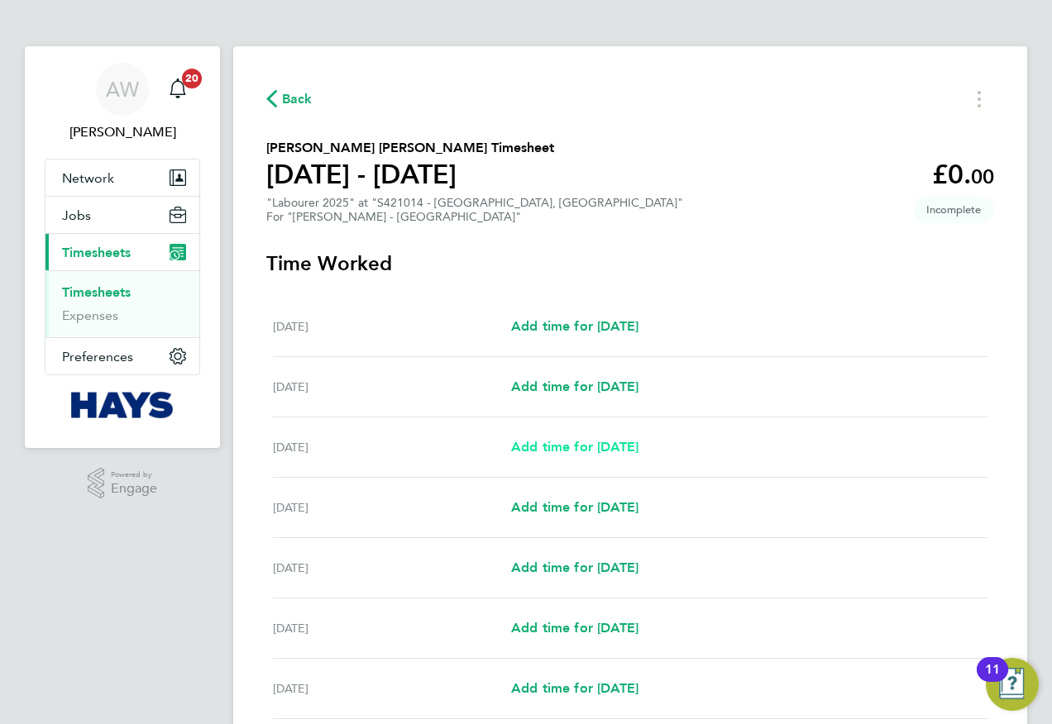
click at [567, 449] on span "Add time for [DATE]" at bounding box center [574, 447] width 127 height 16
select select "30"
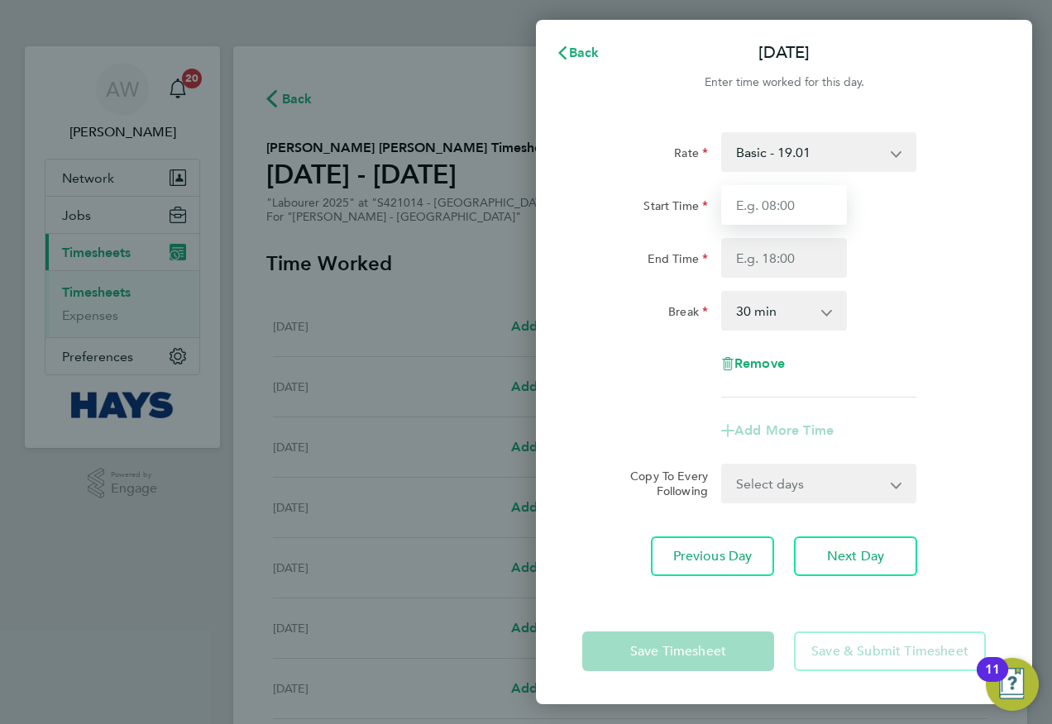
click at [771, 208] on input "Start Time" at bounding box center [784, 205] width 126 height 40
type input "07:30"
type input "15:48"
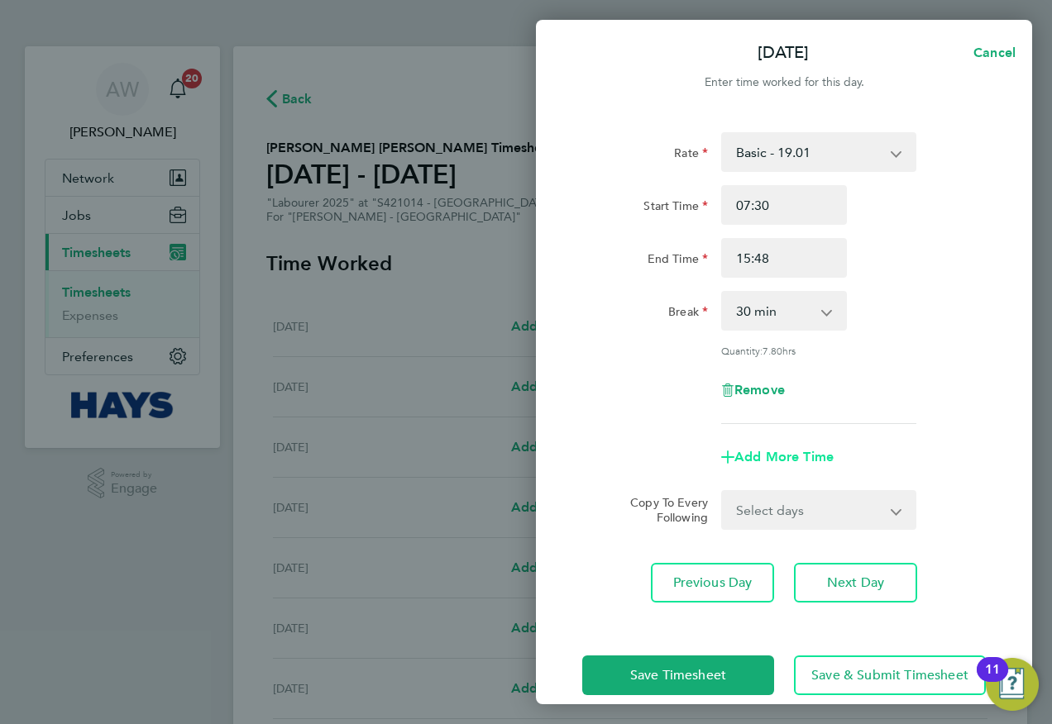
click at [768, 449] on span "Add More Time" at bounding box center [783, 457] width 99 height 16
select select "null"
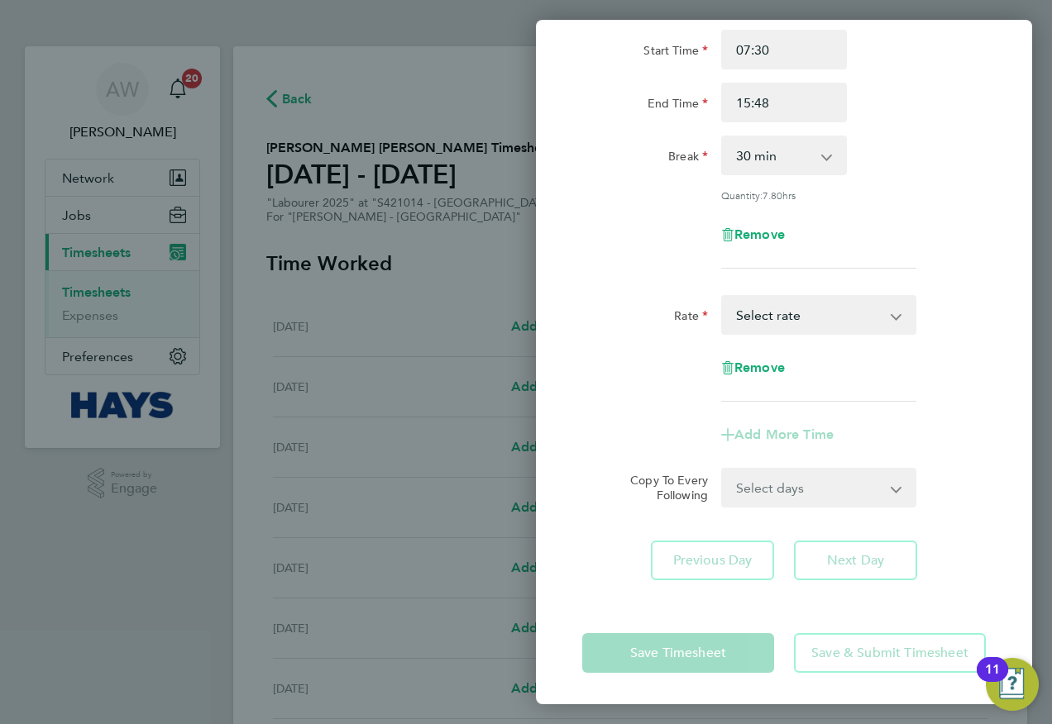
click at [782, 314] on select "Basic - 19.01 Weekday OT 39h+ - 27.38 Sat first 4h - 27.38 Sat after 4h - 35.75…" at bounding box center [809, 315] width 172 height 36
select select "30"
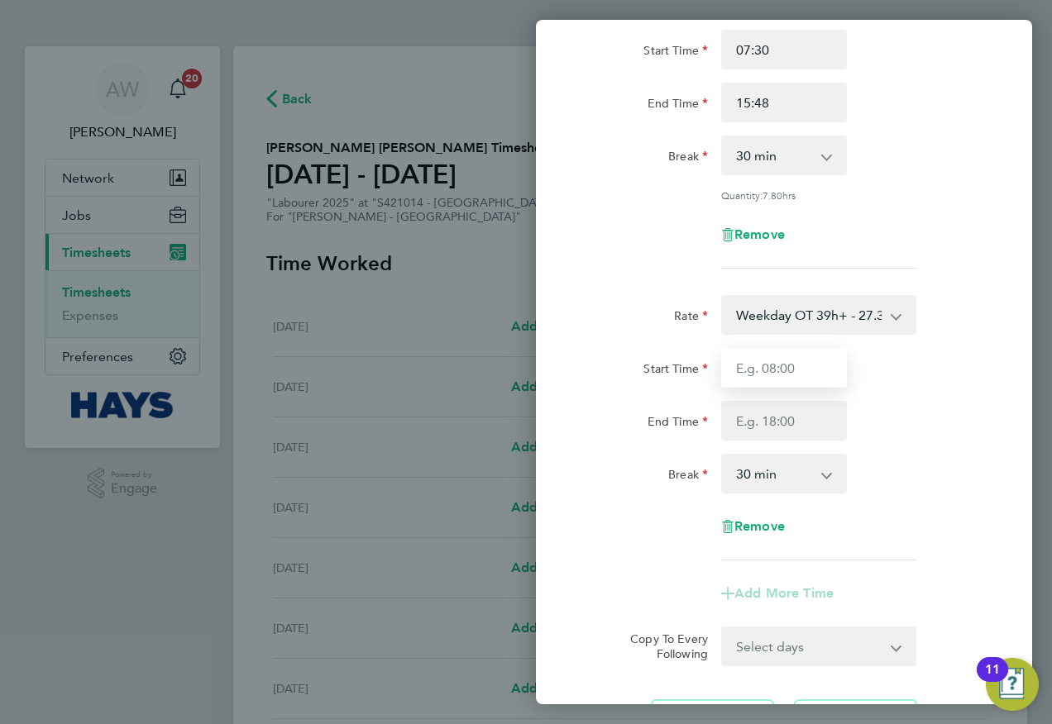
click at [797, 365] on input "Start Time" at bounding box center [784, 368] width 126 height 40
type input "15:48"
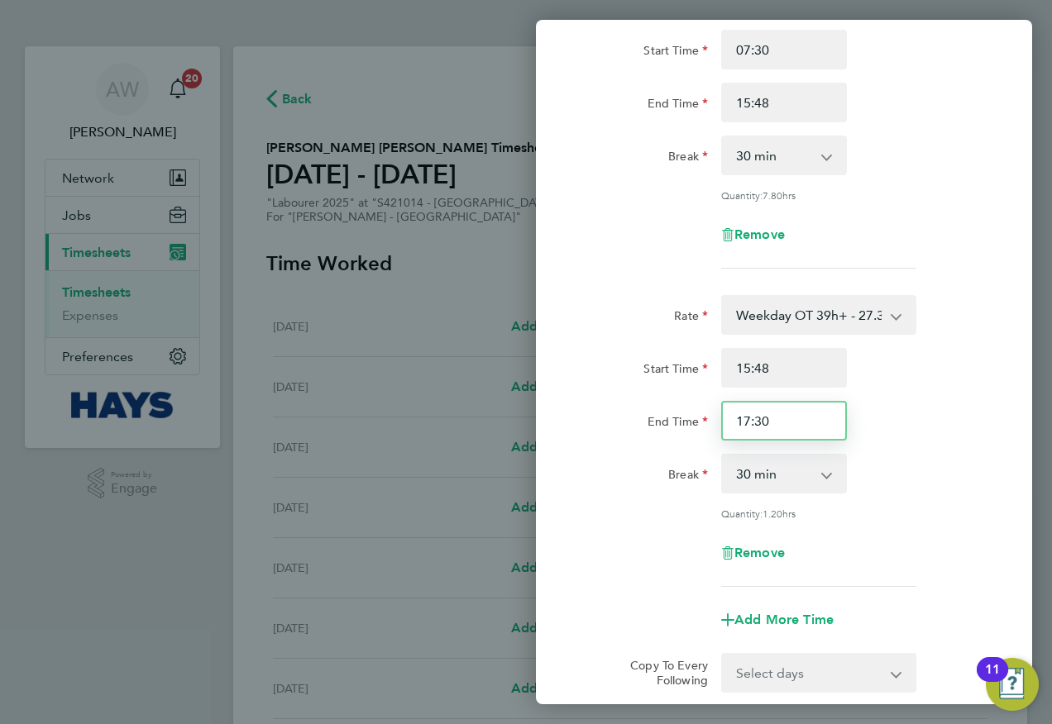
click at [747, 419] on input "17:30" at bounding box center [784, 421] width 126 height 40
type input "16:30"
click at [781, 451] on div "Rate Weekday OT 39h+ - 27.38 Basic - 19.01 Sat first 4h - 27.38 Sat after 4h - …" at bounding box center [784, 441] width 404 height 292
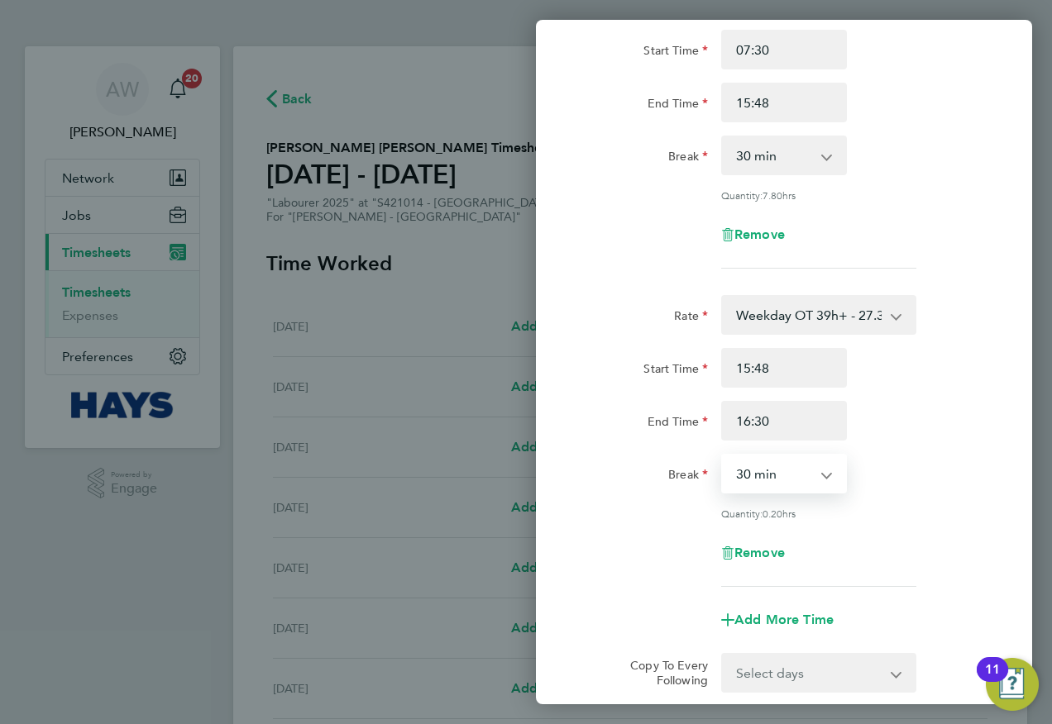
drag, startPoint x: 778, startPoint y: 468, endPoint x: 771, endPoint y: 489, distance: 22.0
click at [778, 468] on select "0 min 15 min 30 min" at bounding box center [774, 474] width 103 height 36
select select "0"
click at [723, 456] on select "0 min 15 min 30 min" at bounding box center [774, 474] width 103 height 36
click at [924, 474] on div "Break 0 min 15 min 30 min" at bounding box center [784, 474] width 417 height 40
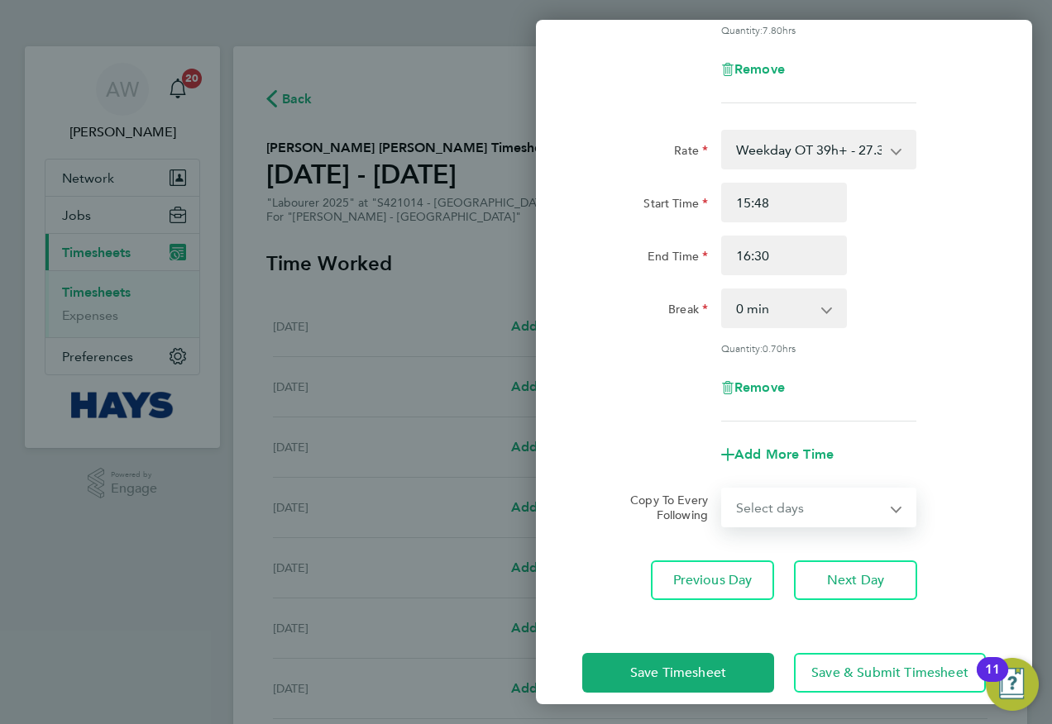
click at [795, 496] on select "Select days Day [DATE] [DATE] [DATE] [DATE]" at bounding box center [810, 508] width 174 height 36
select select "DAY"
click at [723, 490] on select "Select days Day [DATE] [DATE] [DATE] [DATE]" at bounding box center [810, 508] width 174 height 36
select select "[DATE]"
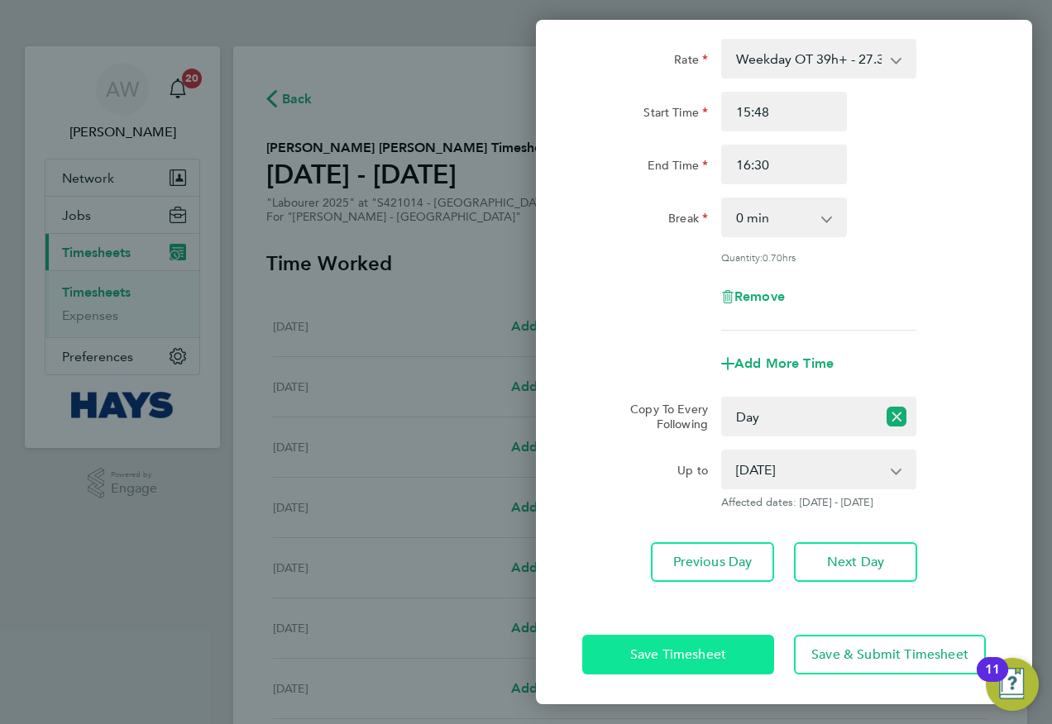
click at [695, 647] on span "Save Timesheet" at bounding box center [678, 655] width 96 height 17
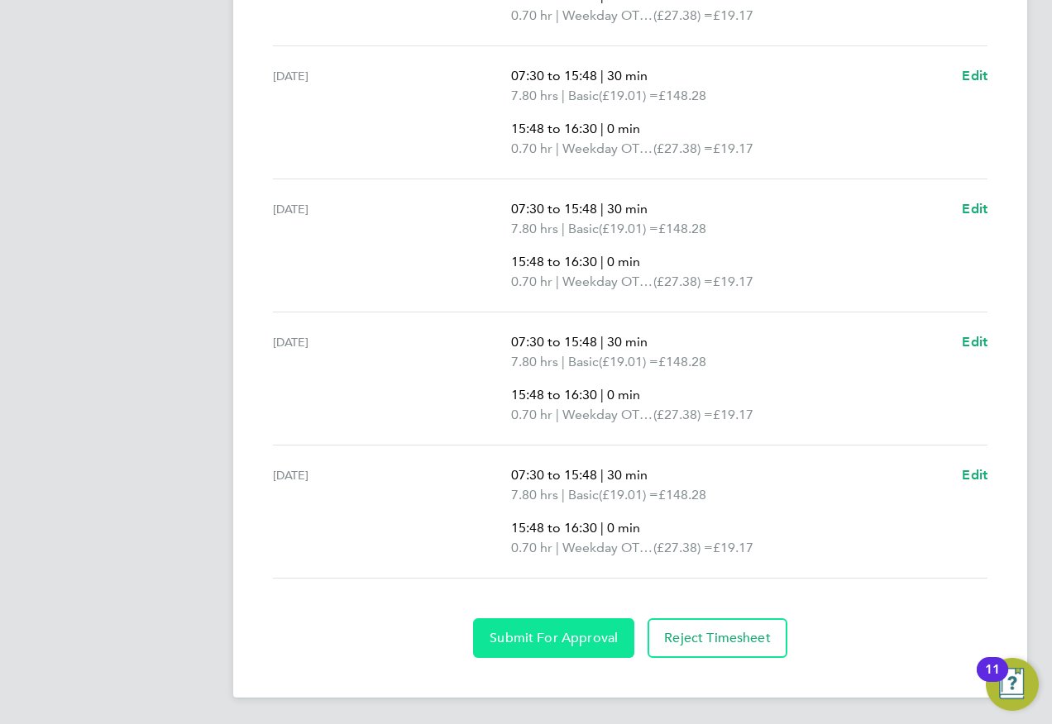
click at [532, 634] on span "Submit For Approval" at bounding box center [554, 638] width 128 height 17
